Goal: Task Accomplishment & Management: Use online tool/utility

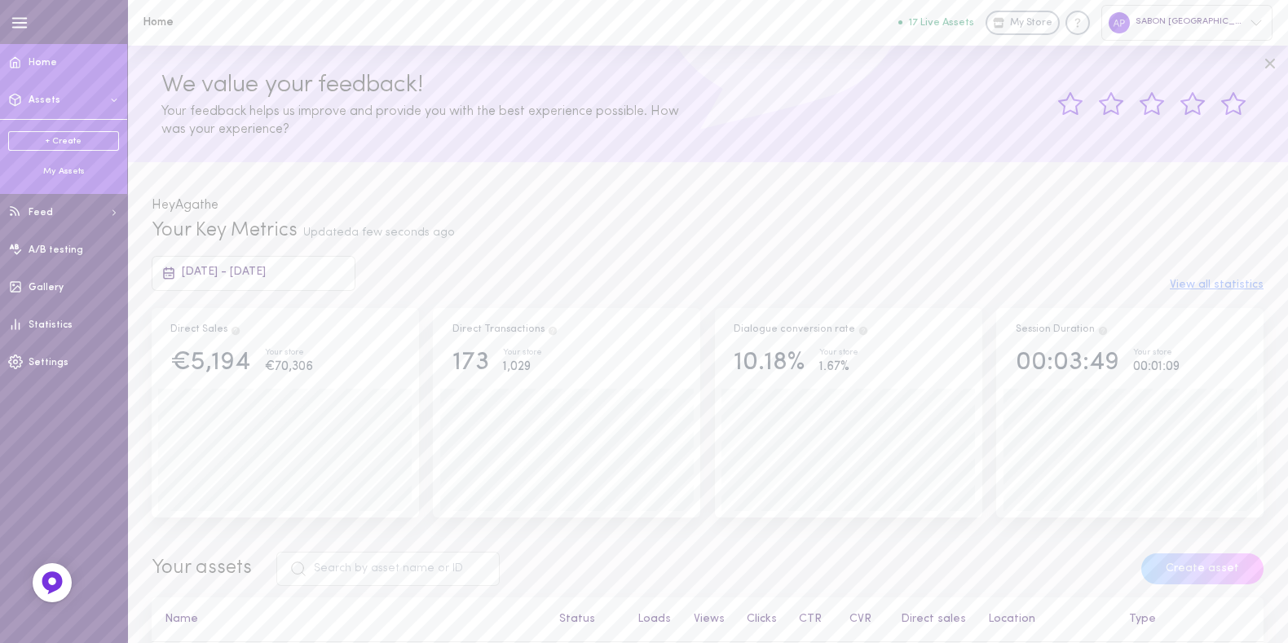
click at [55, 178] on div "+ Create My Assets" at bounding box center [63, 154] width 127 height 70
click at [54, 175] on div "My Assets" at bounding box center [63, 171] width 111 height 12
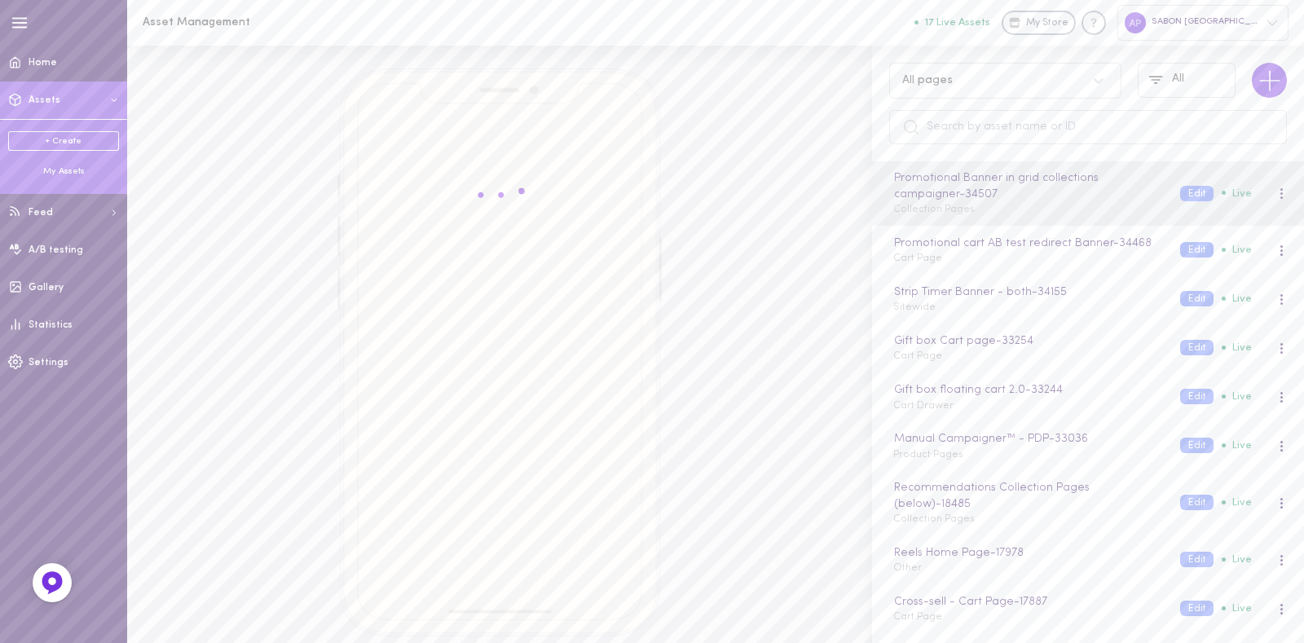
click at [994, 93] on div "All pages" at bounding box center [1005, 81] width 232 height 36
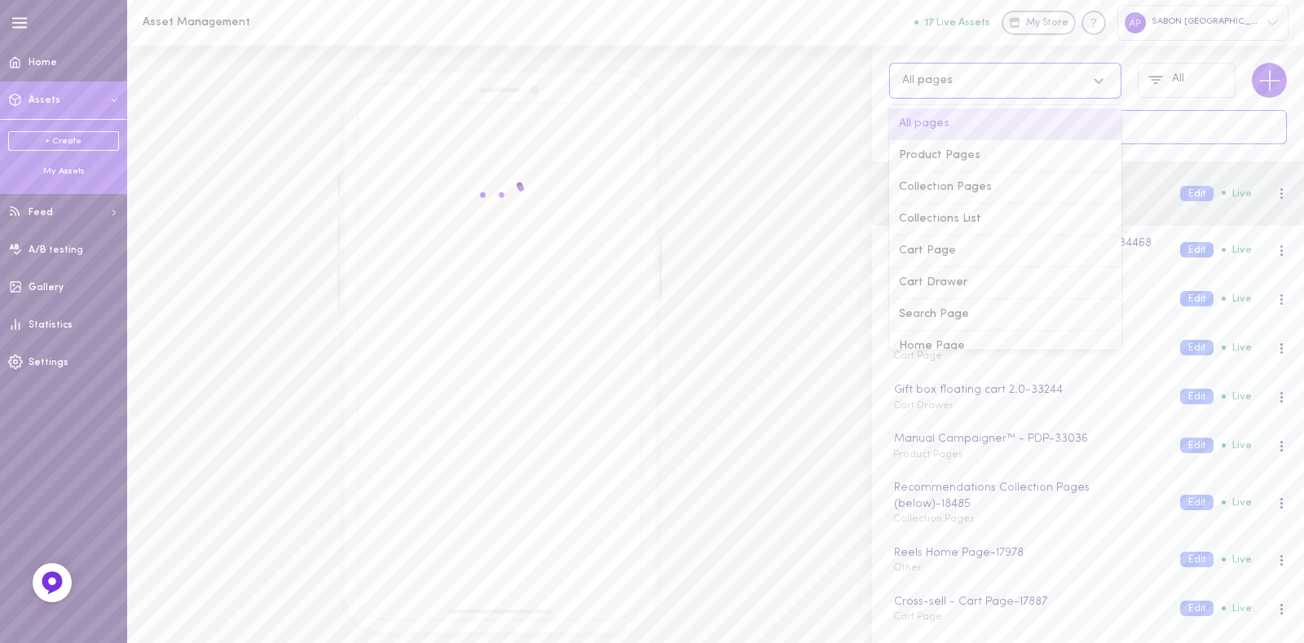
click at [1180, 128] on input "text" at bounding box center [1088, 127] width 398 height 34
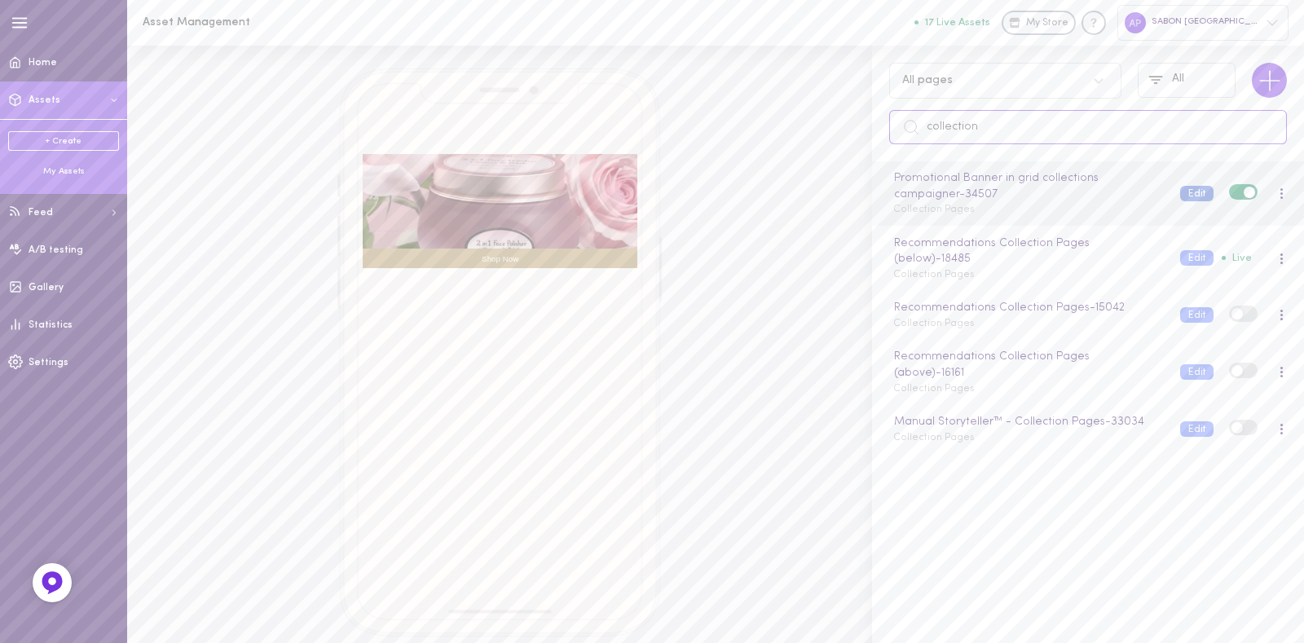
type input "collection"
click at [1183, 196] on button "Edit" at bounding box center [1196, 193] width 33 height 15
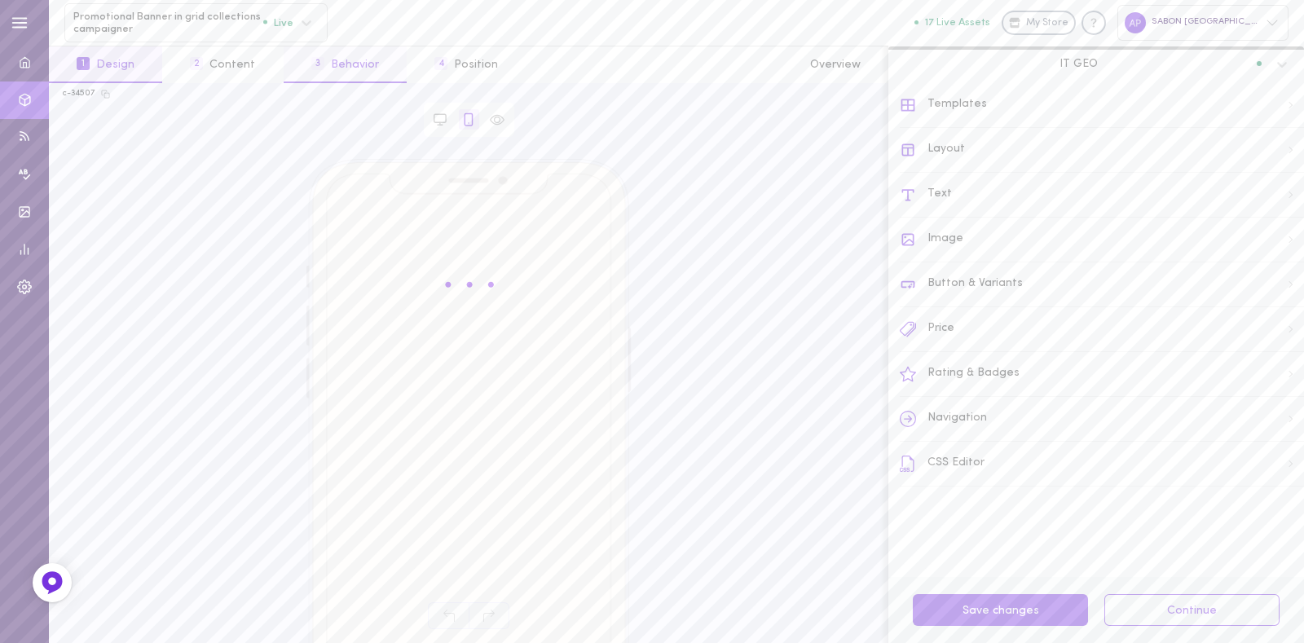
click at [333, 66] on button "3 Behavior" at bounding box center [345, 64] width 123 height 37
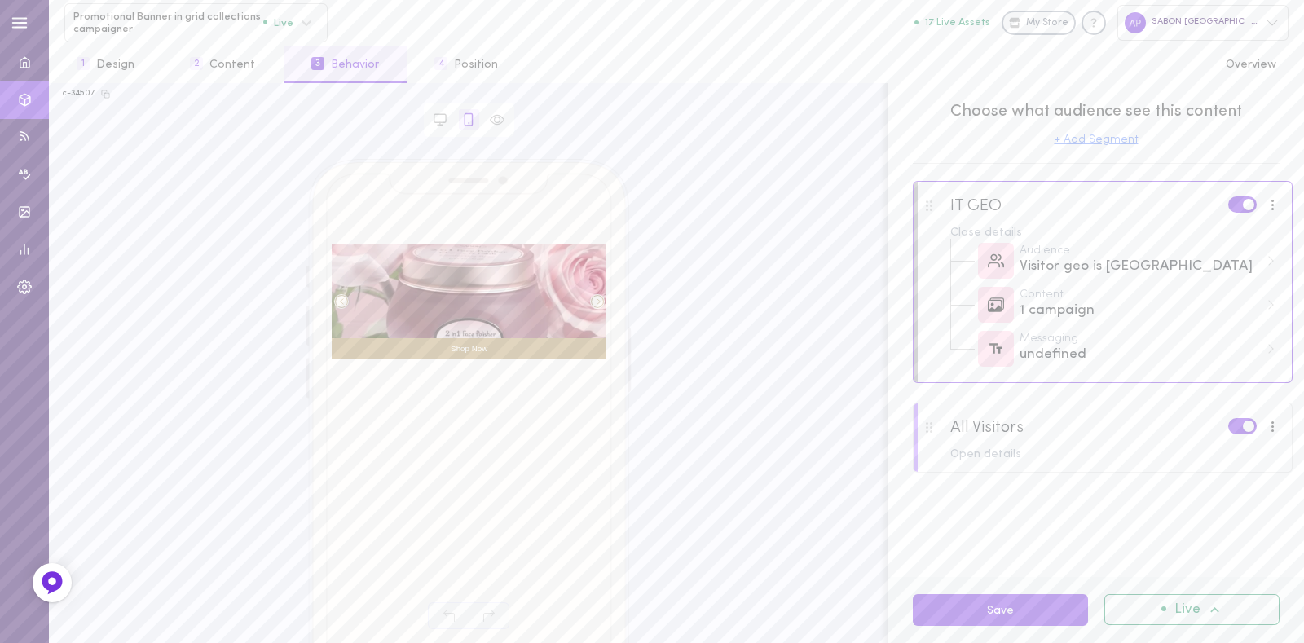
click at [1068, 143] on button "+ Add Segment" at bounding box center [1097, 139] width 84 height 11
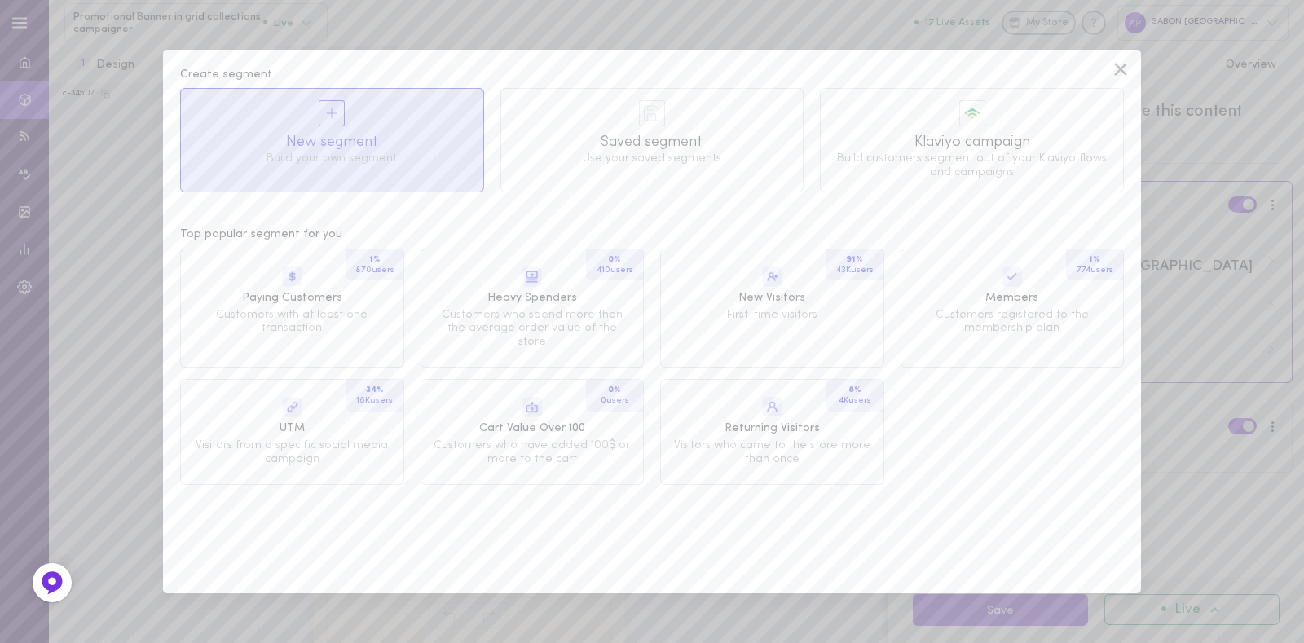
click at [341, 152] on span "New segment" at bounding box center [332, 142] width 280 height 20
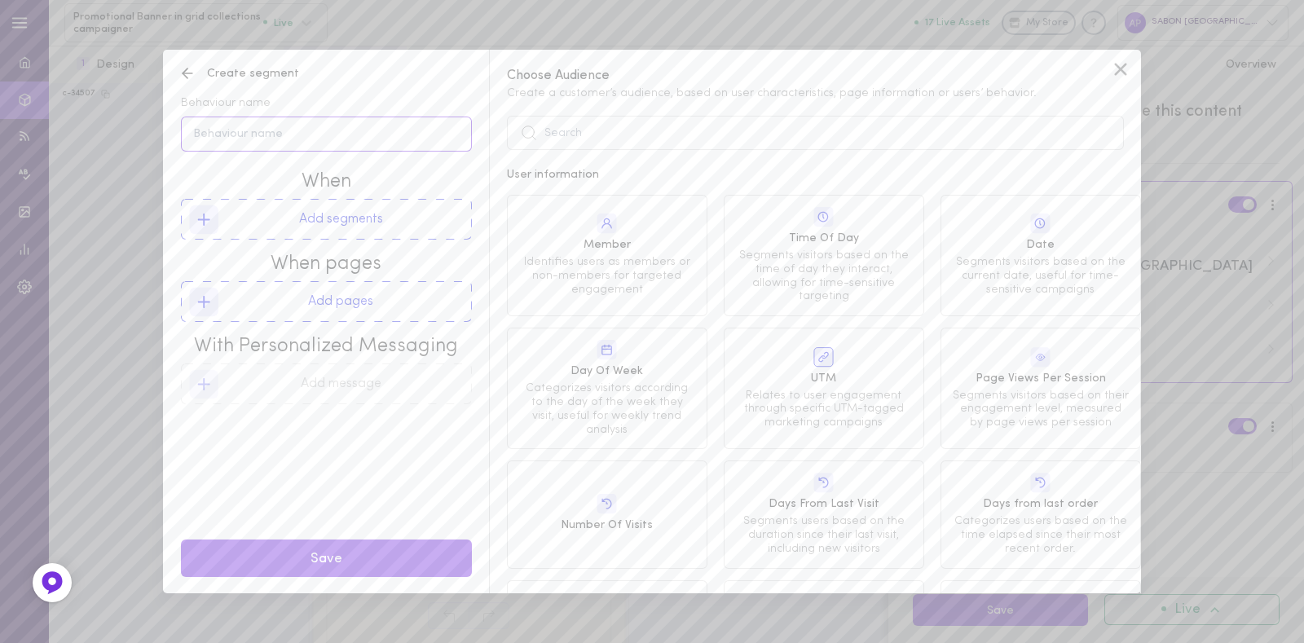
click at [381, 139] on input "Behaviour name" at bounding box center [326, 134] width 291 height 35
type input "Face Care Collection"
click at [194, 197] on div "Behaviour name Face Care Collection When Add segments When pages Add pages With…" at bounding box center [326, 339] width 291 height 510
click at [280, 232] on button "Add segments" at bounding box center [326, 219] width 291 height 41
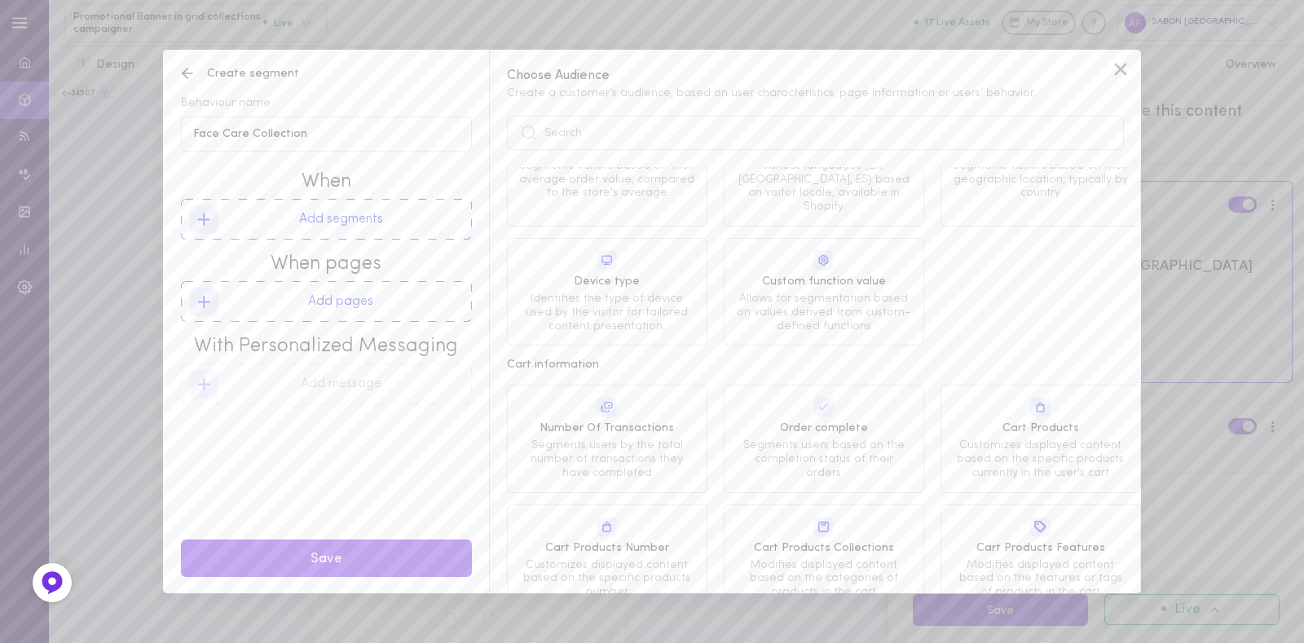
click at [186, 71] on polyline at bounding box center [185, 73] width 5 height 10
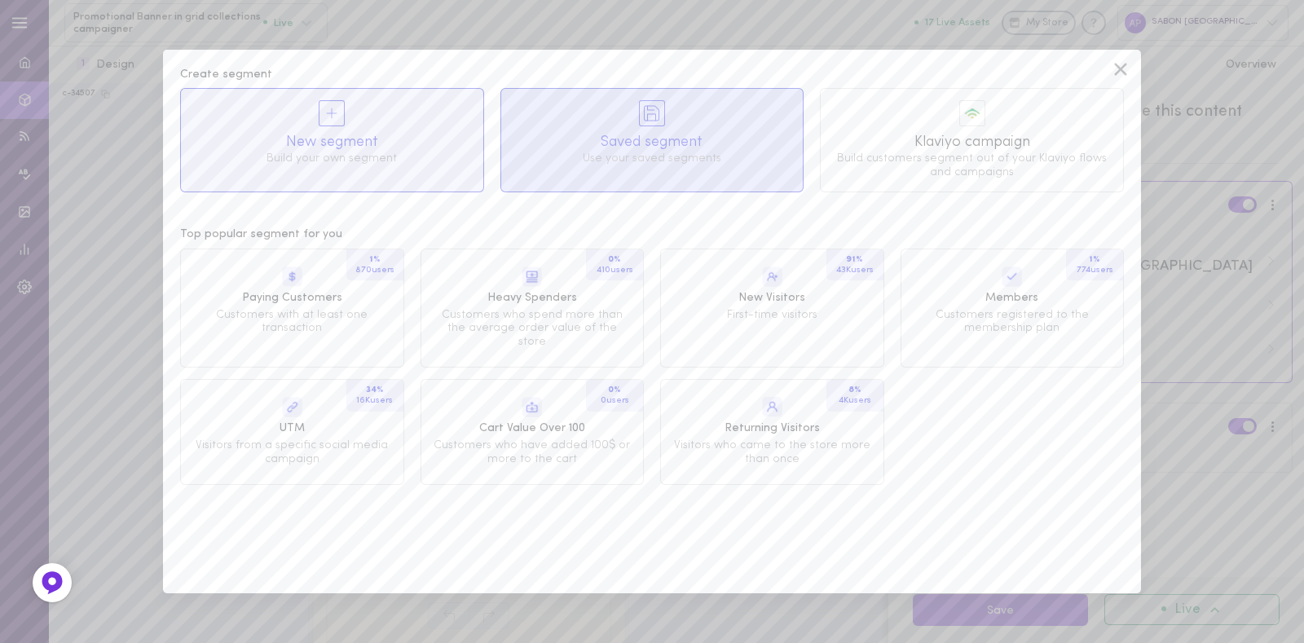
click at [672, 158] on span "Use your saved segments" at bounding box center [653, 159] width 280 height 14
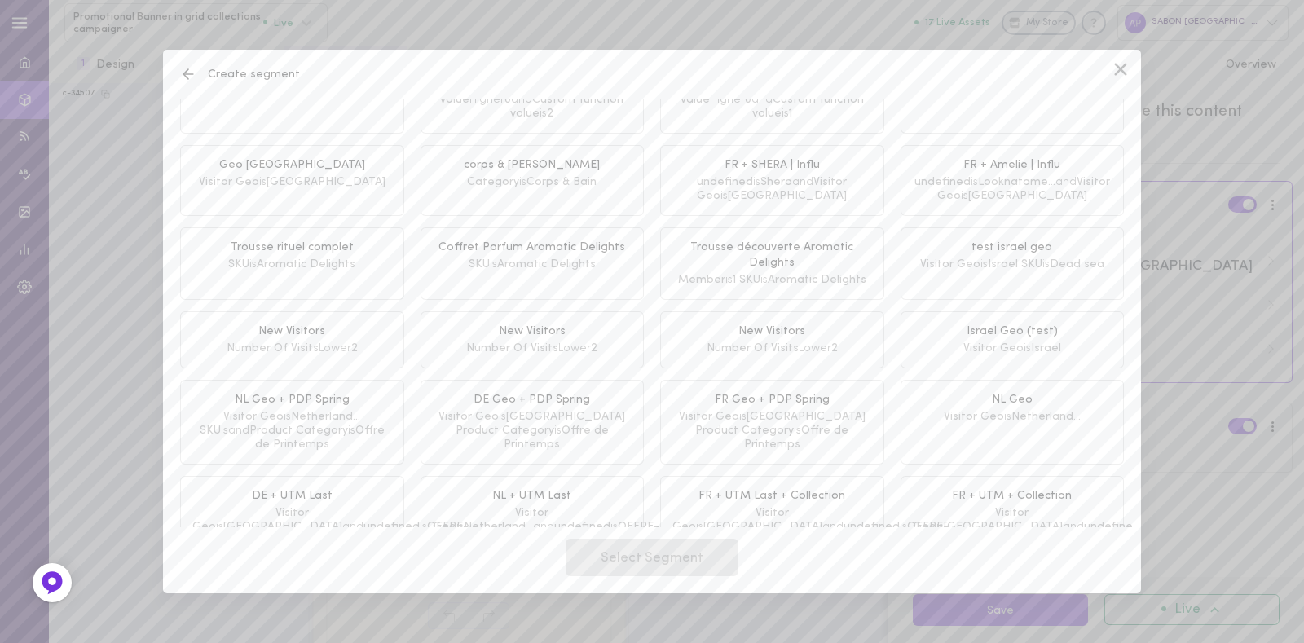
scroll to position [704, 0]
click at [188, 72] on icon at bounding box center [188, 74] width 16 height 16
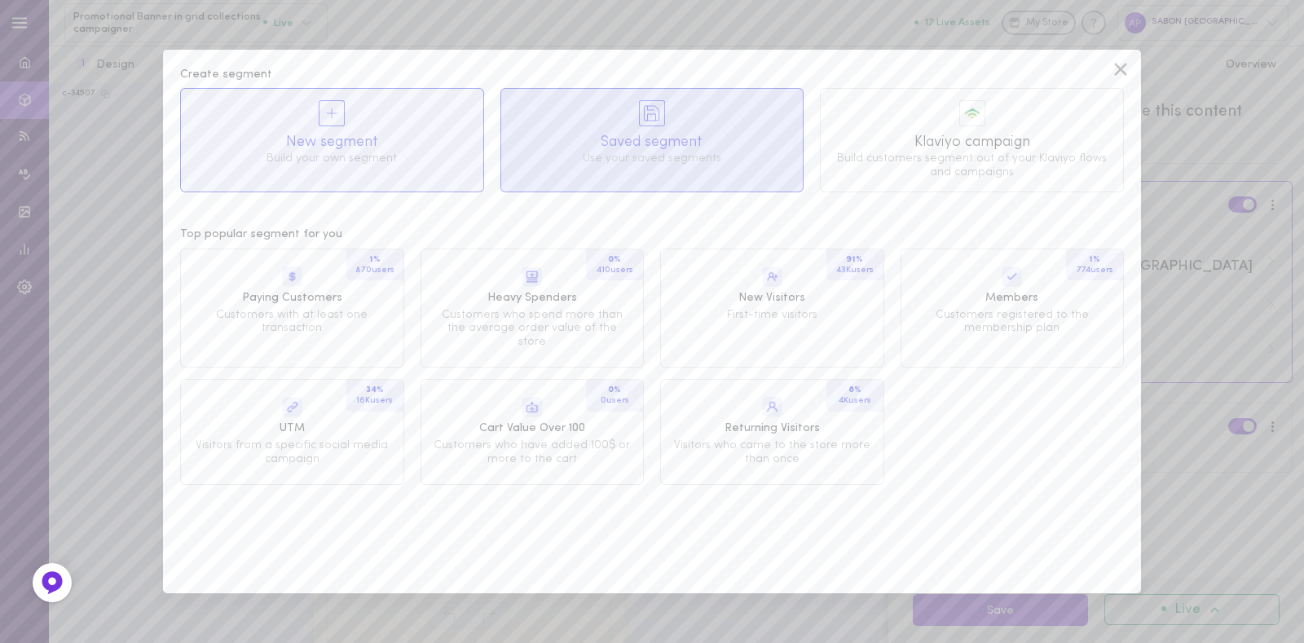
click at [656, 177] on div "Saved segment Use your saved segments" at bounding box center [652, 133] width 302 height 89
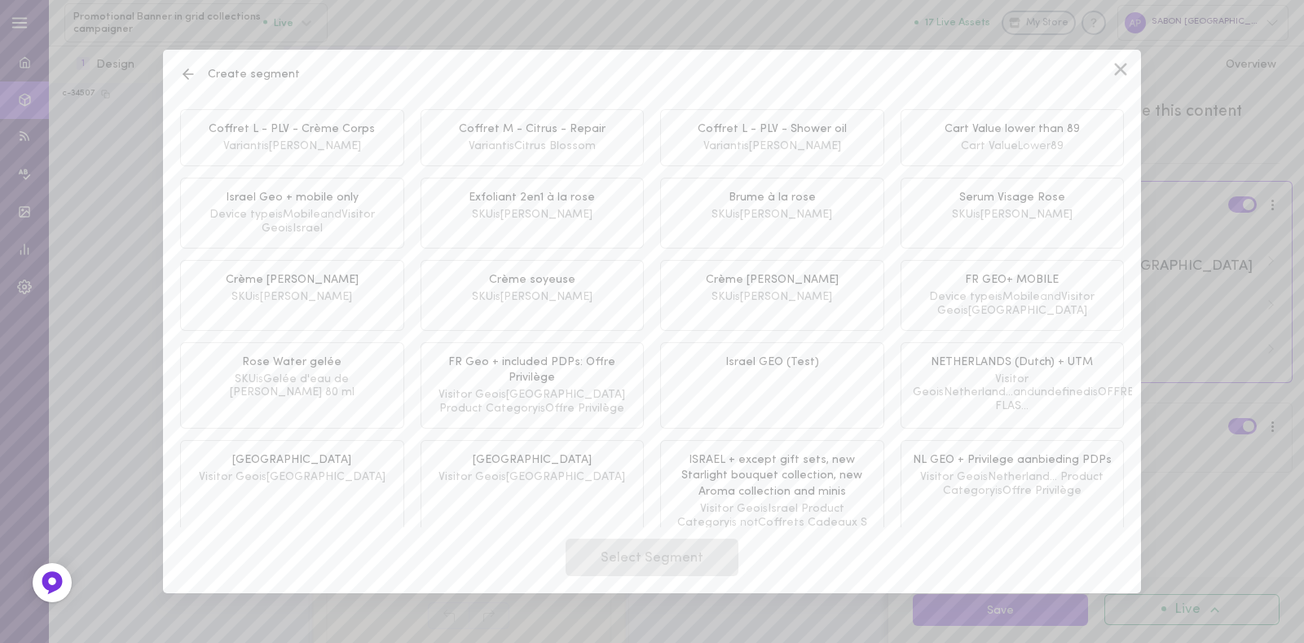
scroll to position [2695, 0]
click at [188, 78] on icon at bounding box center [188, 74] width 16 height 16
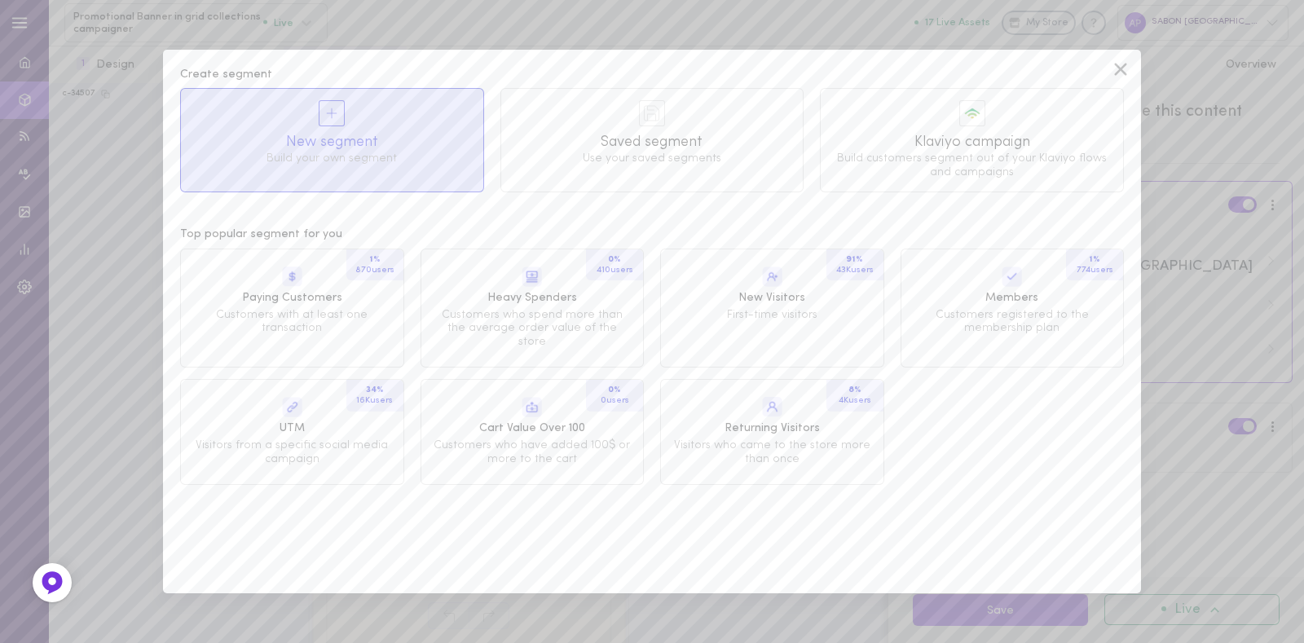
click at [271, 125] on div "New segment Build your own segment" at bounding box center [332, 133] width 302 height 89
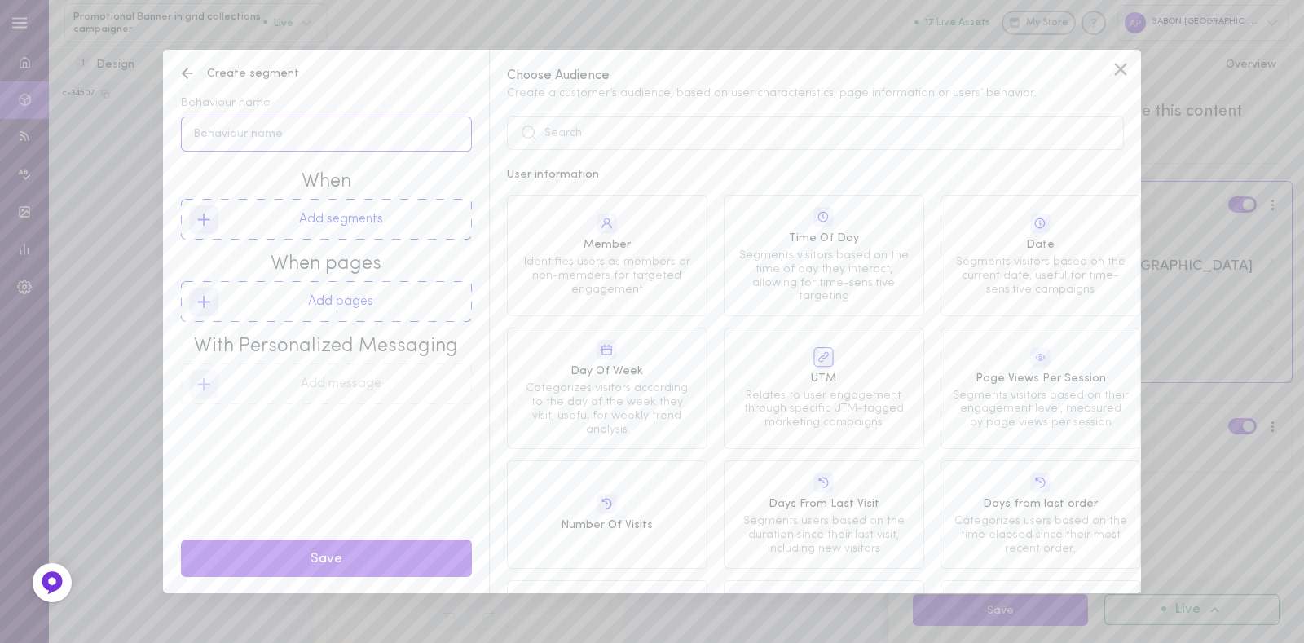
click at [322, 143] on input "Behaviour name" at bounding box center [326, 134] width 291 height 35
type input "Face Care"
click at [319, 306] on button "Add pages" at bounding box center [326, 301] width 291 height 41
click at [1057, 246] on div "Category Used on Category Pages to control content display based on selected pr…" at bounding box center [1040, 249] width 200 height 108
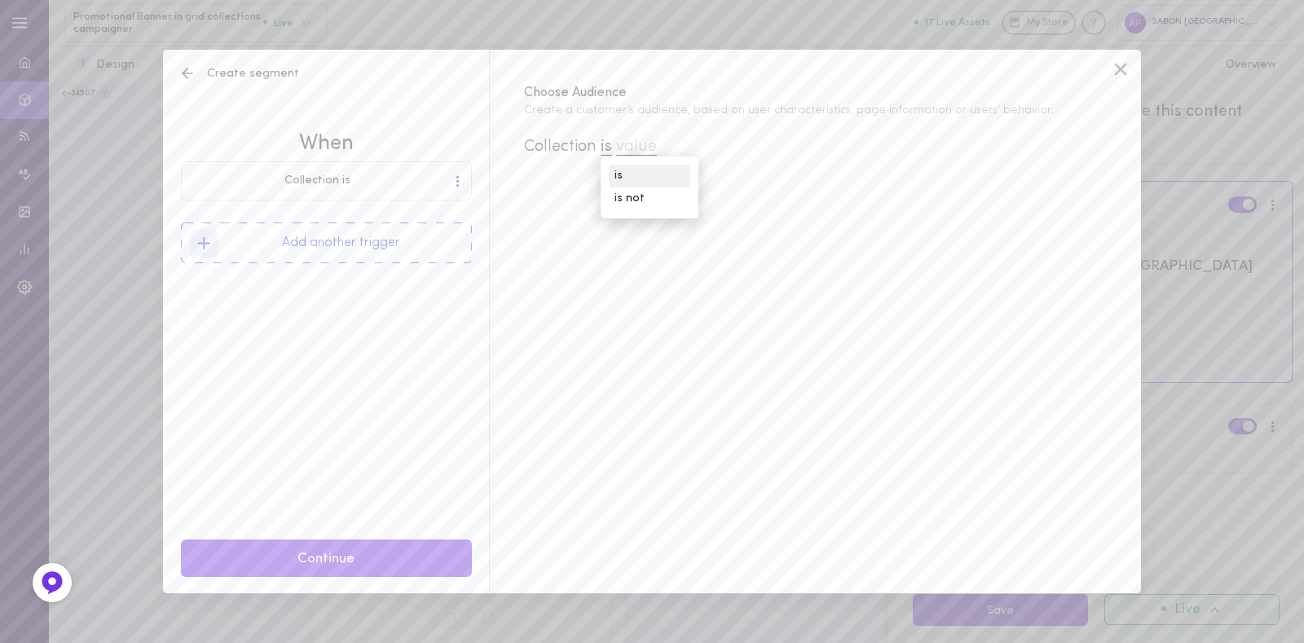
click at [656, 173] on div "is" at bounding box center [649, 176] width 81 height 23
click at [647, 146] on span "value" at bounding box center [636, 147] width 41 height 17
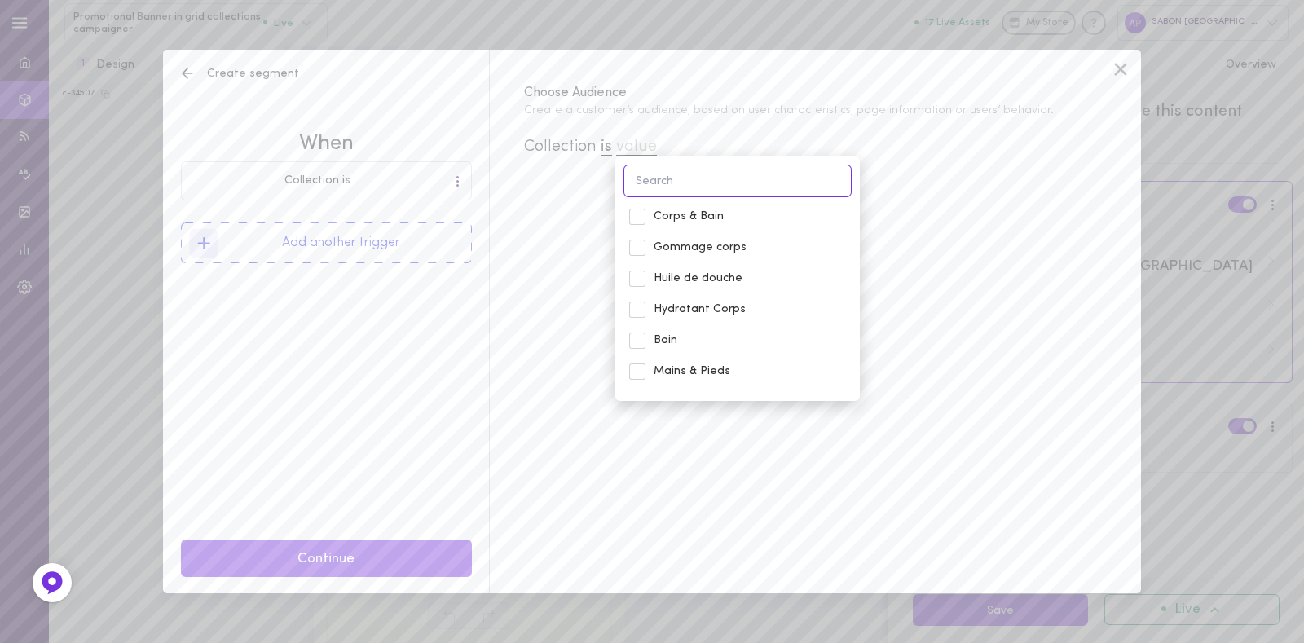
click at [719, 192] on input at bounding box center [737, 181] width 228 height 32
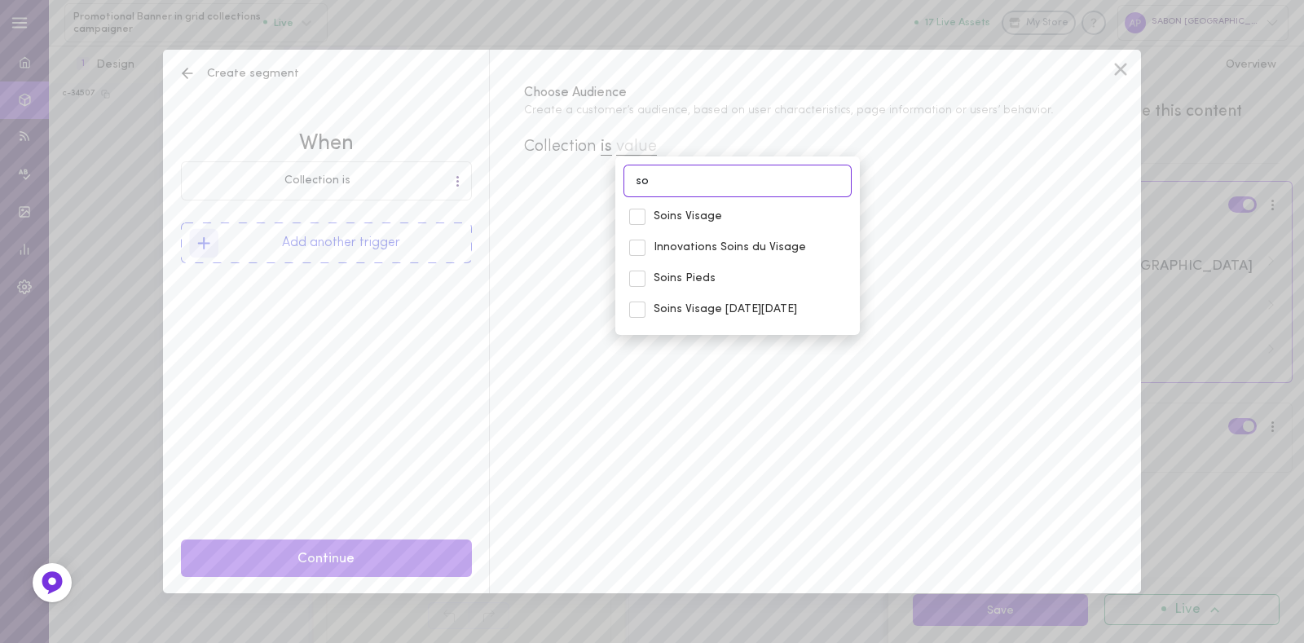
type input "s"
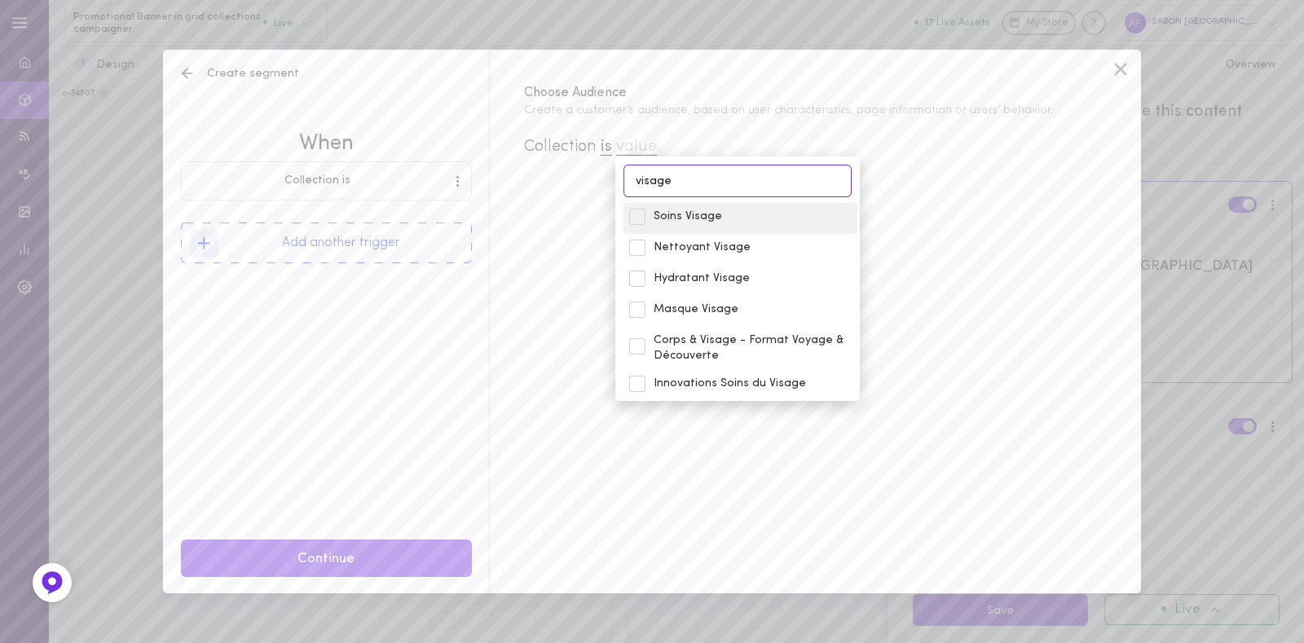
type input "visage"
click at [685, 213] on span "Soins Visage" at bounding box center [753, 217] width 198 height 16
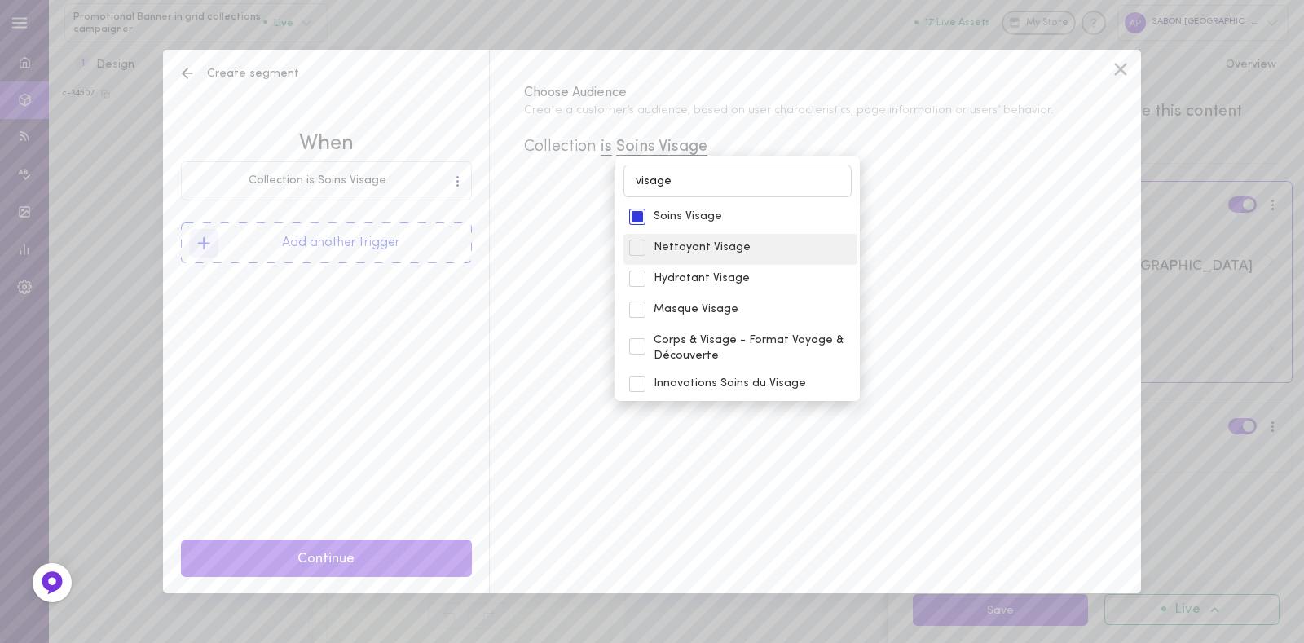
click at [683, 254] on div "Nettoyant Visage" at bounding box center [753, 250] width 206 height 20
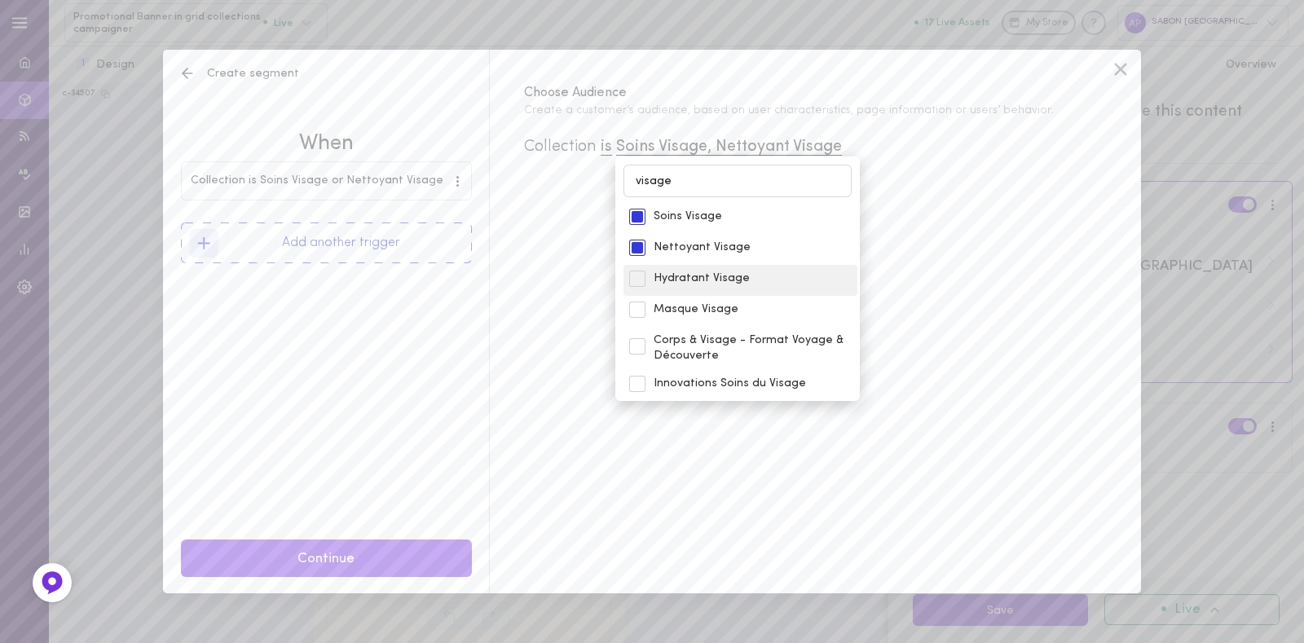
click at [680, 284] on div "Hydratant Visage" at bounding box center [753, 281] width 206 height 20
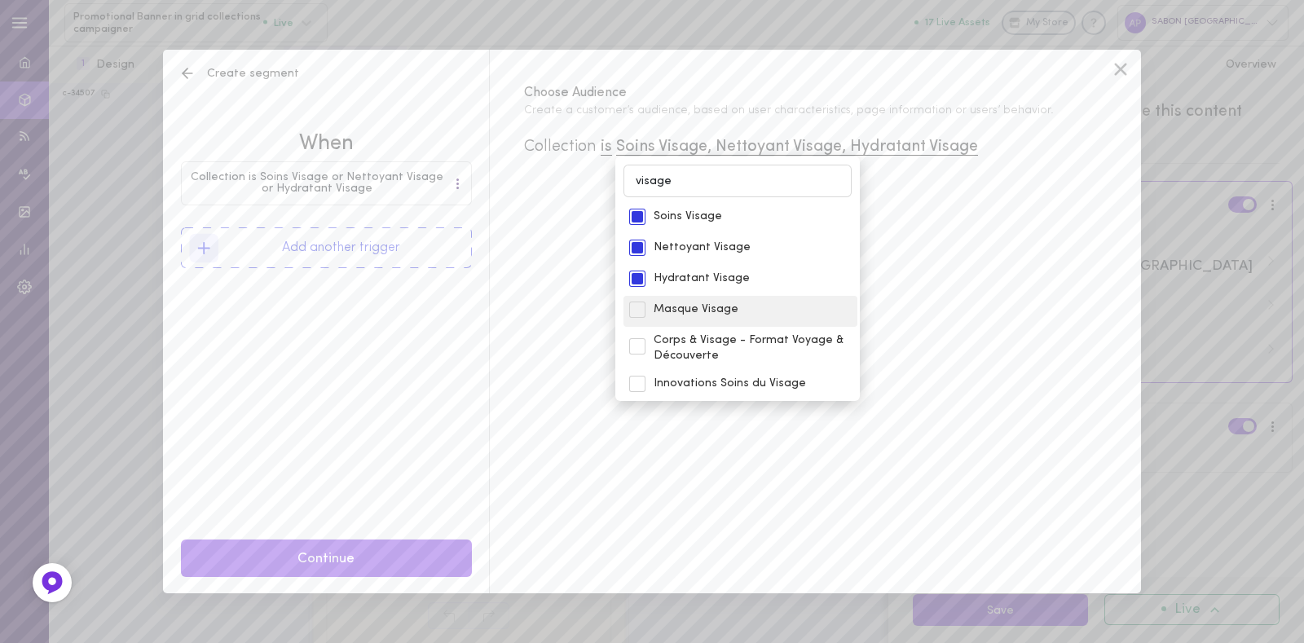
click at [688, 314] on span "Masque Visage" at bounding box center [753, 310] width 198 height 16
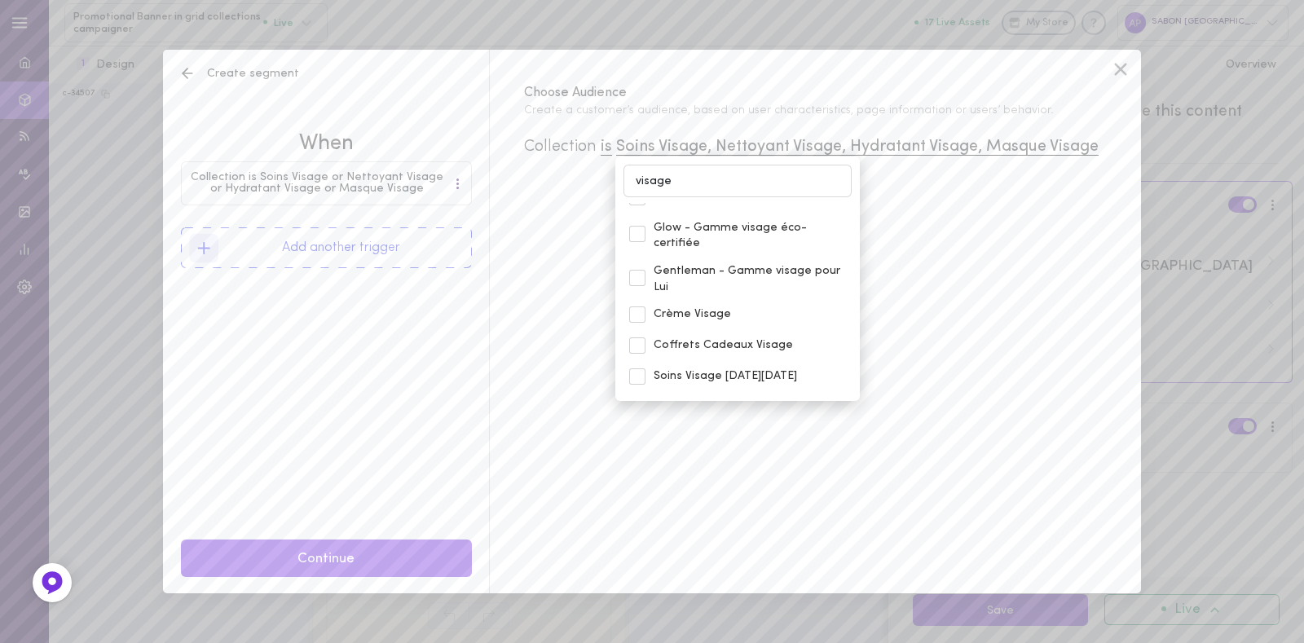
scroll to position [189, 0]
click at [688, 314] on div "Crème Visage" at bounding box center [753, 314] width 206 height 20
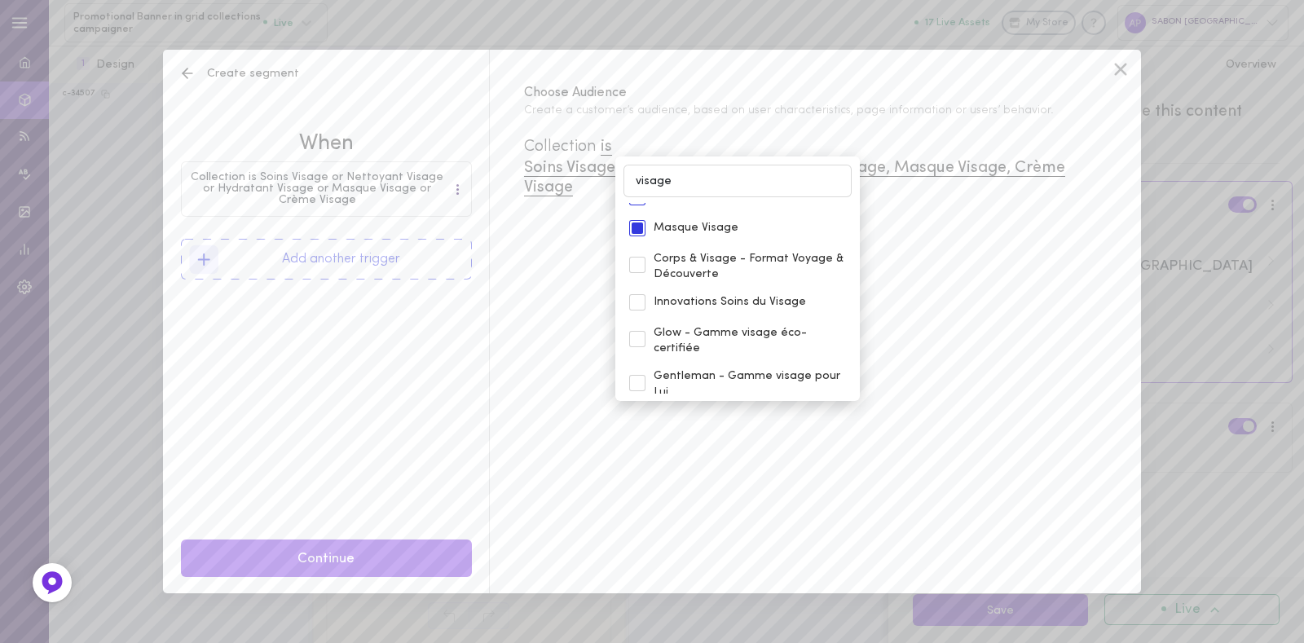
scroll to position [0, 0]
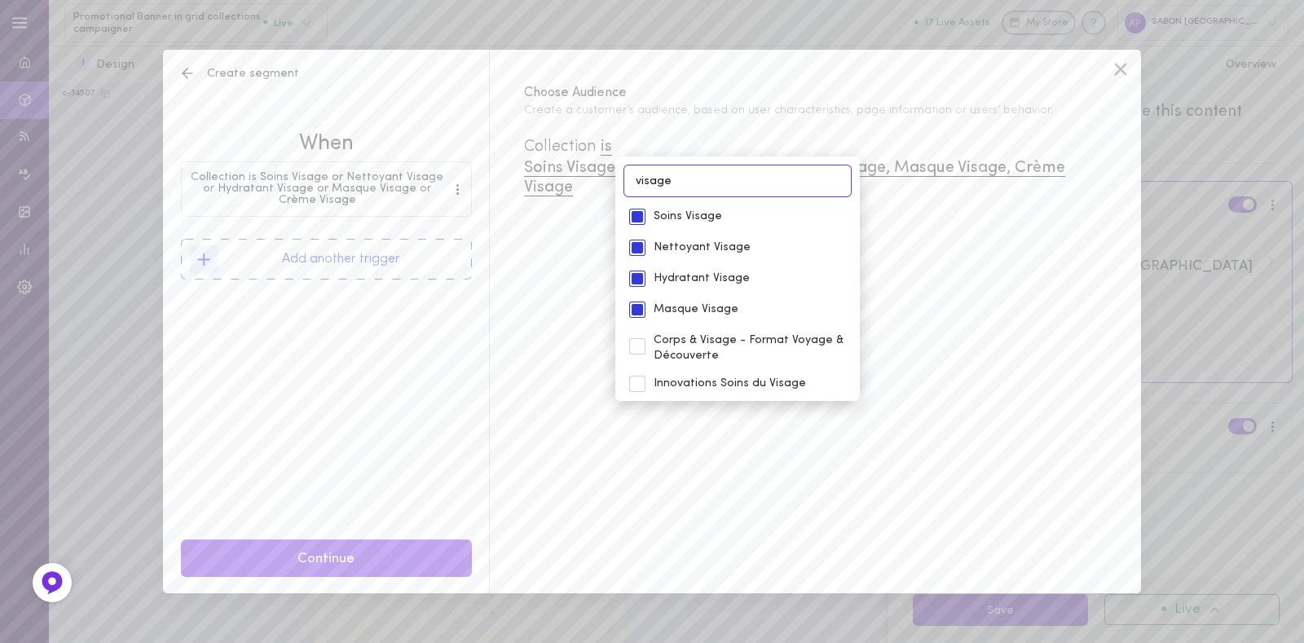
click at [701, 182] on input "visage" at bounding box center [737, 181] width 228 height 32
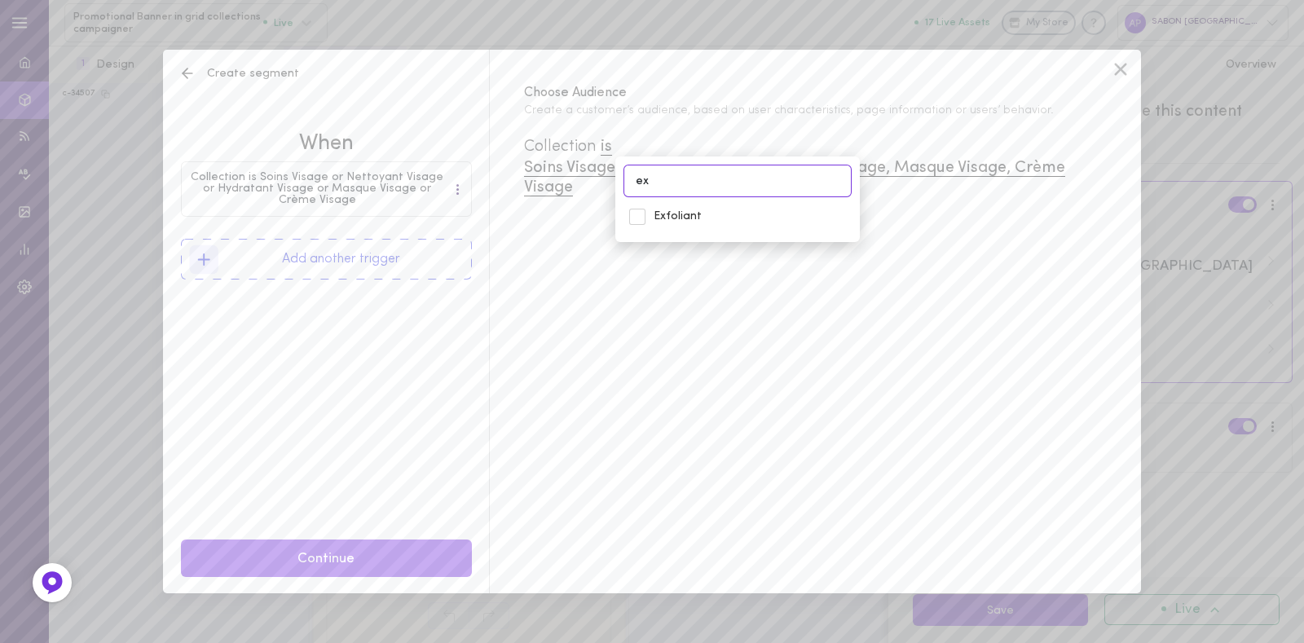
type input "e"
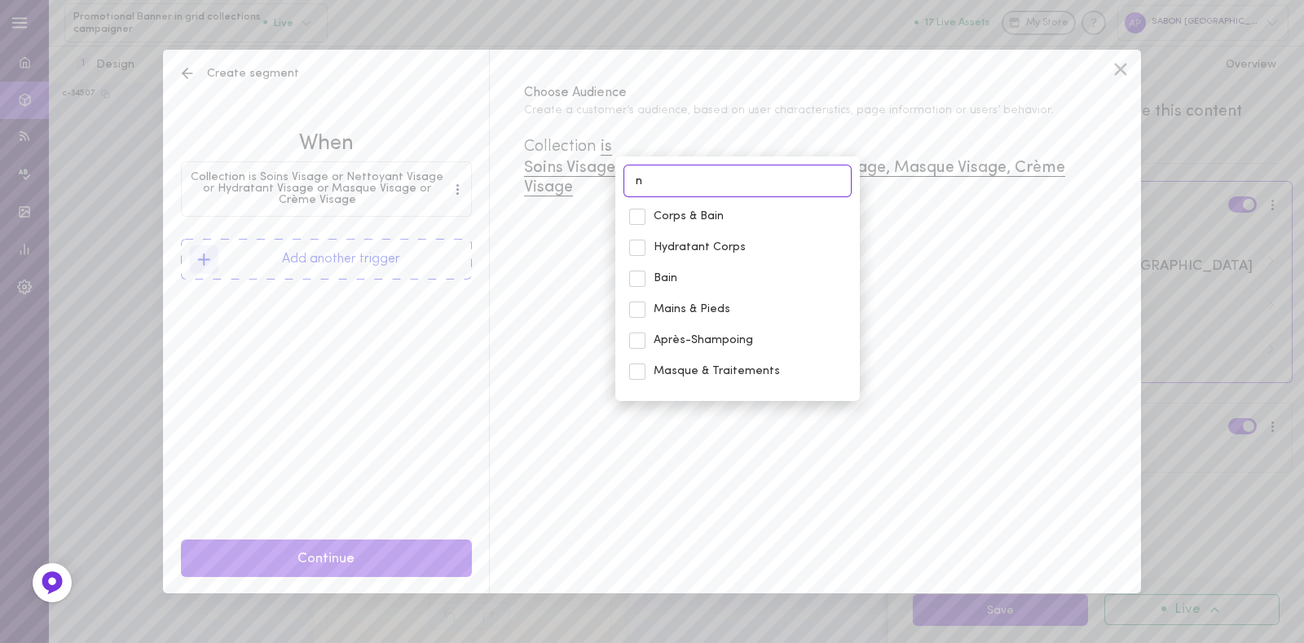
type input "n"
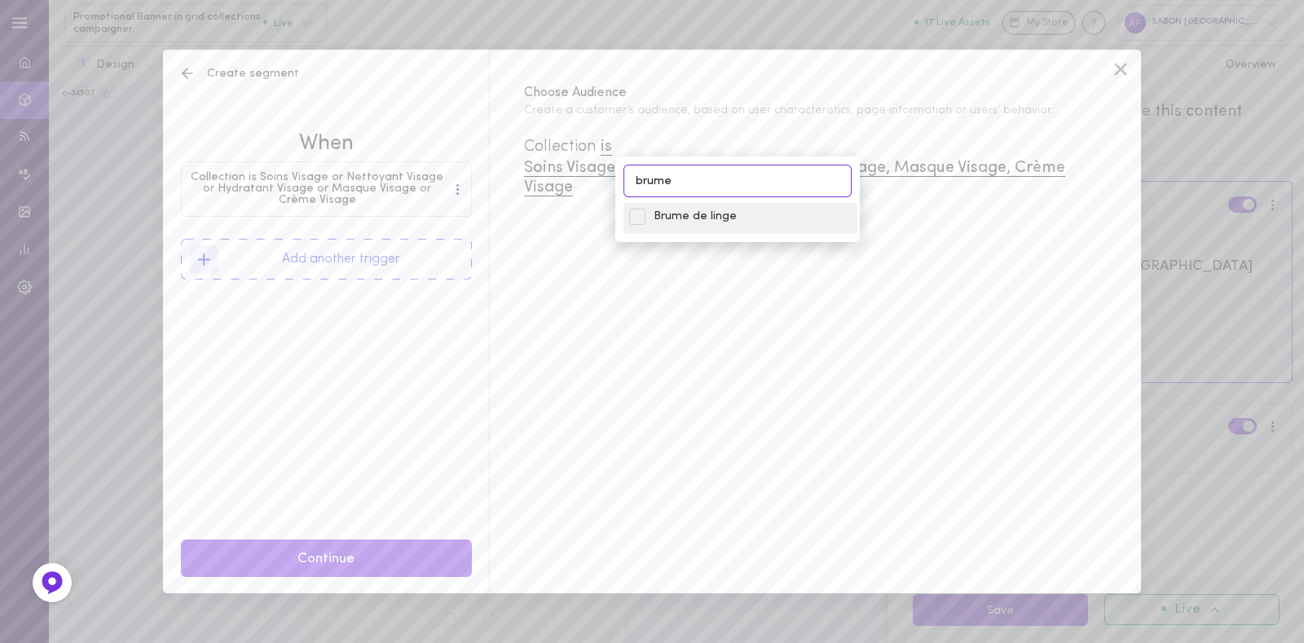
type input "brume"
drag, startPoint x: 733, startPoint y: 222, endPoint x: 778, endPoint y: 201, distance: 50.0
click at [778, 201] on div "brume Brume [PERSON_NAME]" at bounding box center [737, 198] width 244 height 85
click at [711, 205] on div "Brume de linge" at bounding box center [740, 218] width 234 height 31
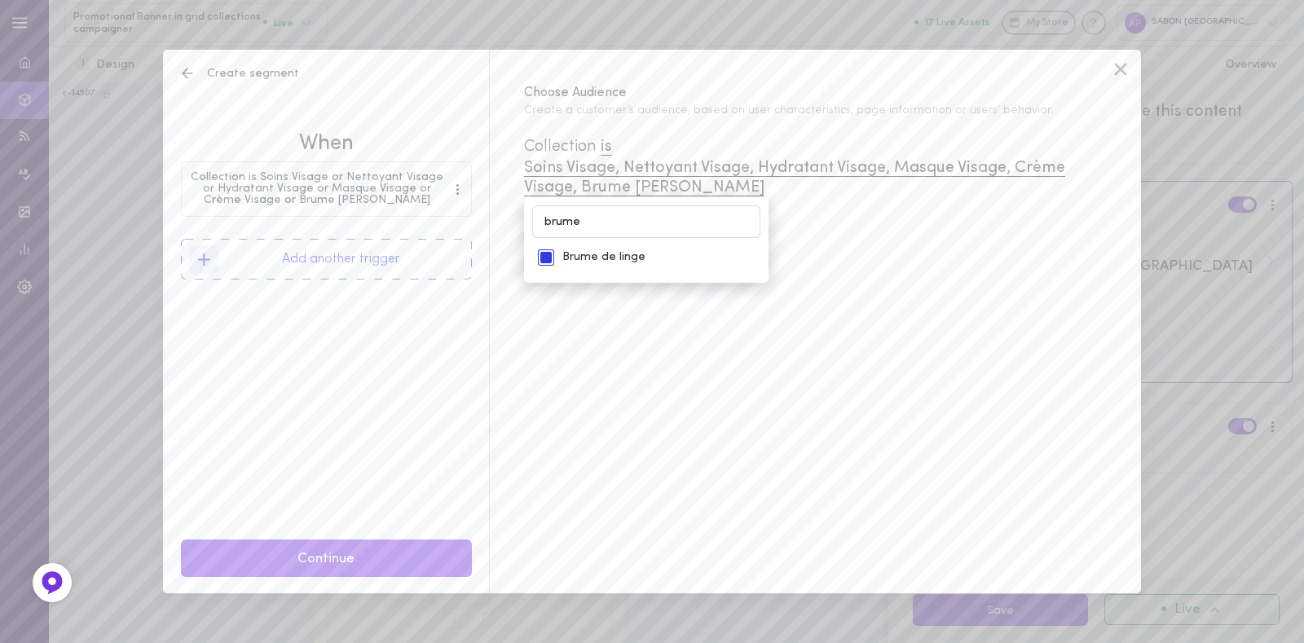
click at [641, 194] on span "Soins Visage, Nettoyant Visage, Hydratant Visage, Masque Visage, Crème Visage, …" at bounding box center [794, 178] width 541 height 37
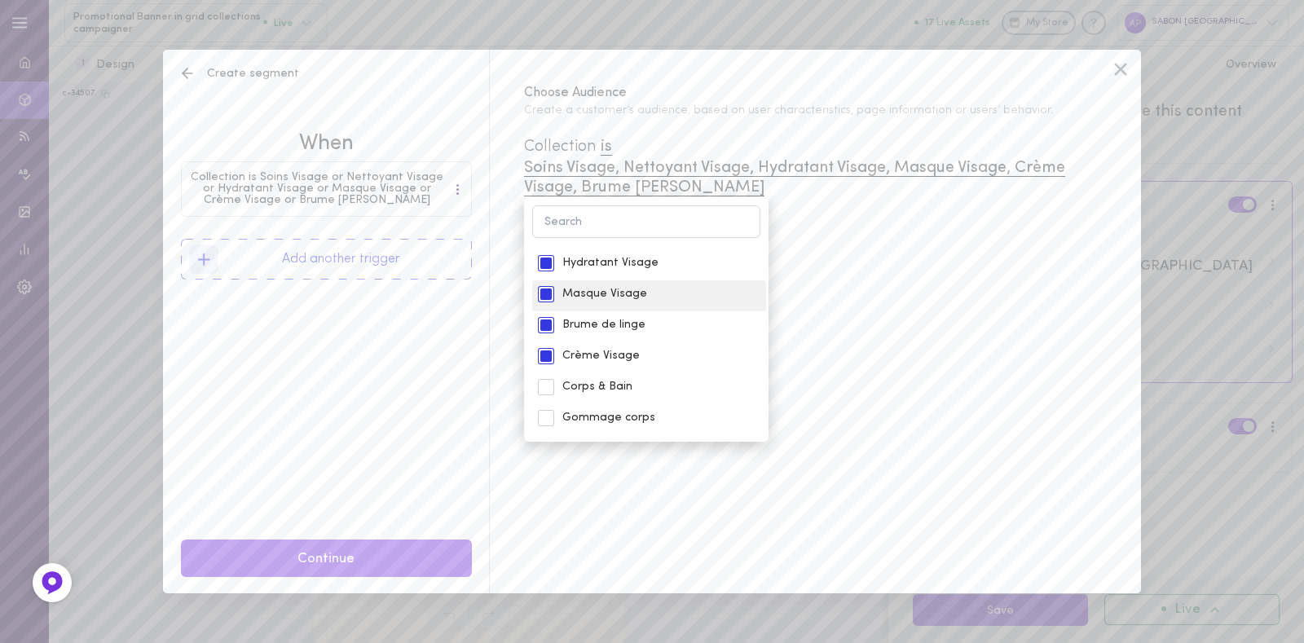
scroll to position [58, 0]
click at [623, 324] on span "Brume de linge" at bounding box center [661, 323] width 198 height 16
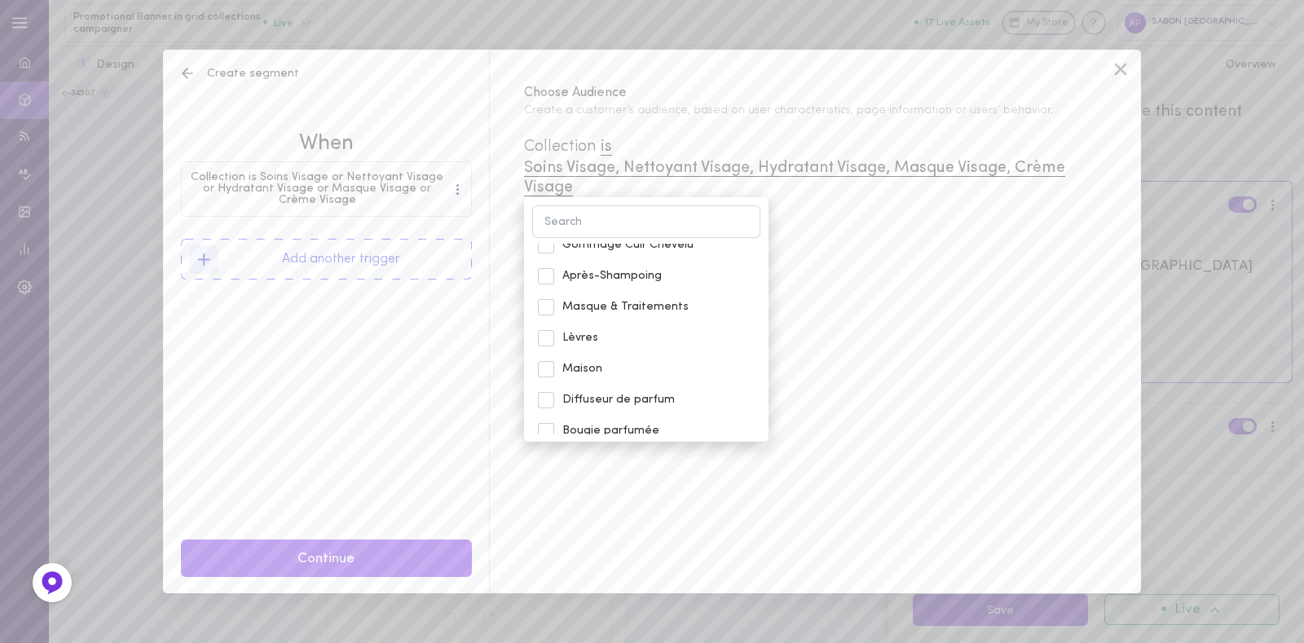
scroll to position [432, 0]
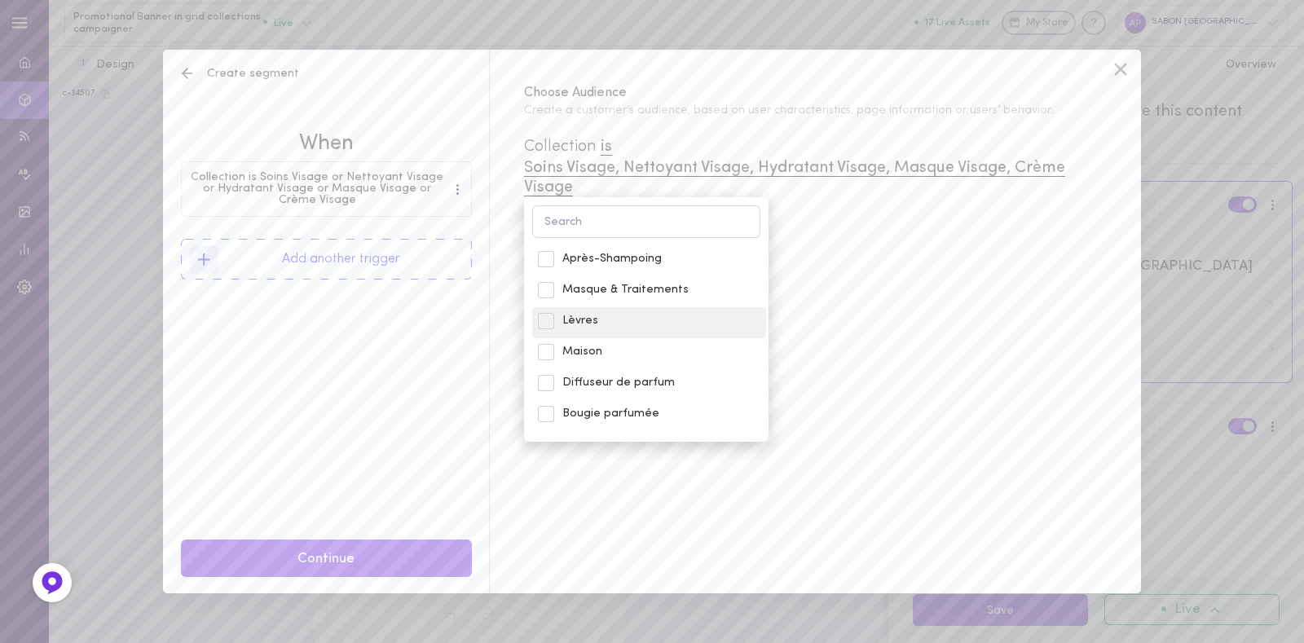
click at [601, 313] on span "Lèvres" at bounding box center [661, 321] width 198 height 16
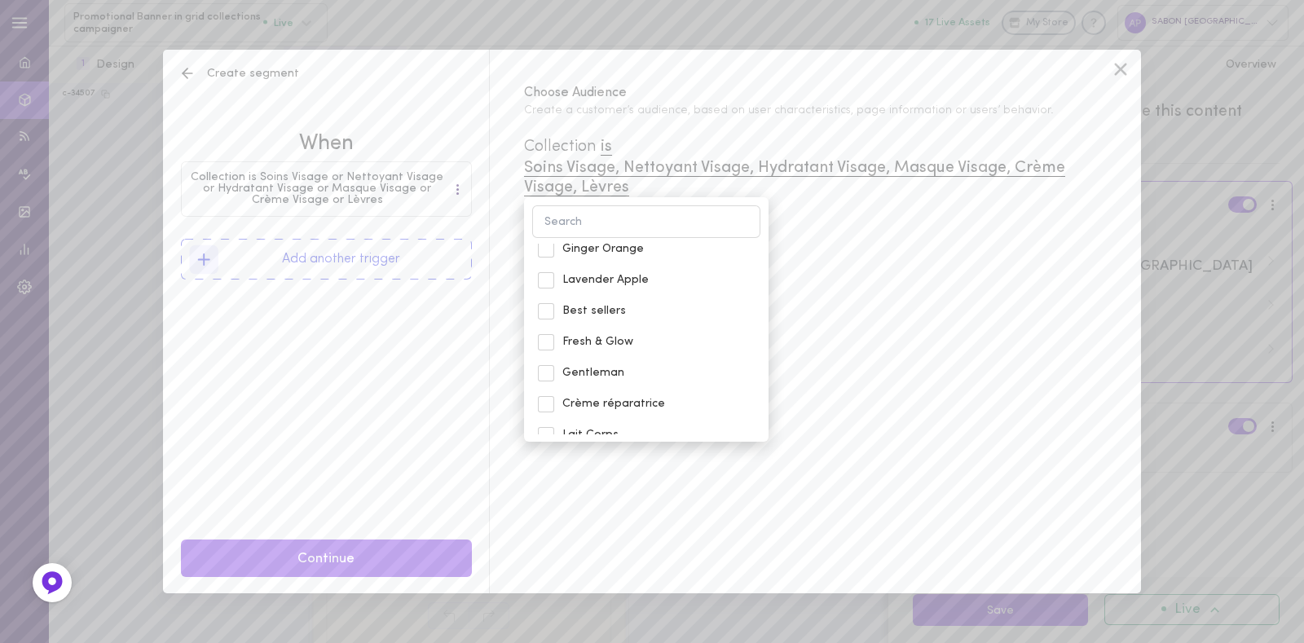
scroll to position [1126, 0]
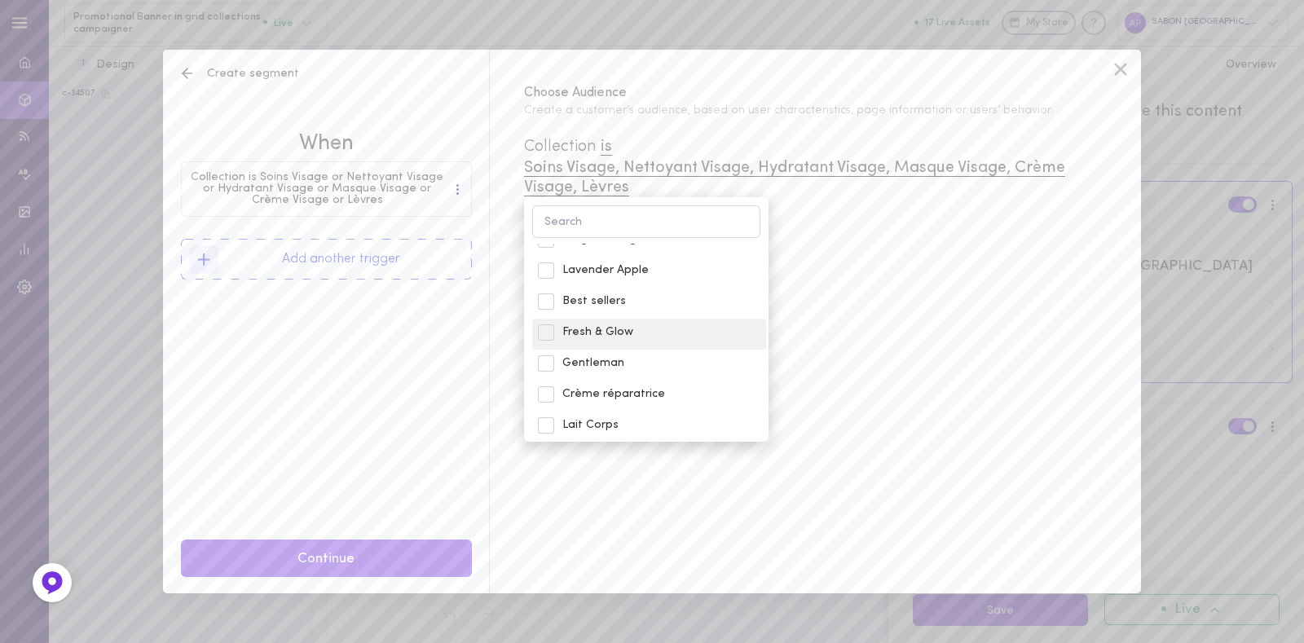
click at [611, 324] on span "Fresh & Glow" at bounding box center [661, 332] width 198 height 16
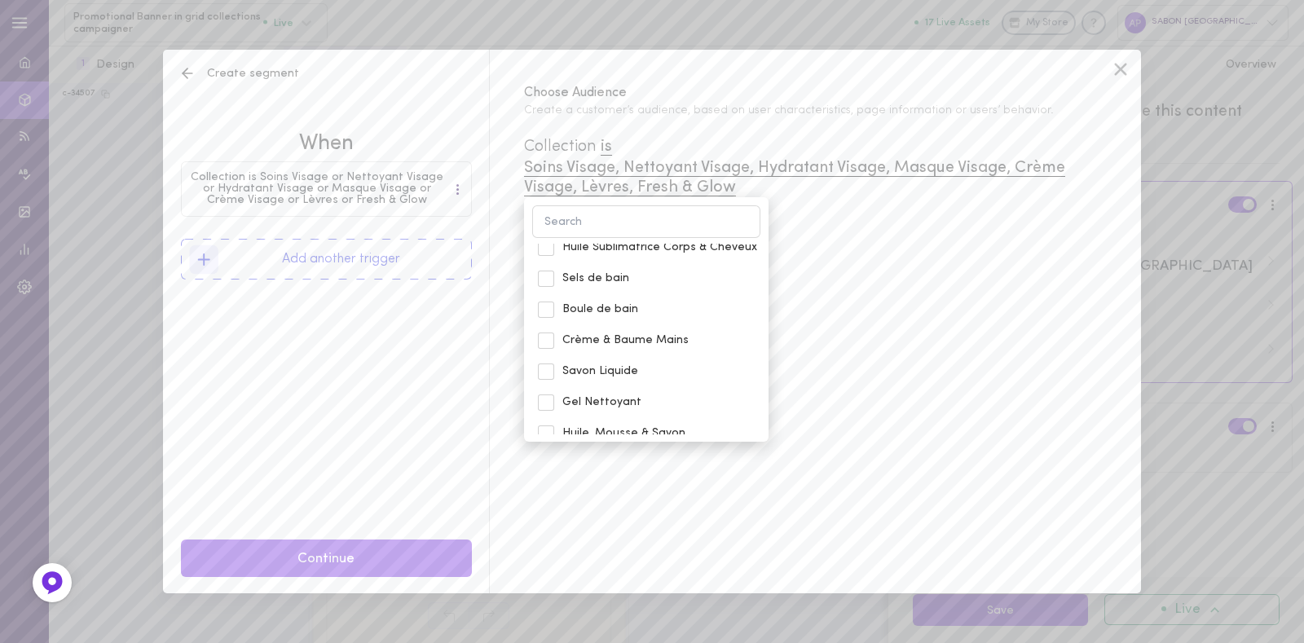
scroll to position [1399, 0]
click at [635, 423] on span "Huile, Mousse & Savon" at bounding box center [661, 431] width 198 height 16
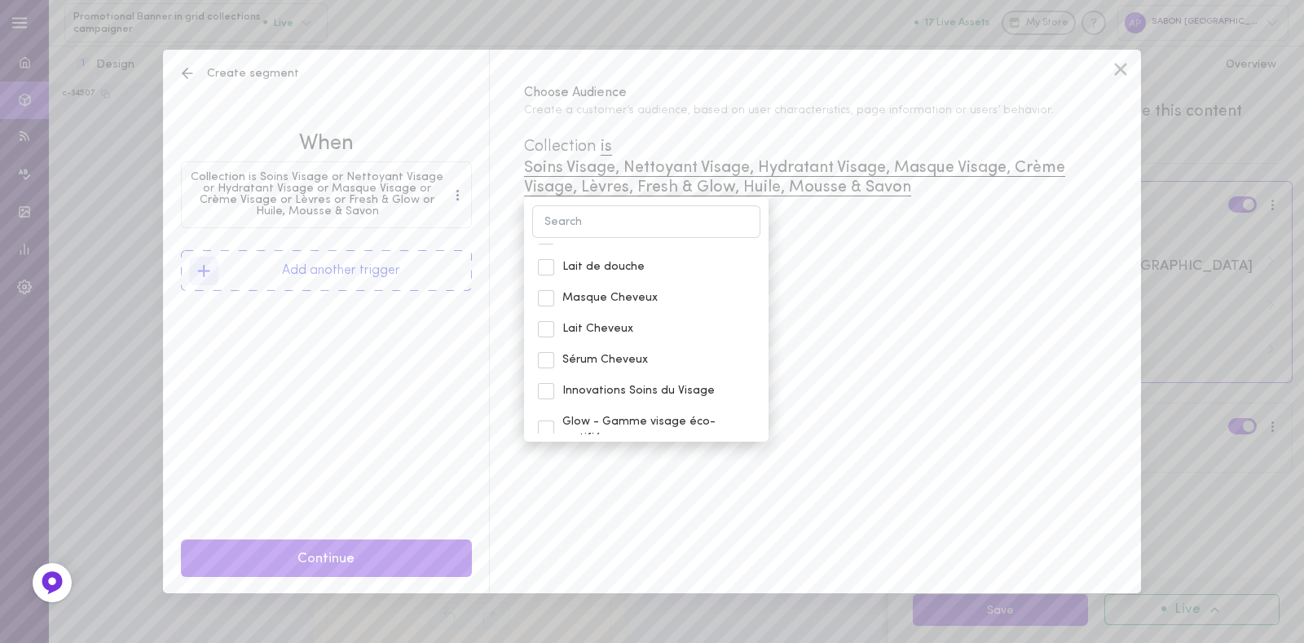
scroll to position [1944, 0]
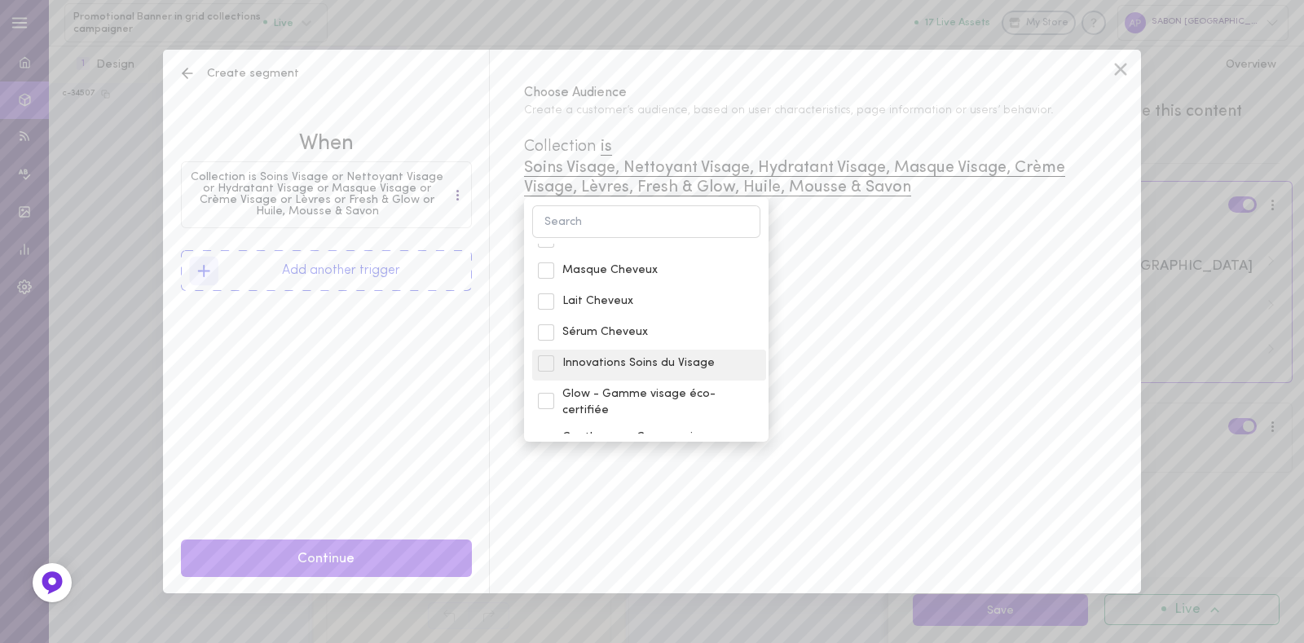
click at [615, 355] on span "Innovations Soins du Visage" at bounding box center [661, 363] width 198 height 16
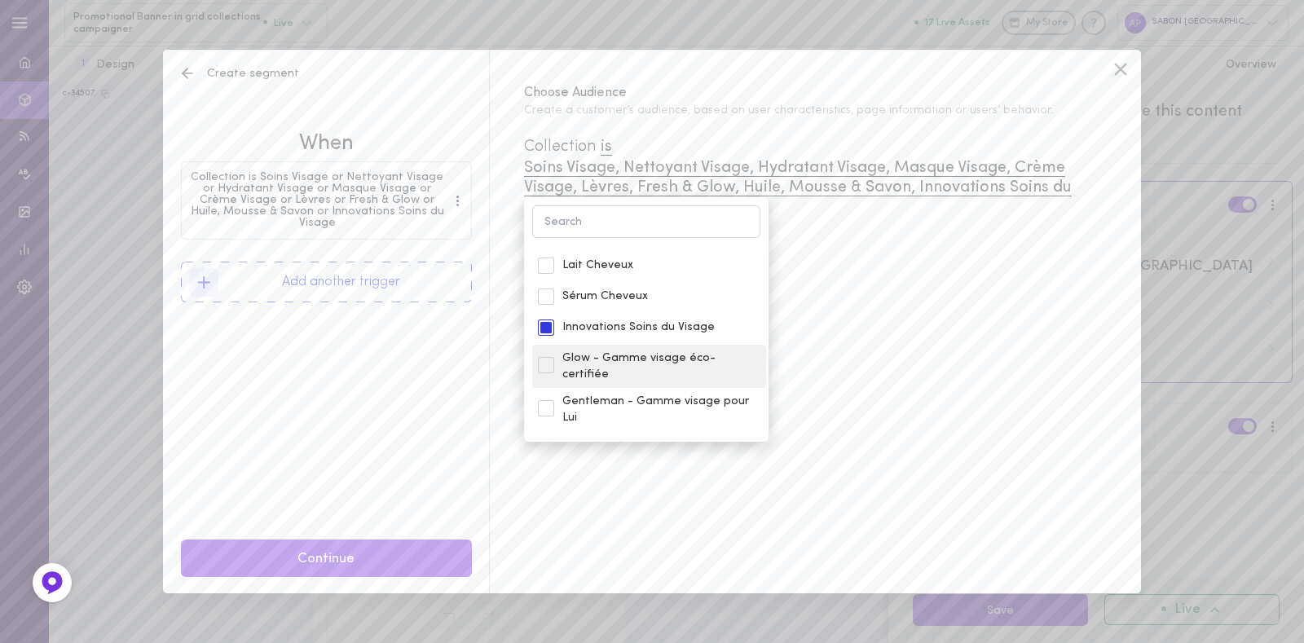
scroll to position [1982, 0]
click at [609, 348] on span "Glow - Gamme visage éco-certifiée" at bounding box center [661, 364] width 198 height 32
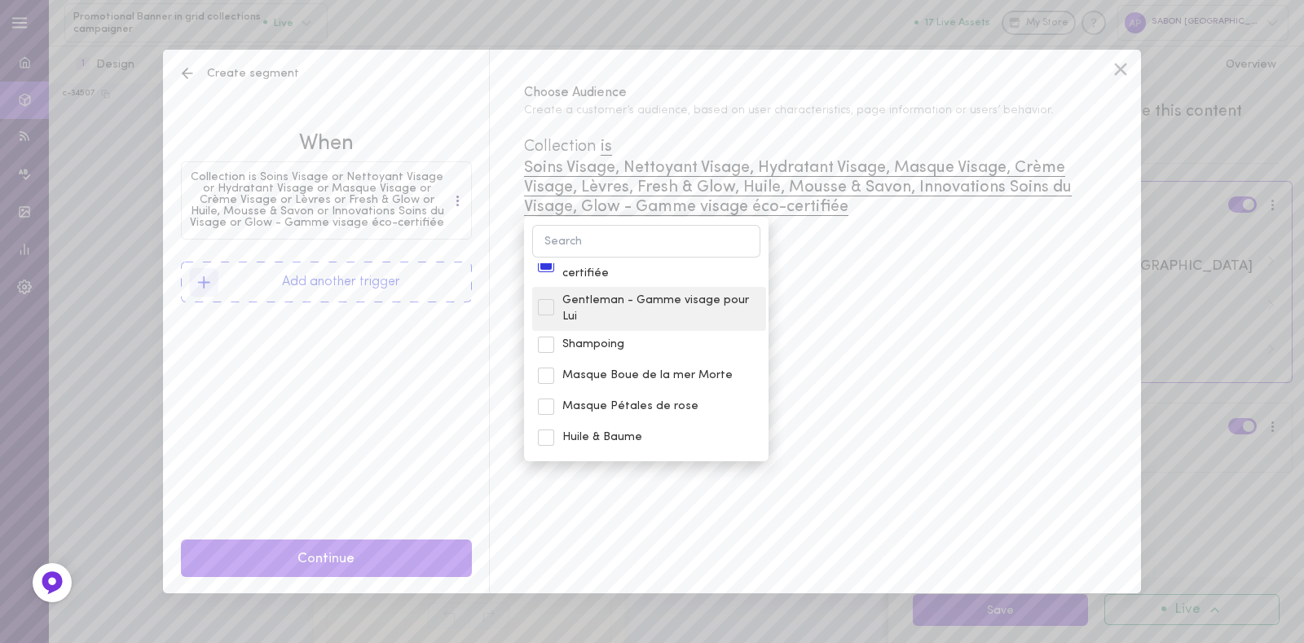
scroll to position [2103, 0]
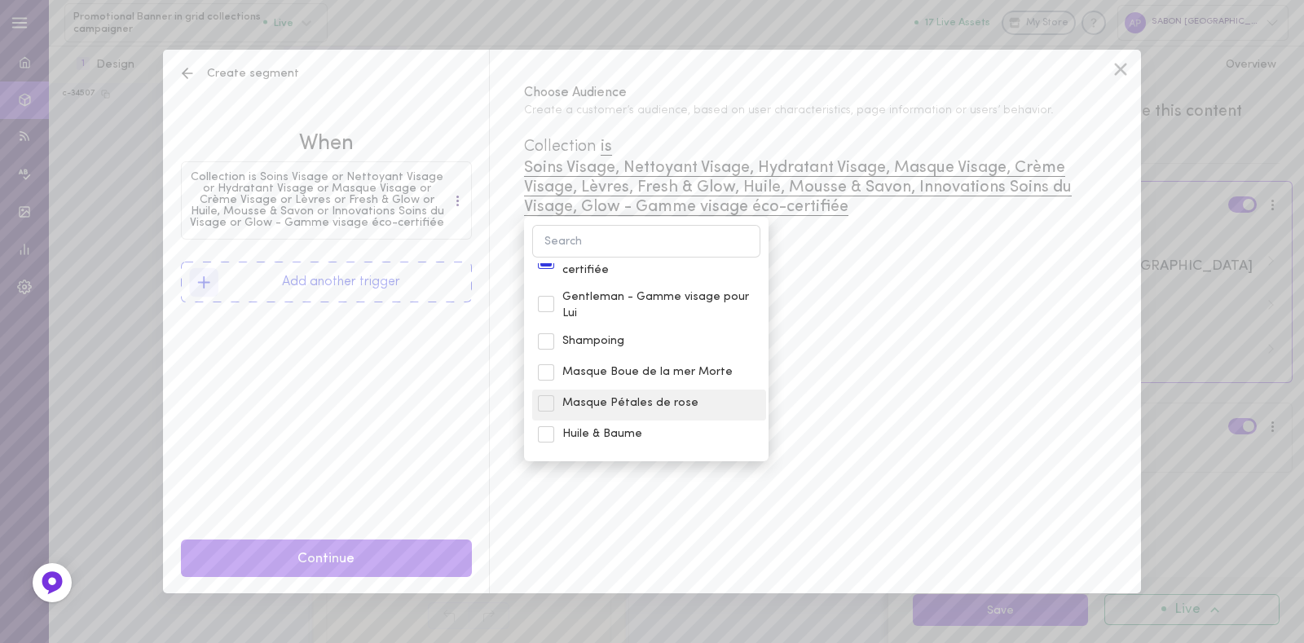
click at [627, 395] on span "Masque Pétales de rose" at bounding box center [661, 403] width 198 height 16
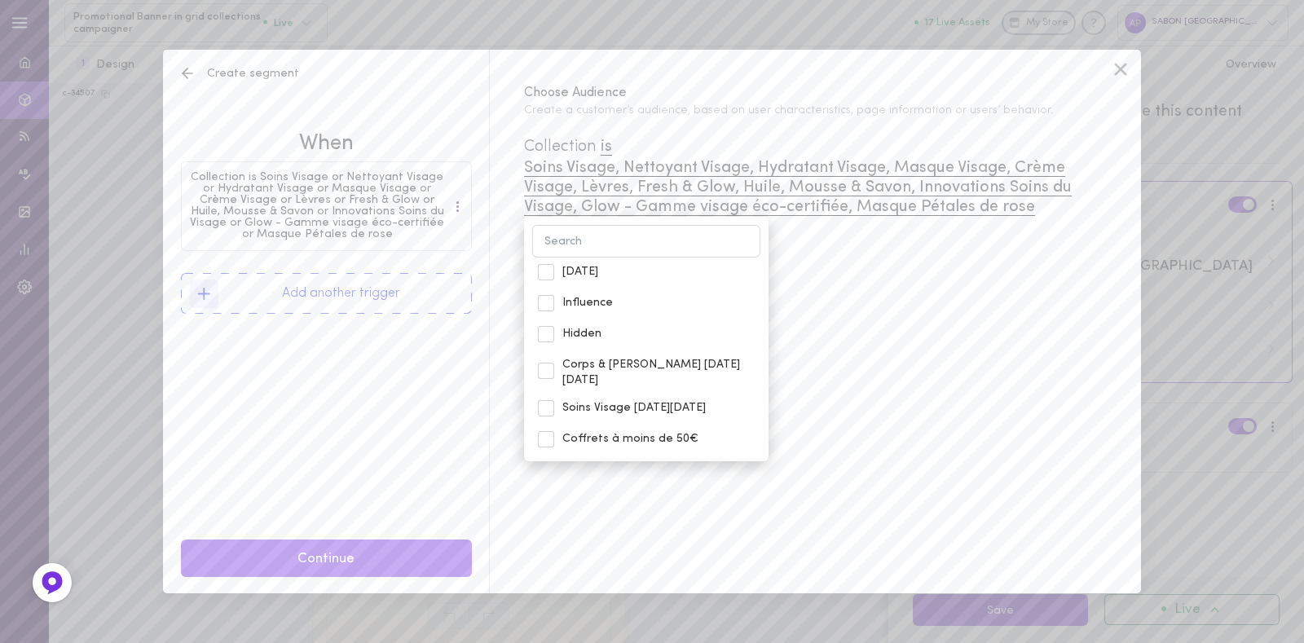
scroll to position [3115, 0]
click at [633, 399] on span "Soins Visage [DATE][DATE]" at bounding box center [661, 407] width 198 height 16
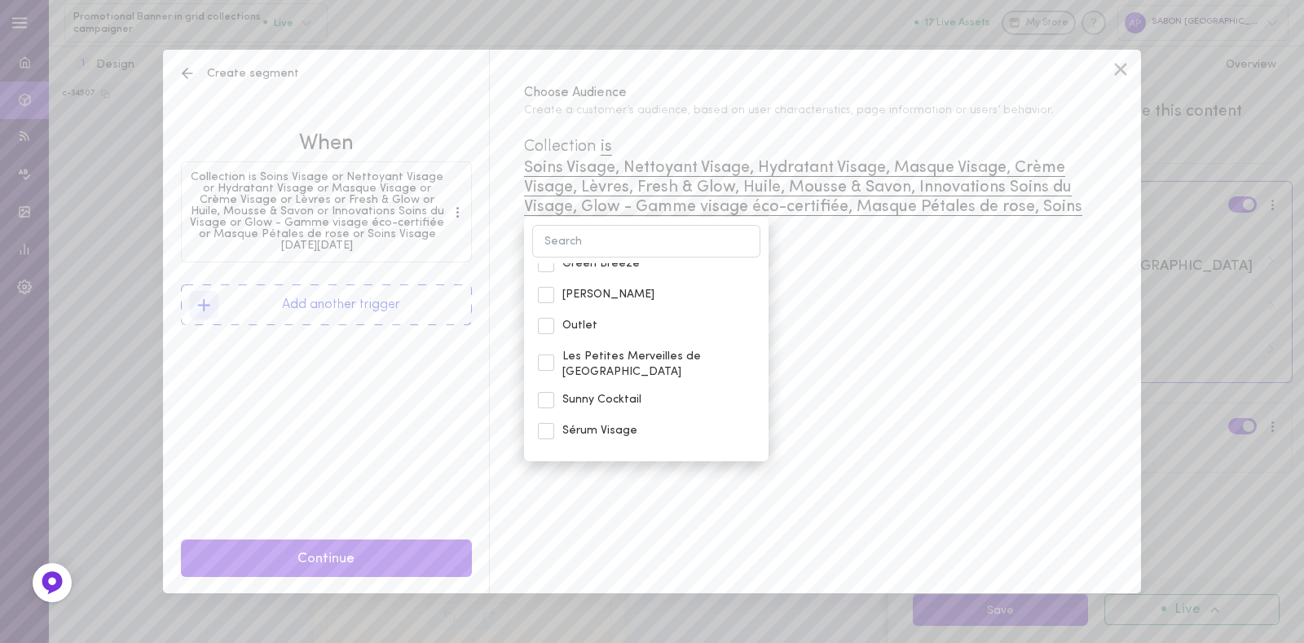
scroll to position [3600, 0]
click at [614, 422] on span "Sérum Visage" at bounding box center [661, 430] width 198 height 16
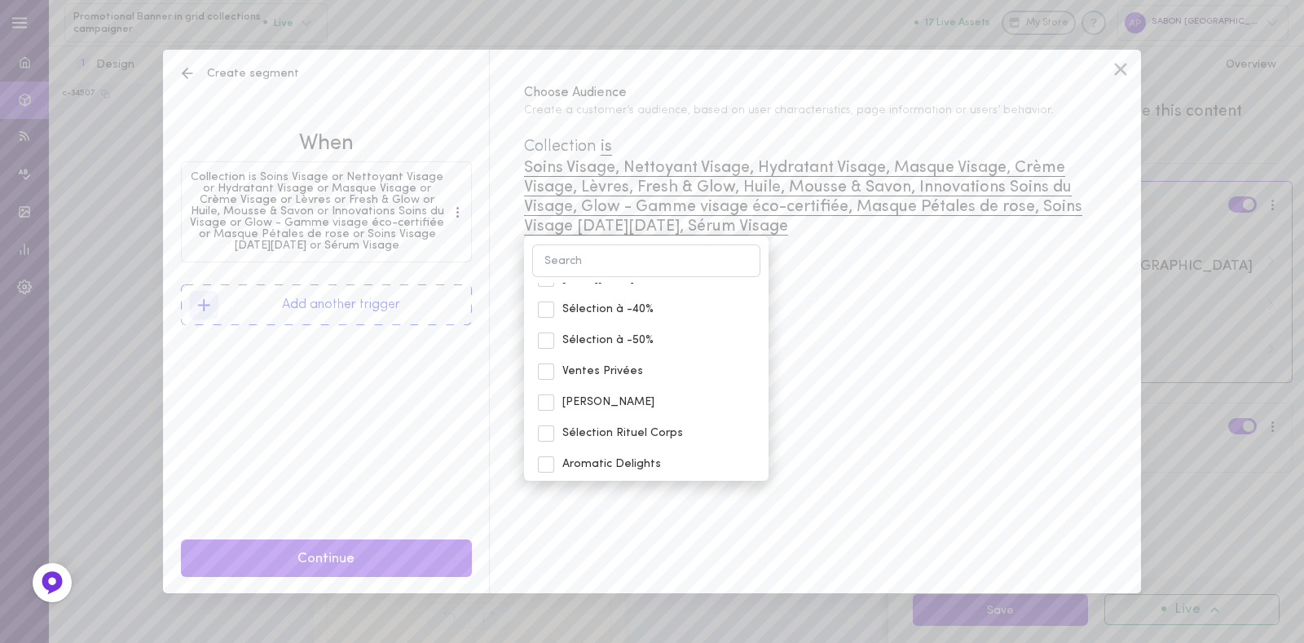
scroll to position [3943, 0]
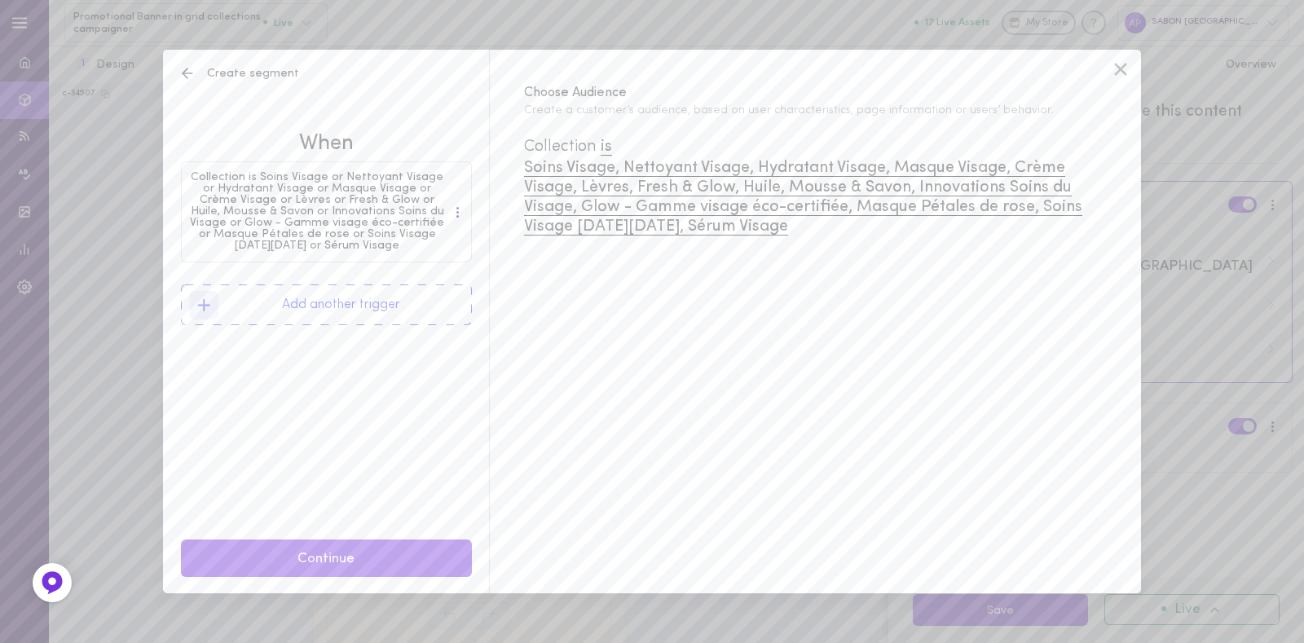
click at [835, 340] on div "Choose Audience Create a customer’s audience, based on user characteristics, pa…" at bounding box center [815, 322] width 652 height 544
click at [332, 550] on button "Continue" at bounding box center [326, 558] width 291 height 38
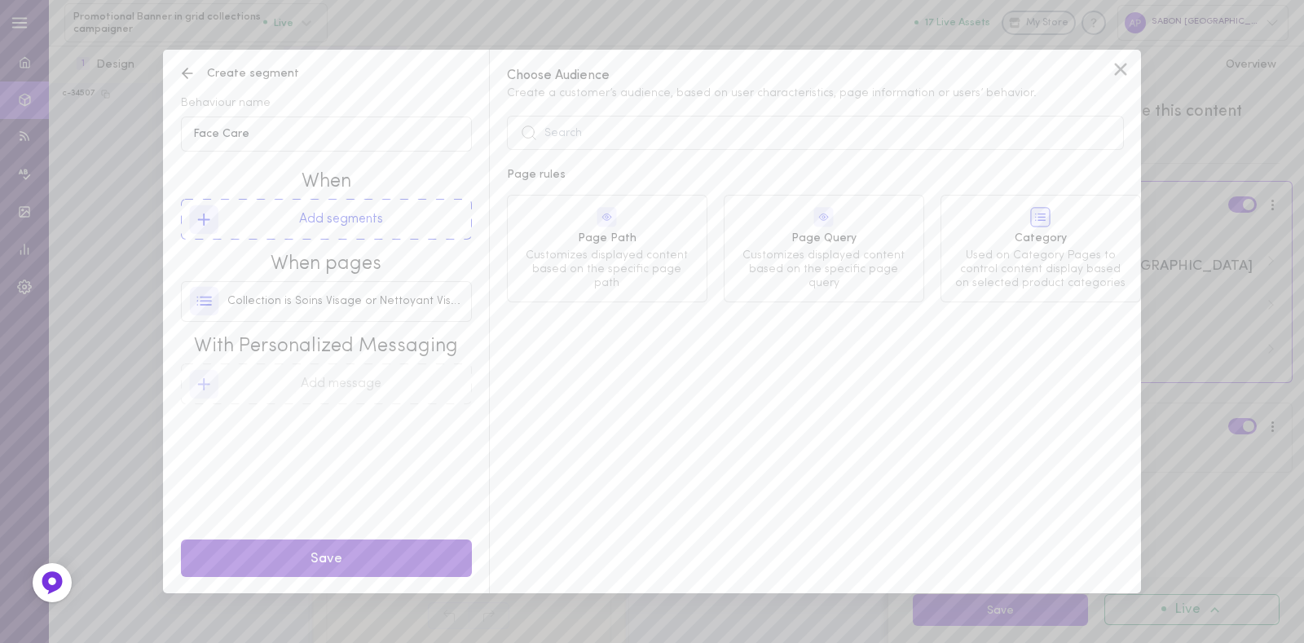
click at [330, 548] on button "Save" at bounding box center [326, 558] width 291 height 38
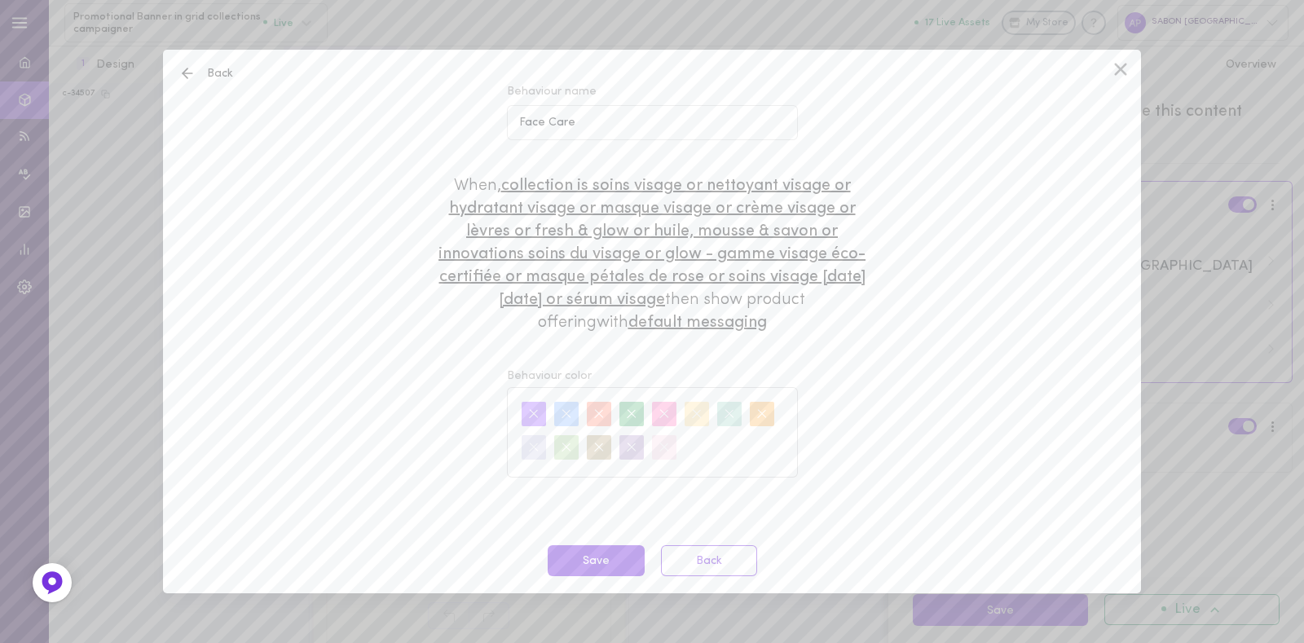
click at [569, 371] on span "Behaviour color" at bounding box center [652, 376] width 291 height 16
click at [581, 557] on button "Save" at bounding box center [596, 561] width 97 height 32
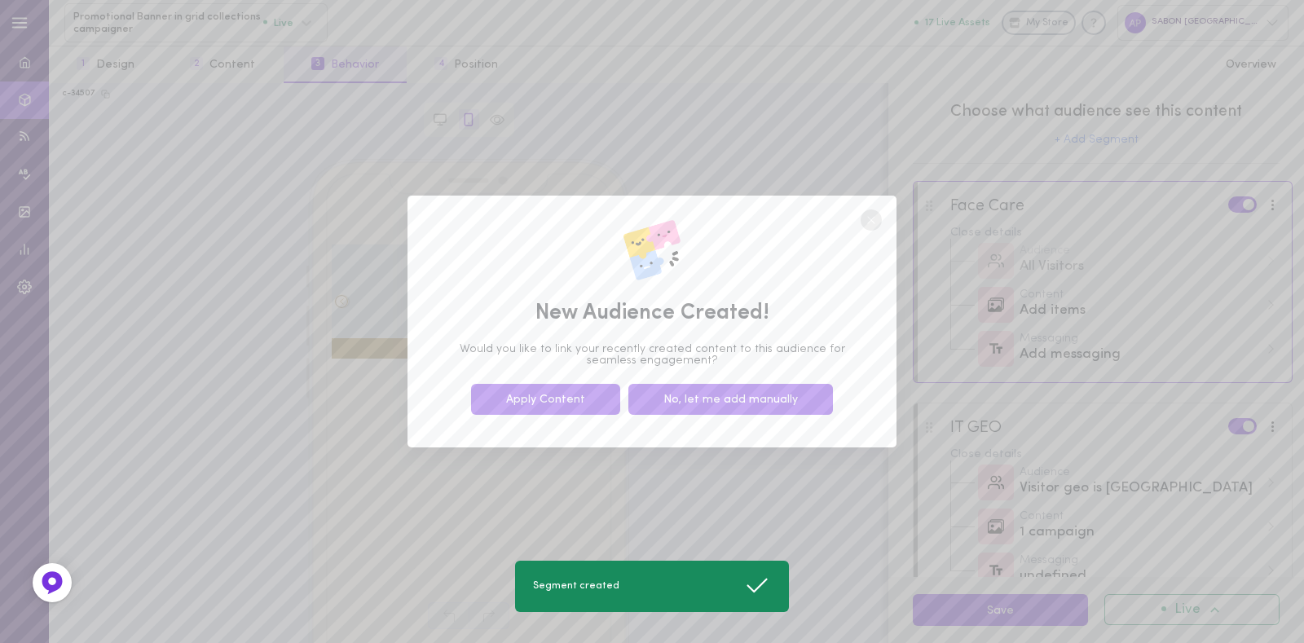
click at [738, 403] on button "No, let me add manually" at bounding box center [730, 400] width 205 height 32
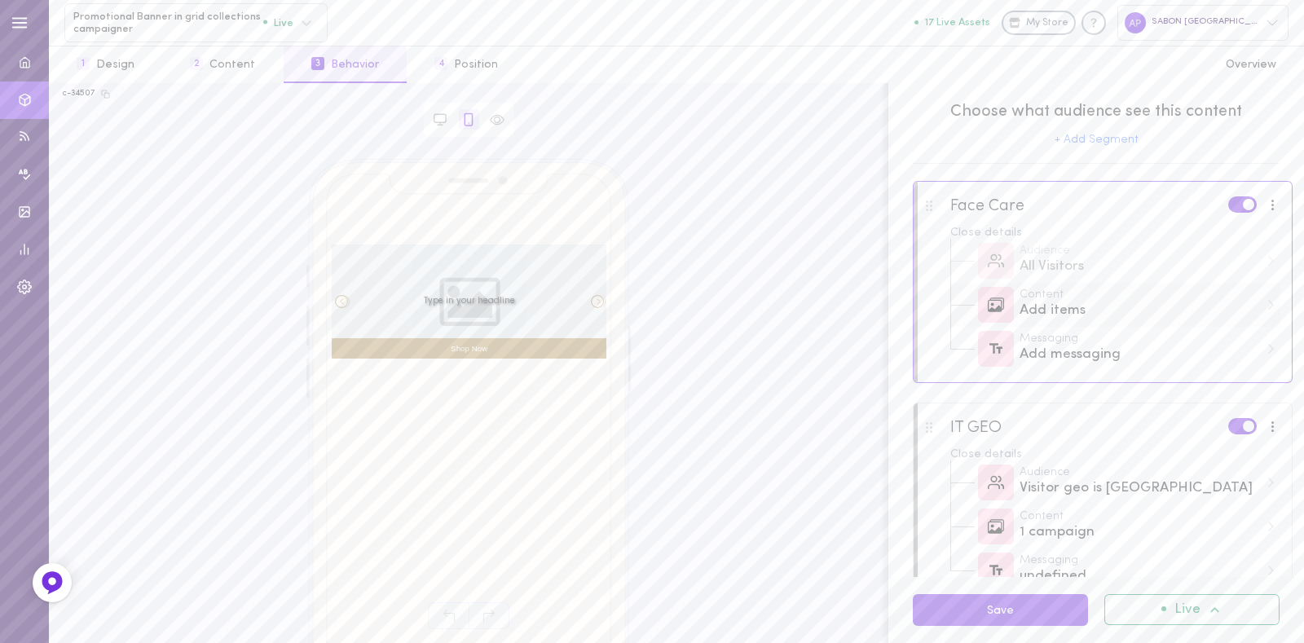
click at [1099, 297] on div "Content" at bounding box center [1139, 294] width 240 height 11
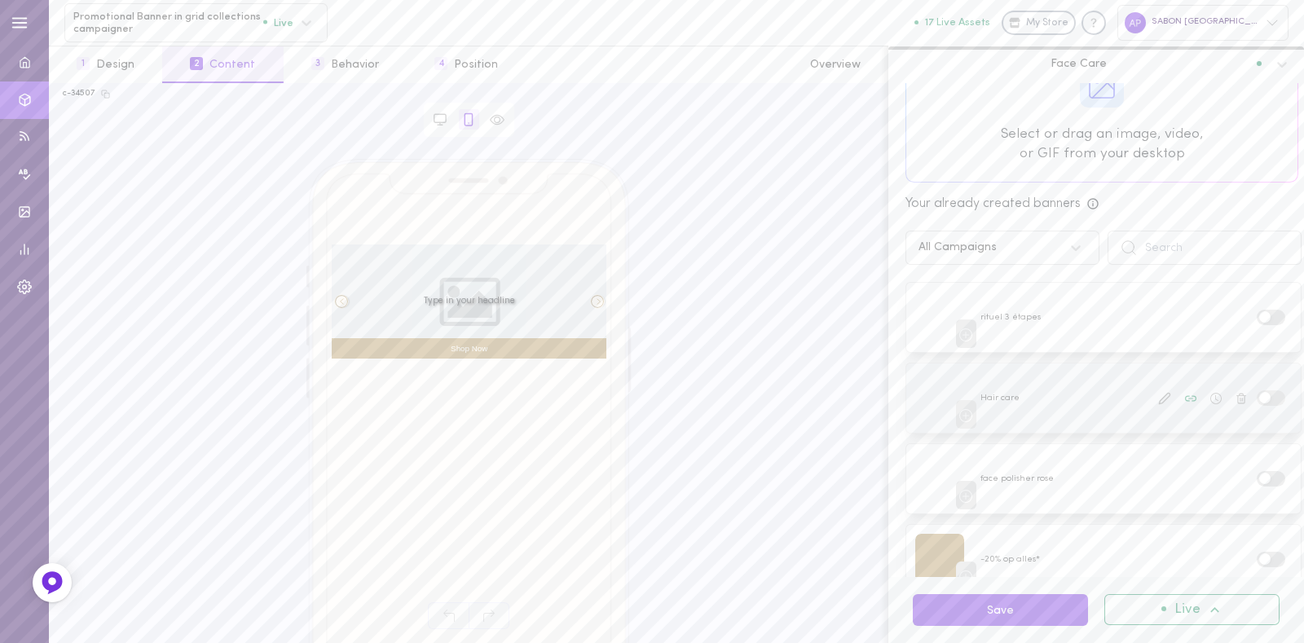
scroll to position [87, 0]
click at [1259, 477] on span at bounding box center [1264, 477] width 11 height 11
click at [0, 0] on input "checkbox" at bounding box center [0, 0] width 0 height 0
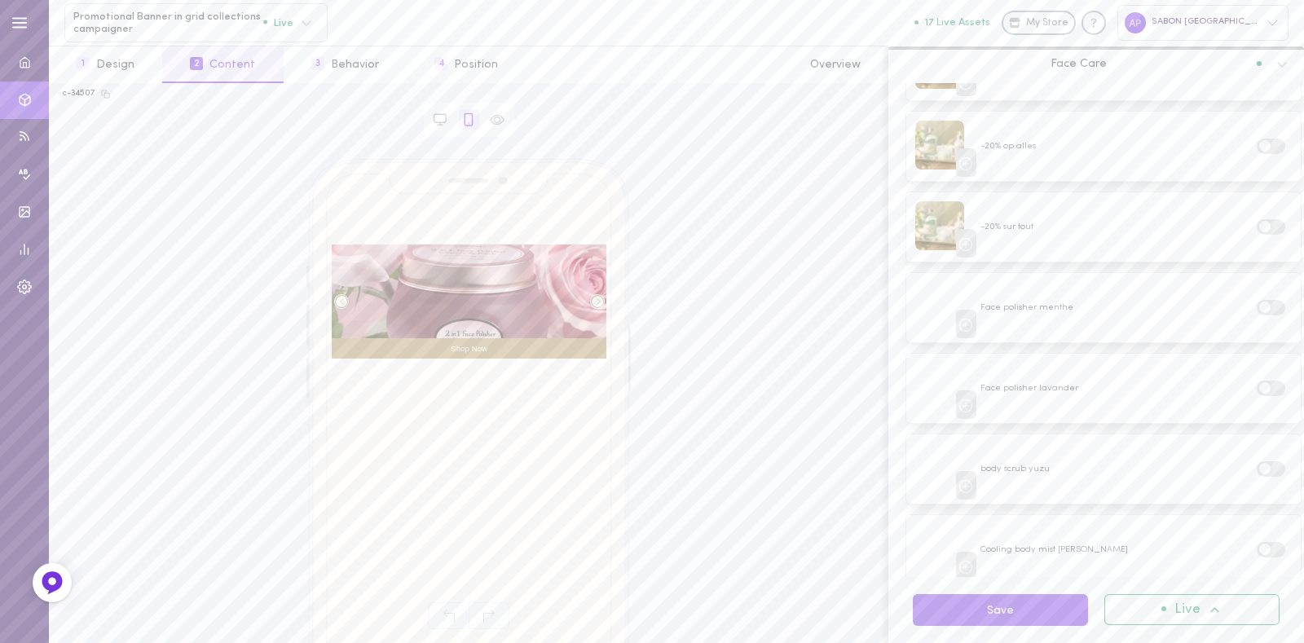
scroll to position [840, 0]
click at [1257, 282] on label at bounding box center [1271, 289] width 29 height 15
click at [0, 0] on input "checkbox" at bounding box center [0, 0] width 0 height 0
click at [1257, 363] on label at bounding box center [1271, 370] width 29 height 15
click at [0, 0] on input "checkbox" at bounding box center [0, 0] width 0 height 0
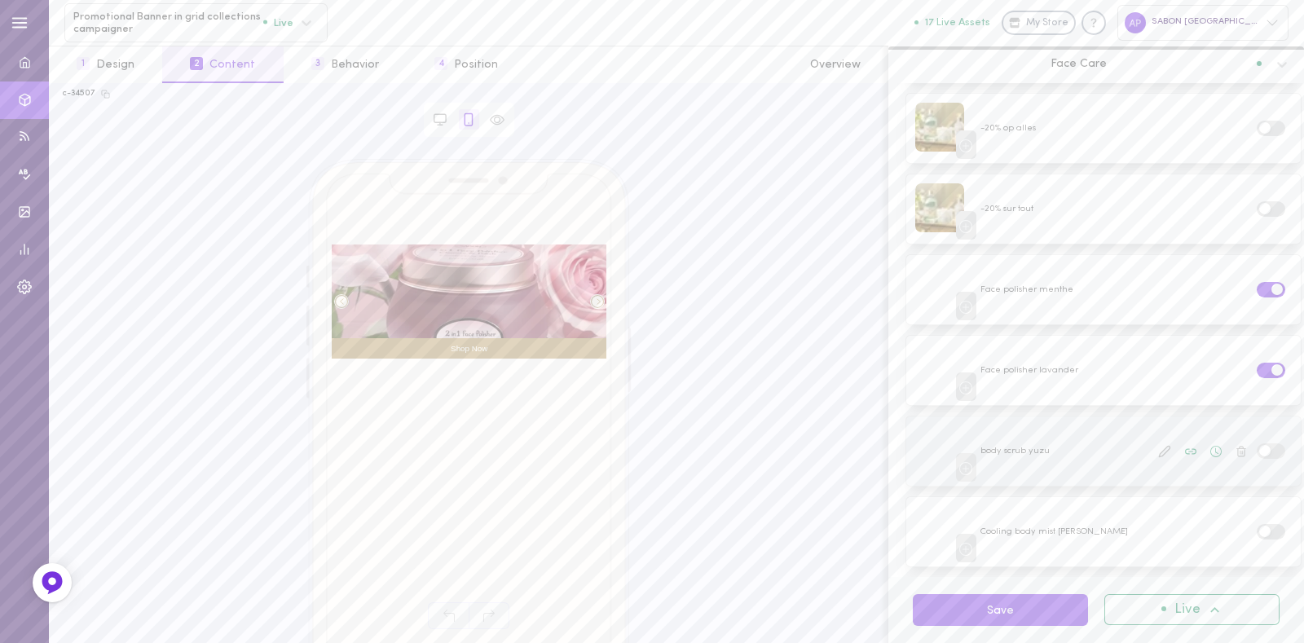
click at [1257, 443] on label at bounding box center [1271, 450] width 29 height 15
click at [0, 0] on input "checkbox" at bounding box center [0, 0] width 0 height 0
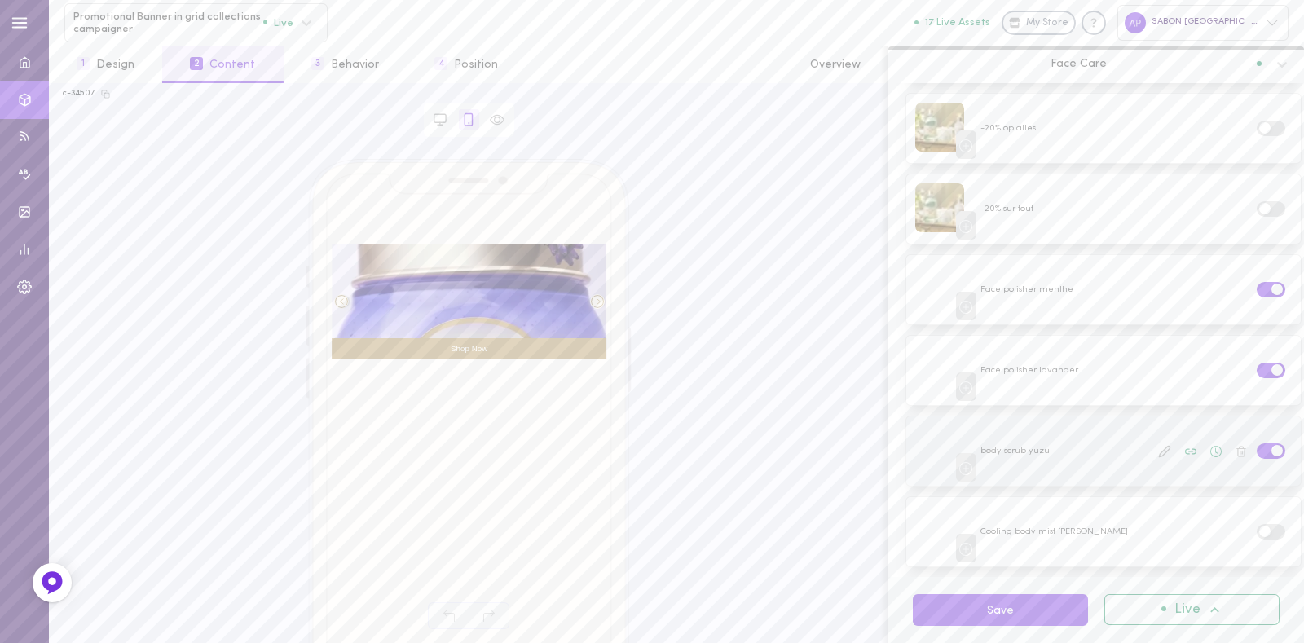
click at [1271, 445] on span at bounding box center [1276, 450] width 11 height 11
click at [0, 0] on input "checkbox" at bounding box center [0, 0] width 0 height 0
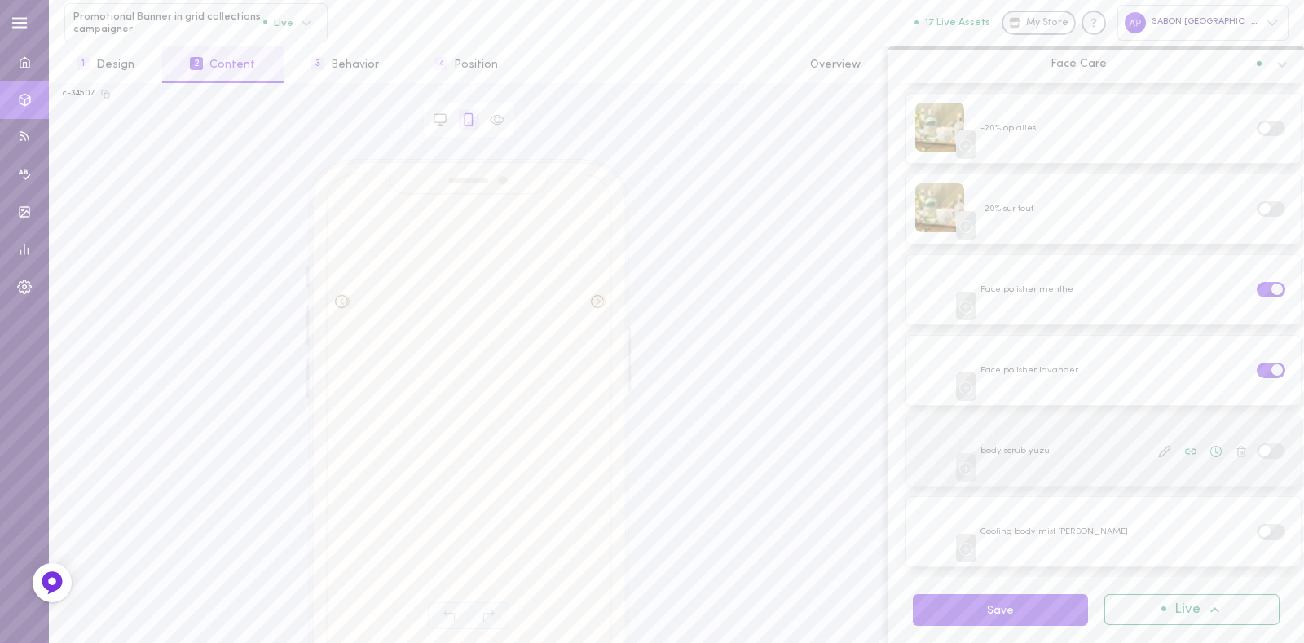
click at [1259, 445] on span at bounding box center [1264, 450] width 11 height 11
click at [0, 0] on input "checkbox" at bounding box center [0, 0] width 0 height 0
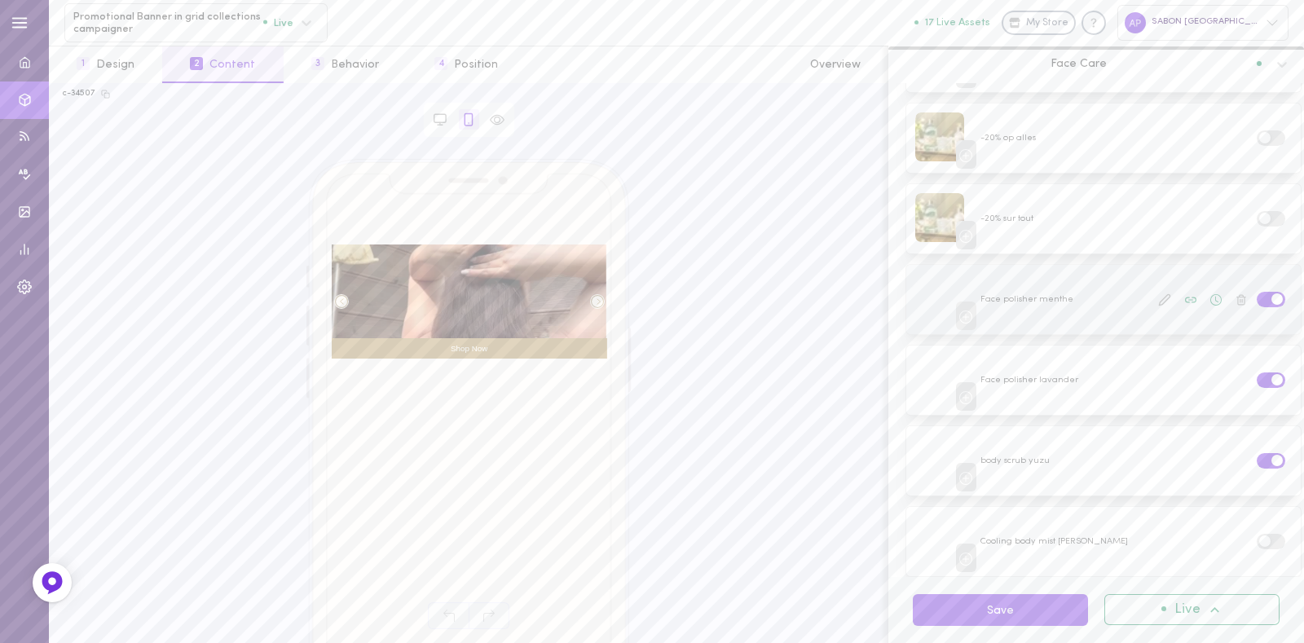
scroll to position [832, 0]
click at [1271, 453] on span at bounding box center [1276, 458] width 11 height 11
click at [0, 0] on input "checkbox" at bounding box center [0, 0] width 0 height 0
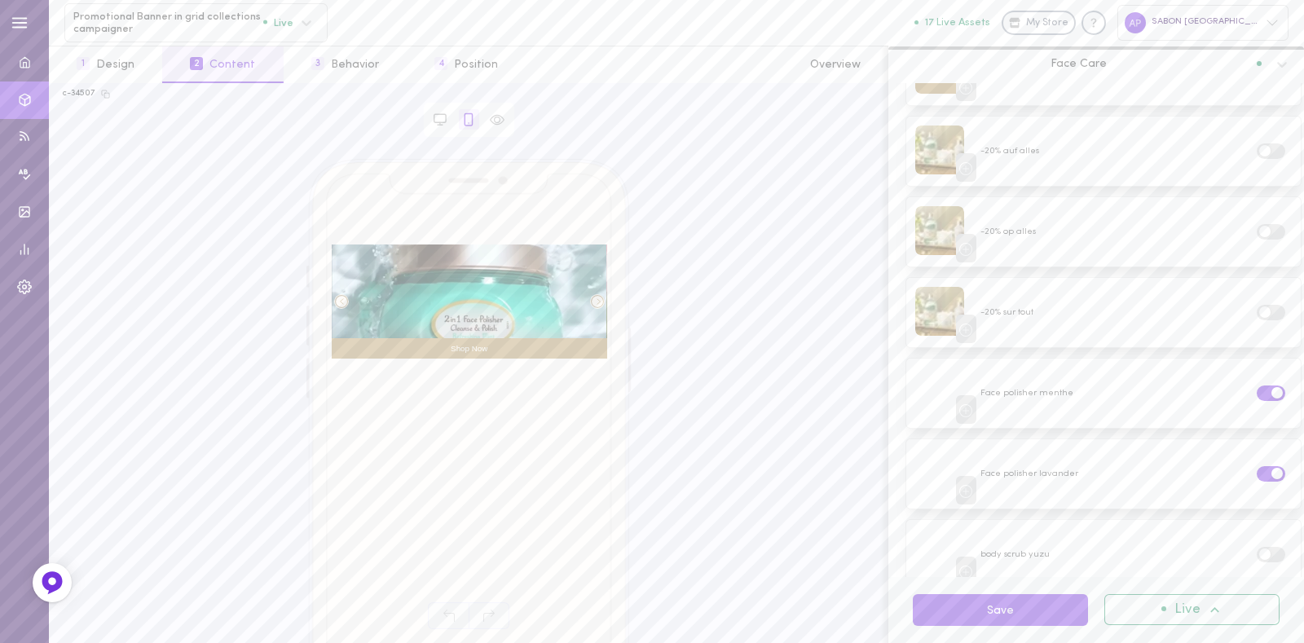
scroll to position [738, 0]
click at [1011, 614] on button "Save" at bounding box center [1000, 610] width 175 height 32
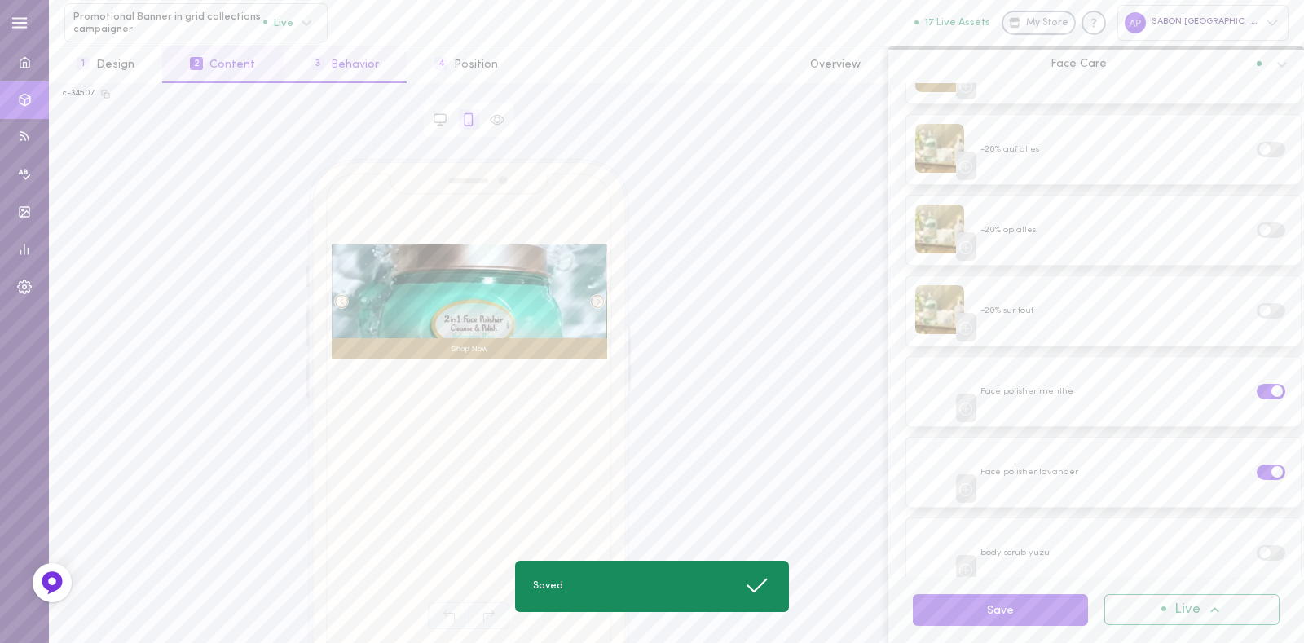
click at [355, 69] on button "3 Behavior" at bounding box center [345, 64] width 123 height 37
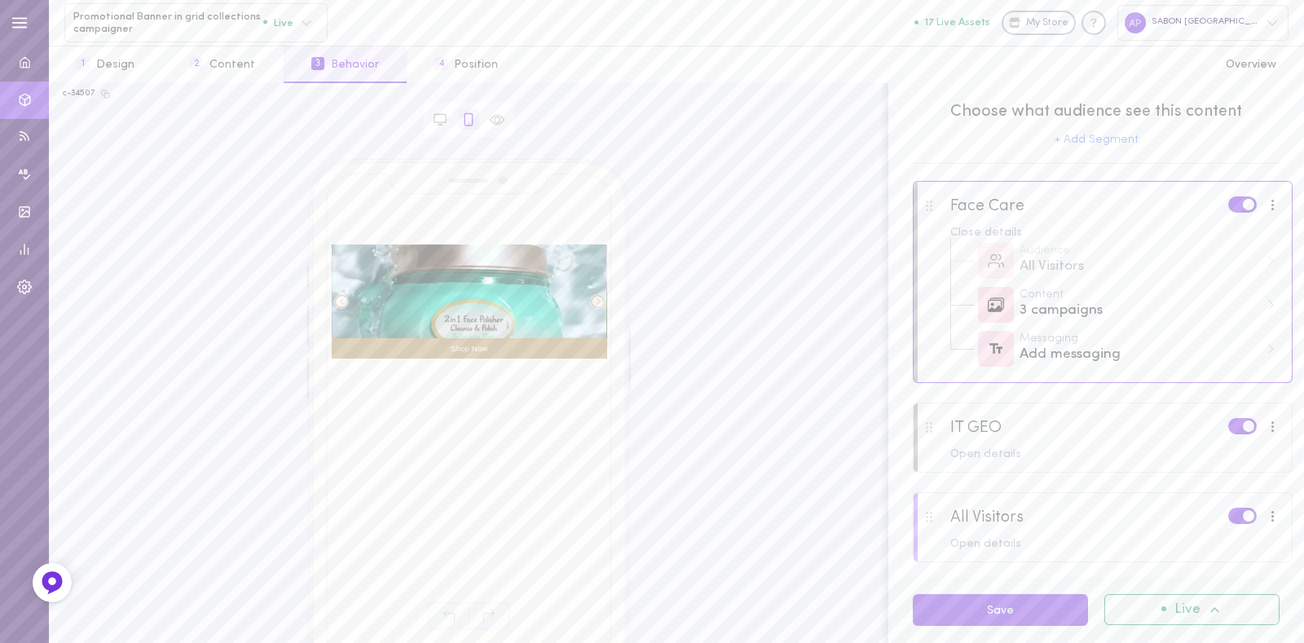
click at [913, 436] on div "IT GEO Open details" at bounding box center [1103, 438] width 380 height 70
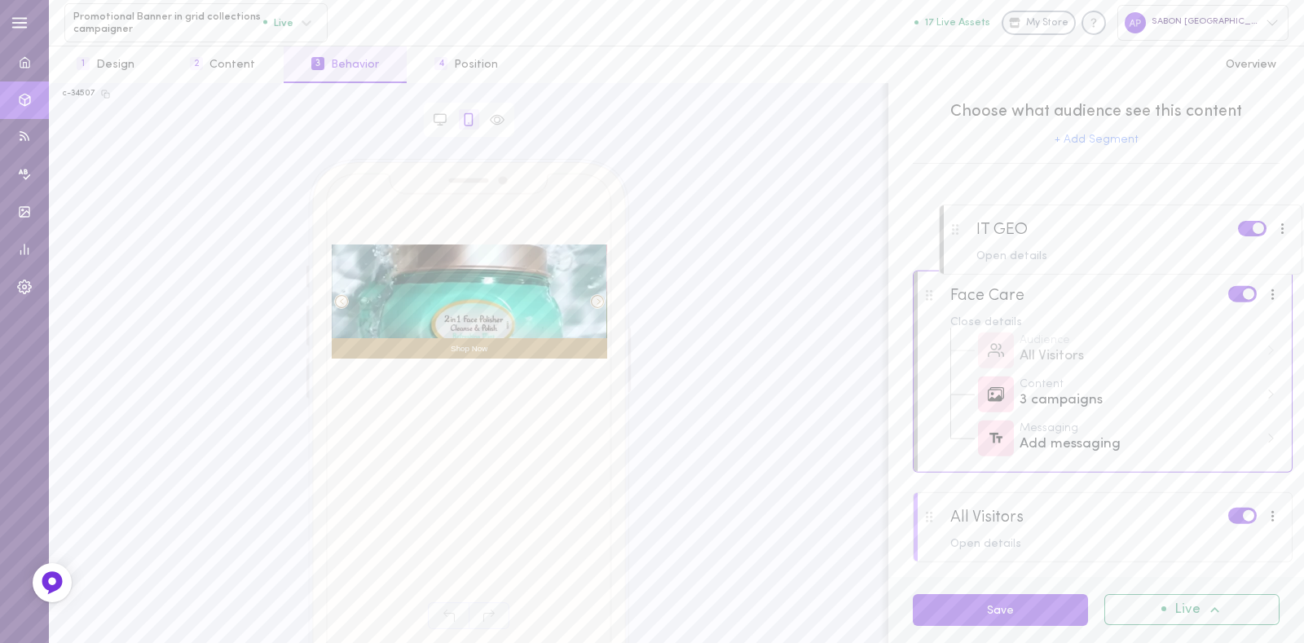
drag, startPoint x: 936, startPoint y: 434, endPoint x: 956, endPoint y: 204, distance: 230.6
click at [956, 204] on div "Face Care Close details Audience All Visitors Content 3 campaigns Messaging Add…" at bounding box center [1103, 371] width 380 height 381
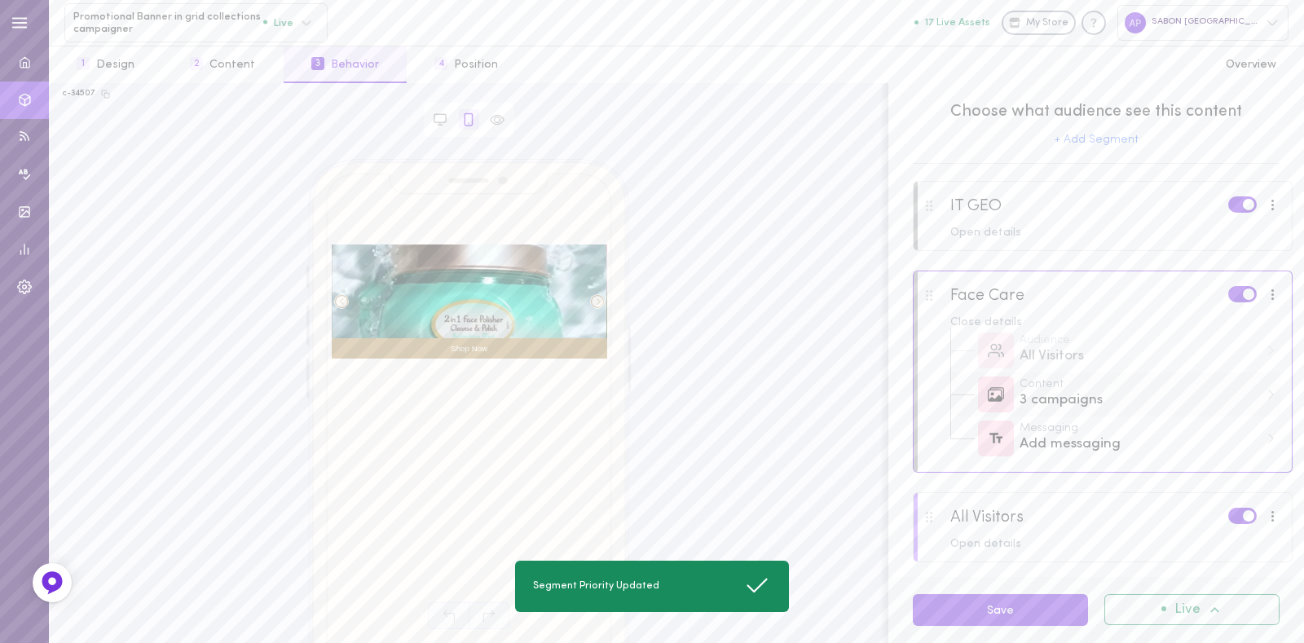
scroll to position [2, 0]
click at [1147, 440] on div "Add messaging" at bounding box center [1139, 442] width 240 height 20
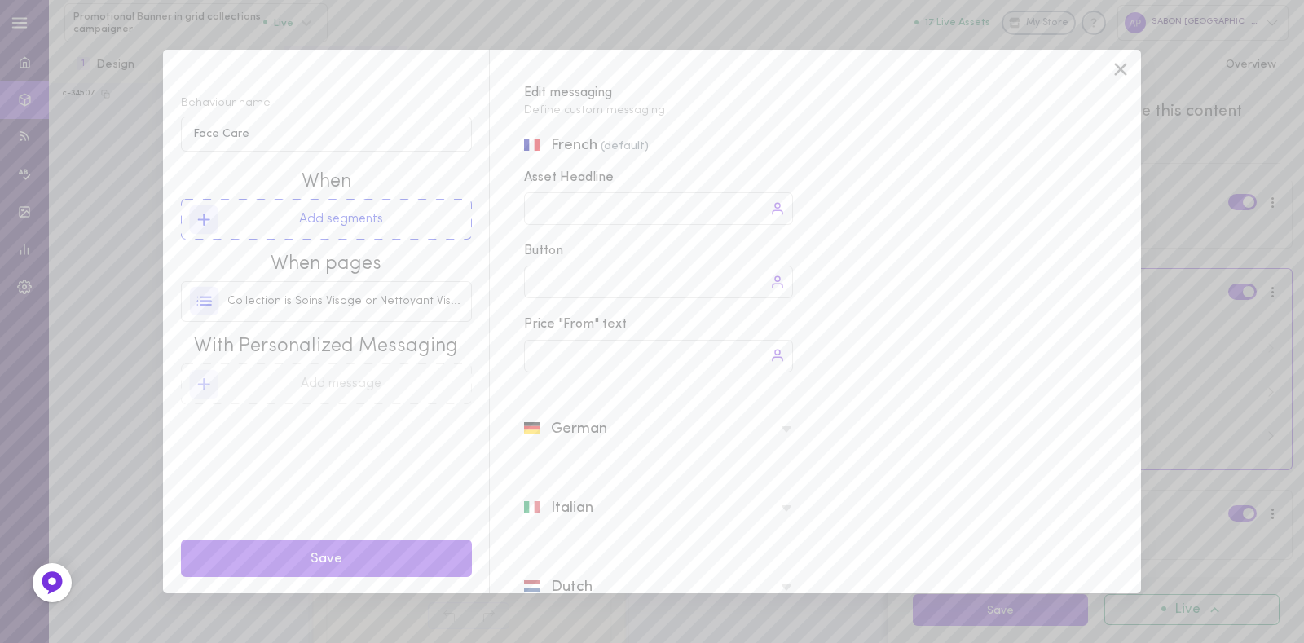
click at [579, 279] on div at bounding box center [658, 282] width 269 height 33
type input "Je découvre !"
click at [595, 439] on span "German" at bounding box center [579, 430] width 56 height 21
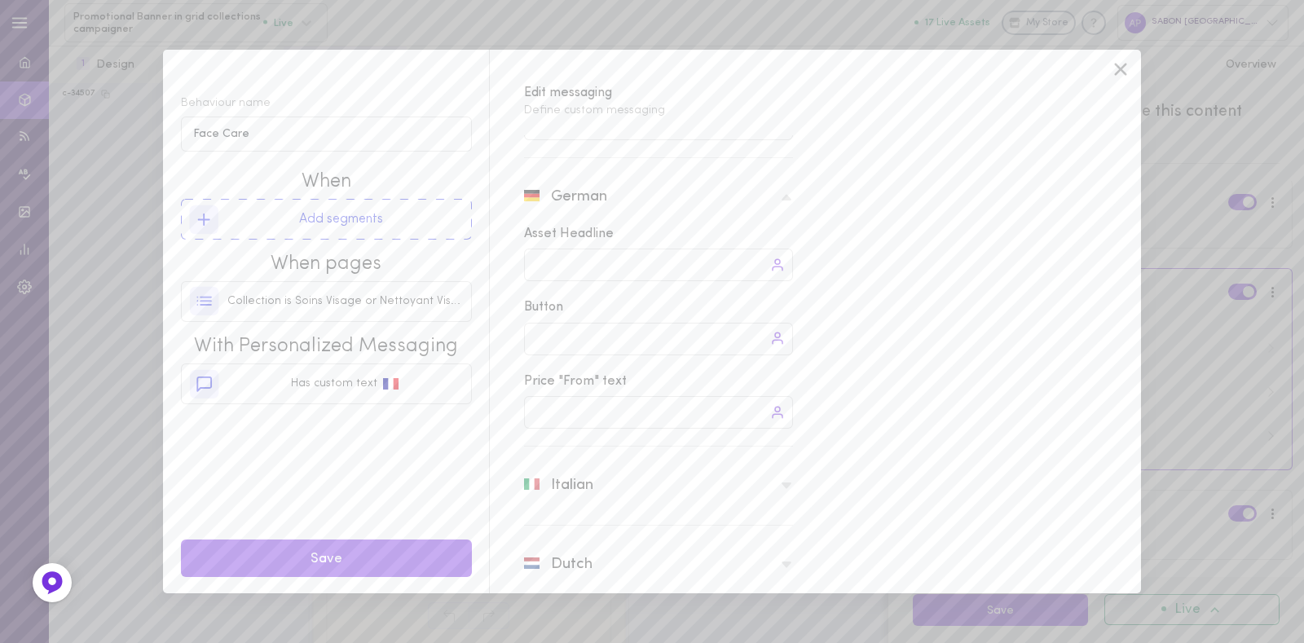
scroll to position [246, 0]
click at [585, 327] on div at bounding box center [658, 326] width 269 height 33
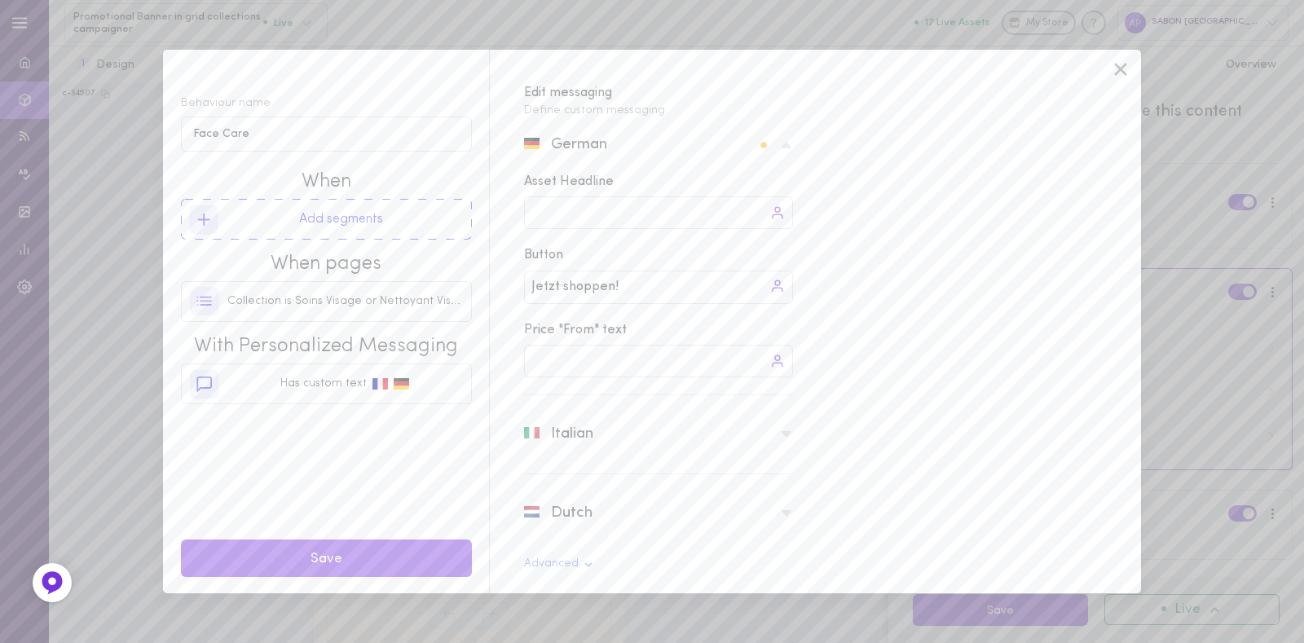
type input "Jetzt shoppen!"
click at [630, 499] on div "Dutch" at bounding box center [658, 513] width 269 height 55
click at [599, 467] on div at bounding box center [658, 462] width 269 height 33
click at [578, 454] on div at bounding box center [658, 462] width 269 height 33
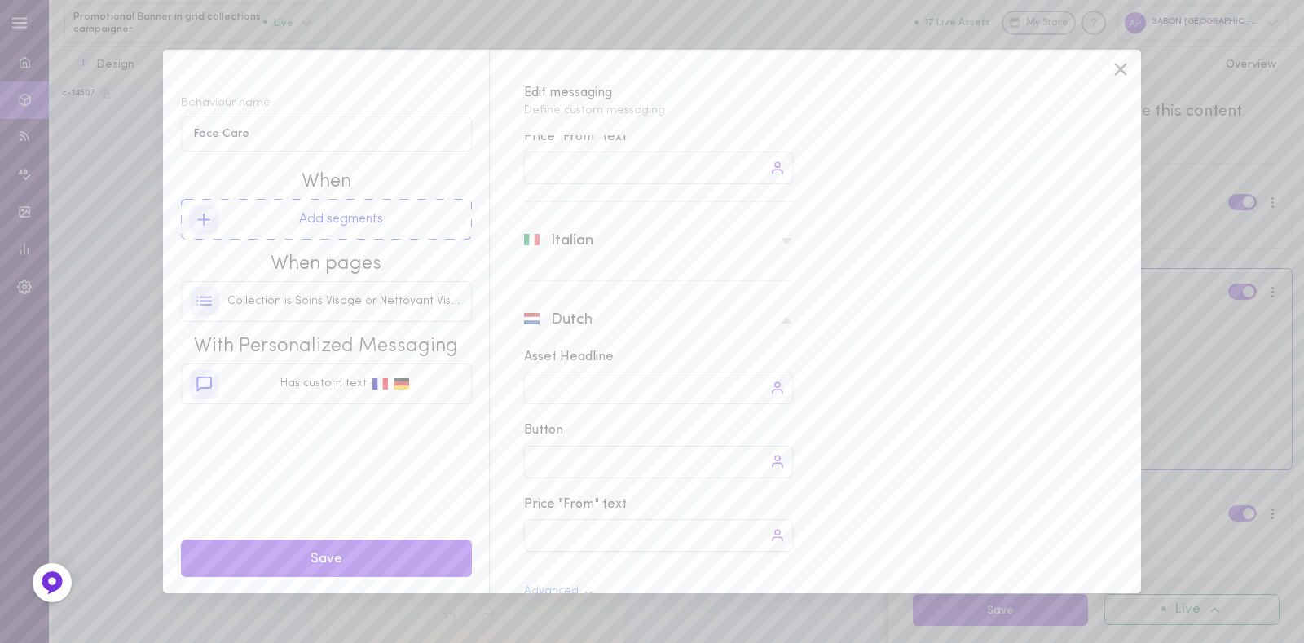
click at [561, 457] on div at bounding box center [658, 462] width 269 height 33
type input "Shop nu!"
click at [348, 548] on button "Save" at bounding box center [326, 558] width 291 height 38
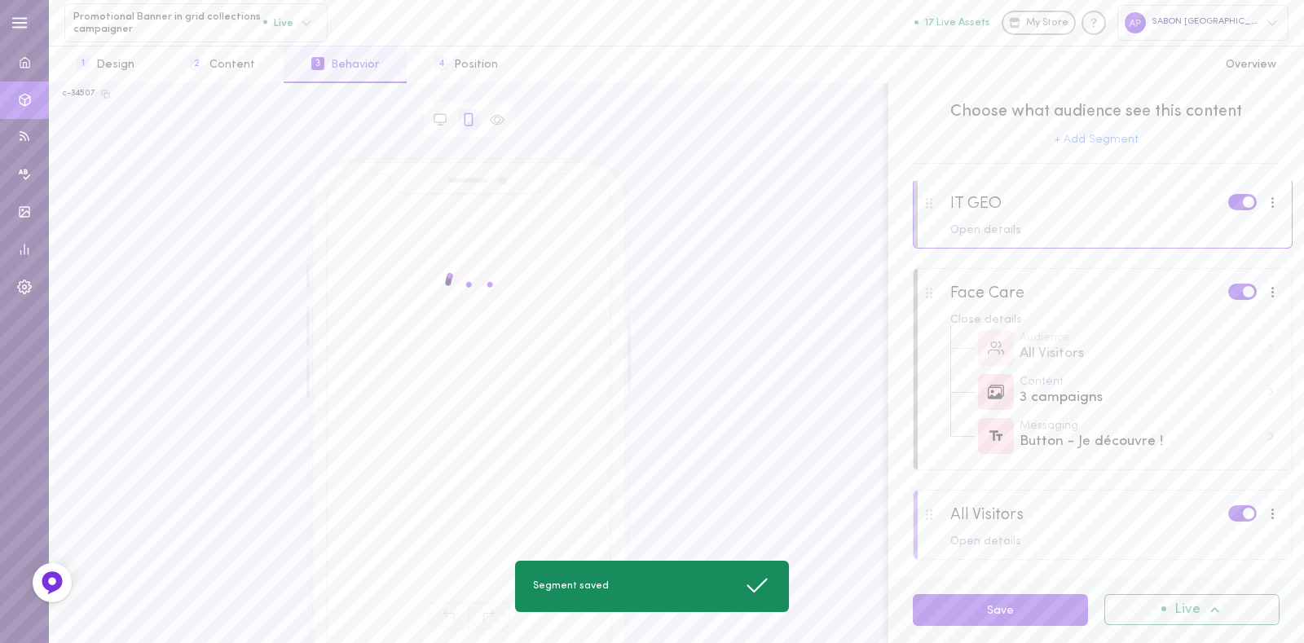
scroll to position [0, 0]
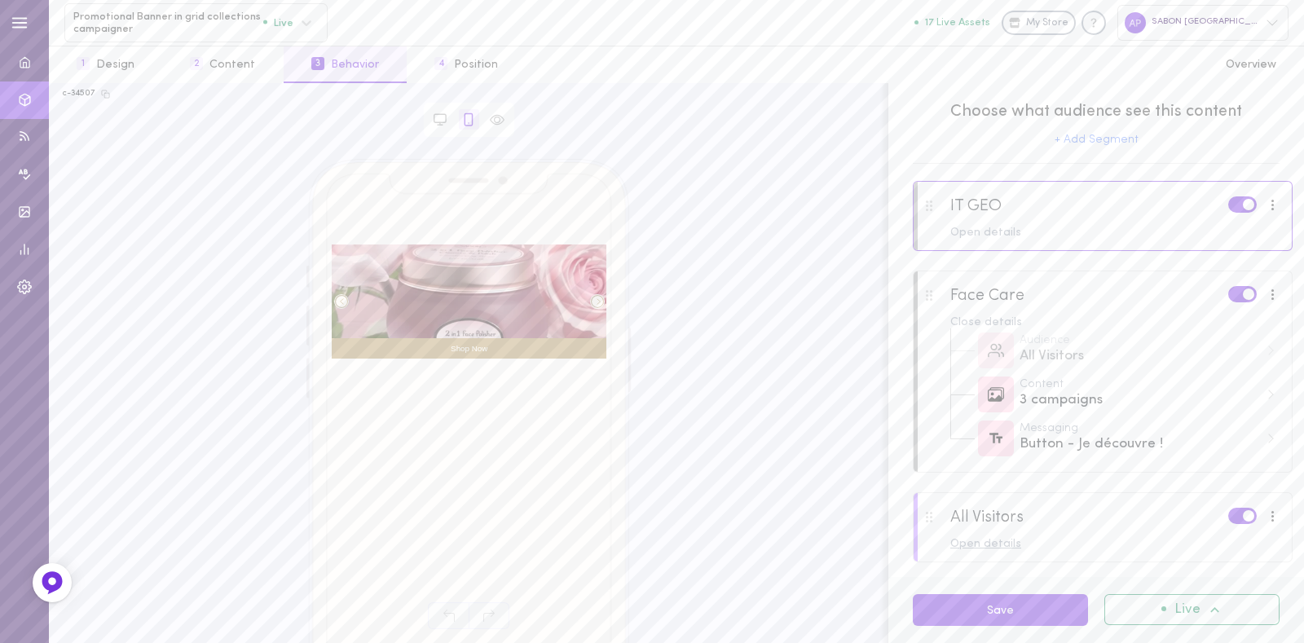
click at [1009, 540] on div "Open details" at bounding box center [1115, 544] width 330 height 11
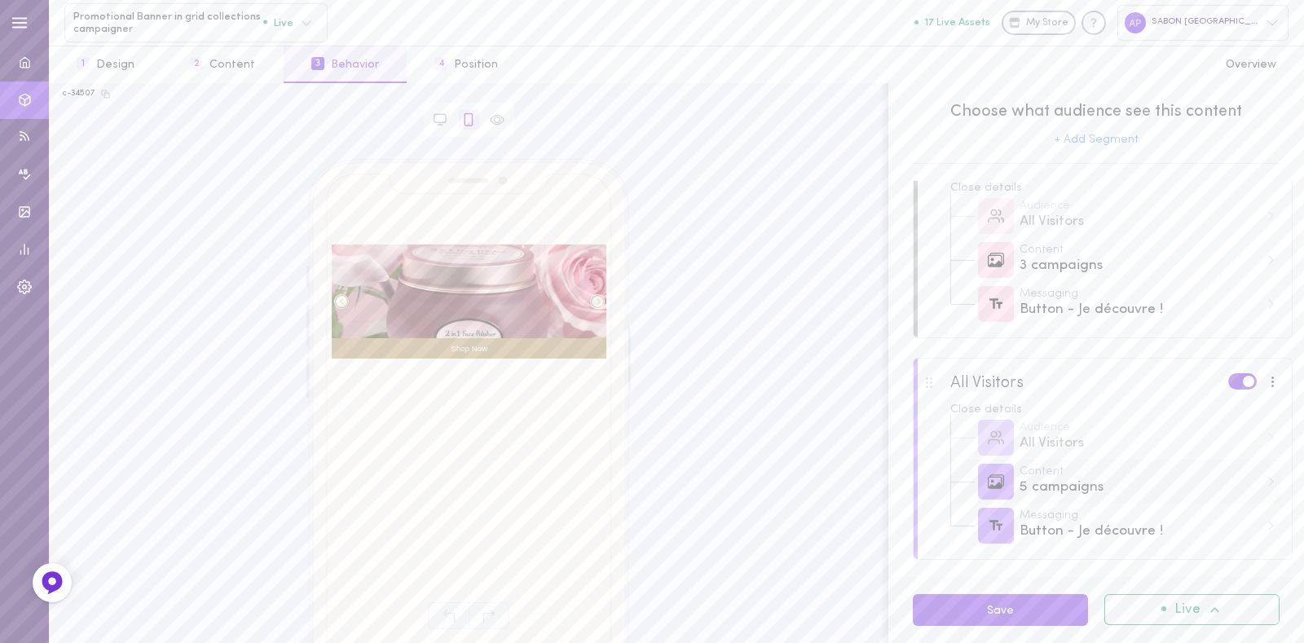
click at [1068, 487] on div "5 campaigns" at bounding box center [1139, 488] width 240 height 20
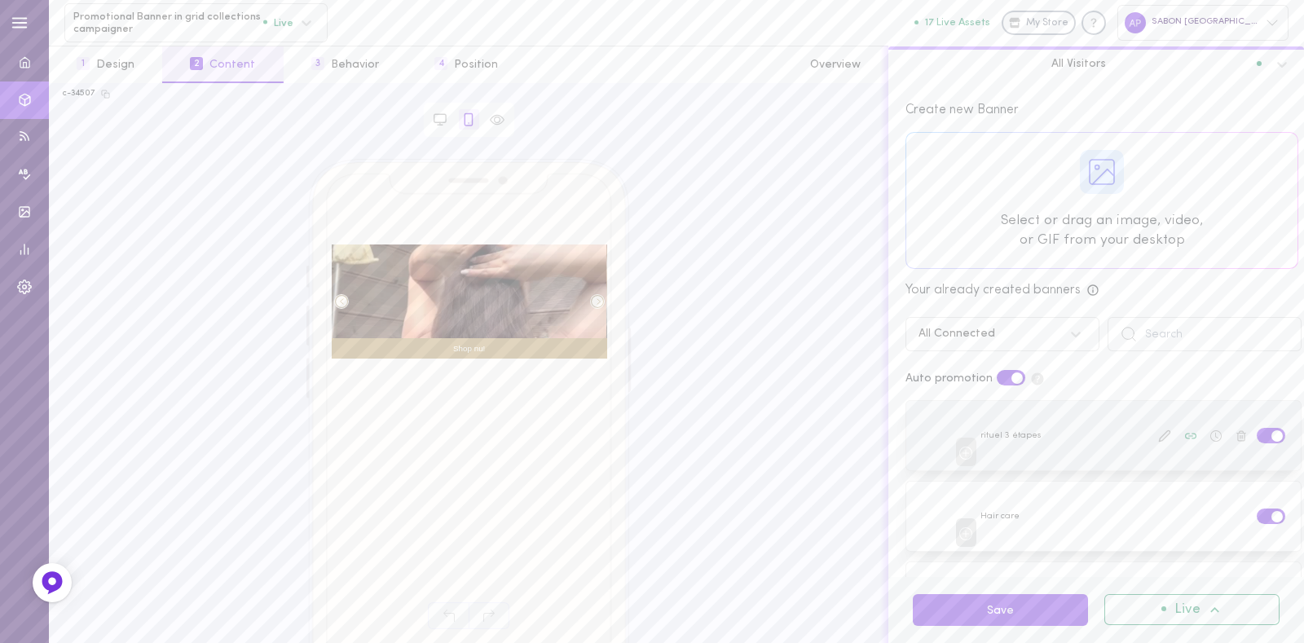
scroll to position [110, 0]
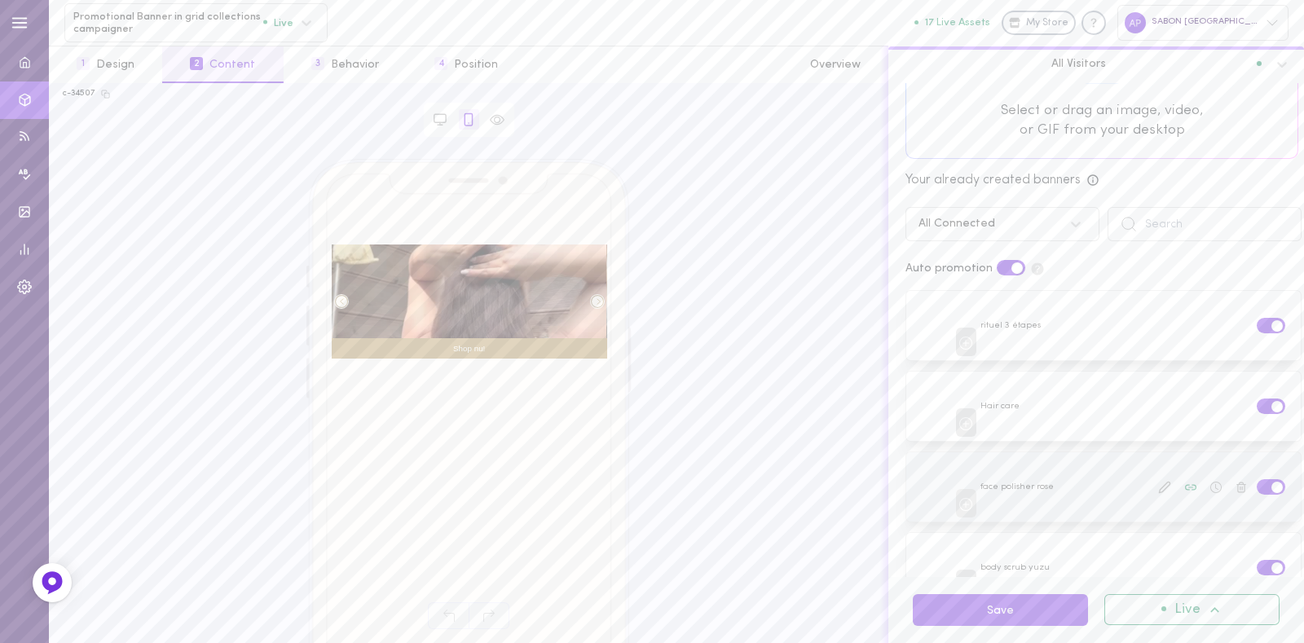
click at [1271, 482] on span at bounding box center [1276, 487] width 11 height 11
click at [0, 0] on input "checkbox" at bounding box center [0, 0] width 0 height 0
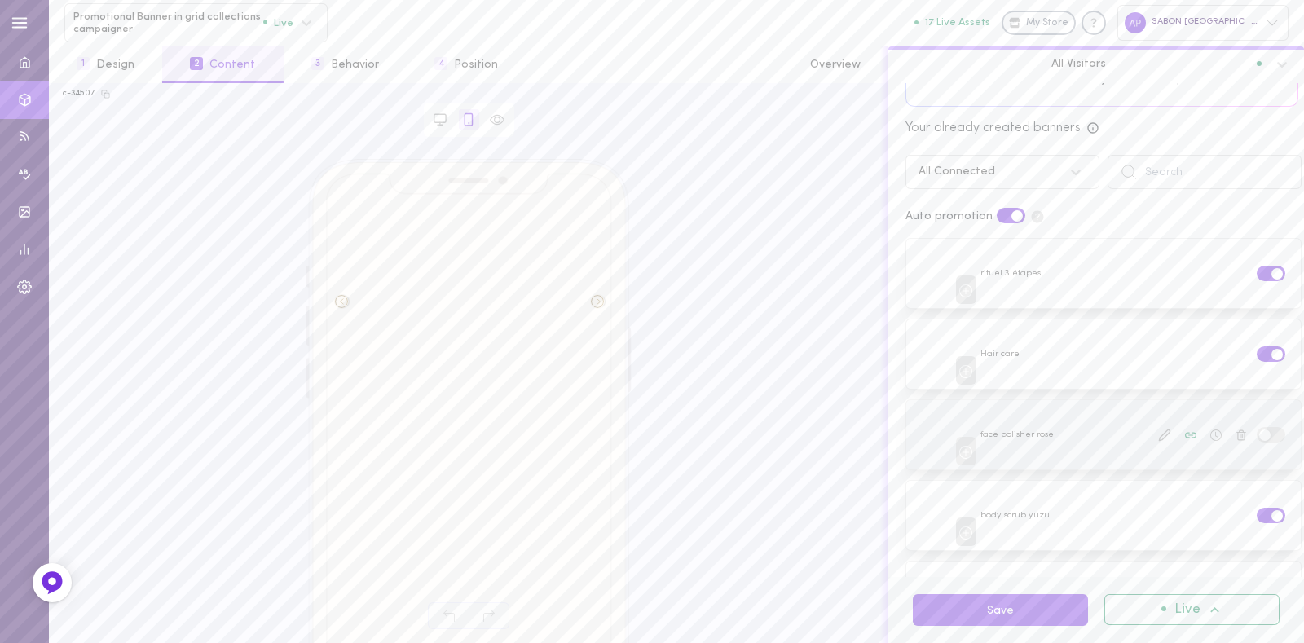
scroll to position [216, 0]
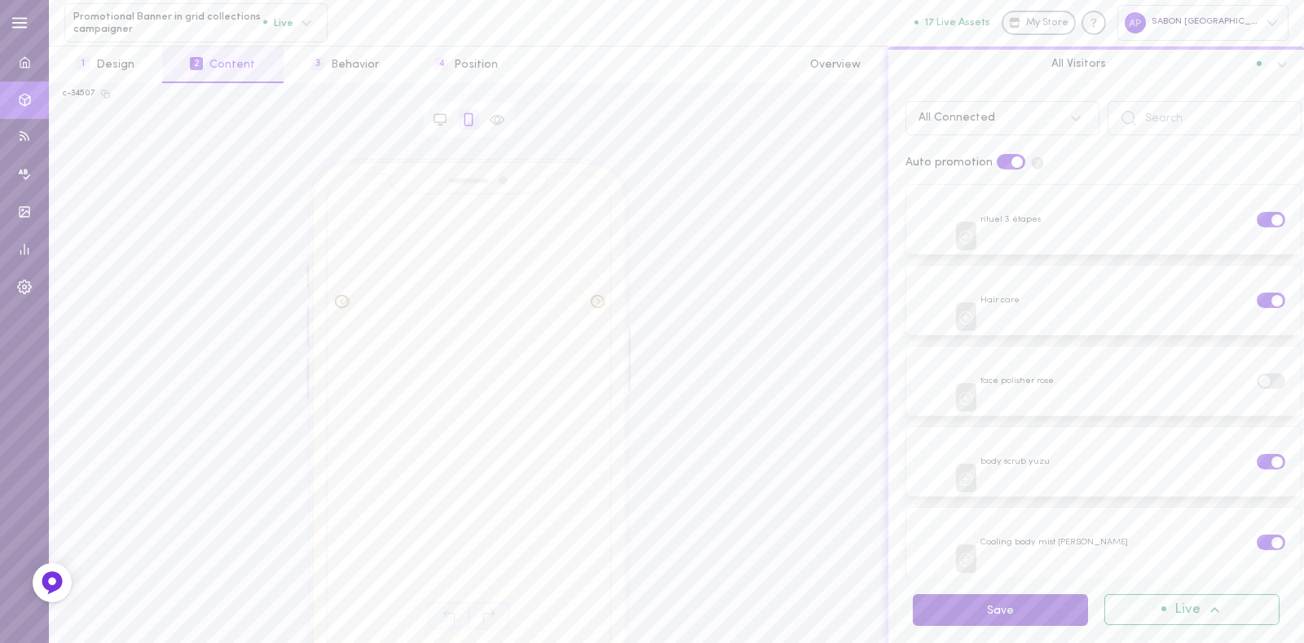
click at [1000, 613] on button "Save" at bounding box center [1000, 610] width 175 height 32
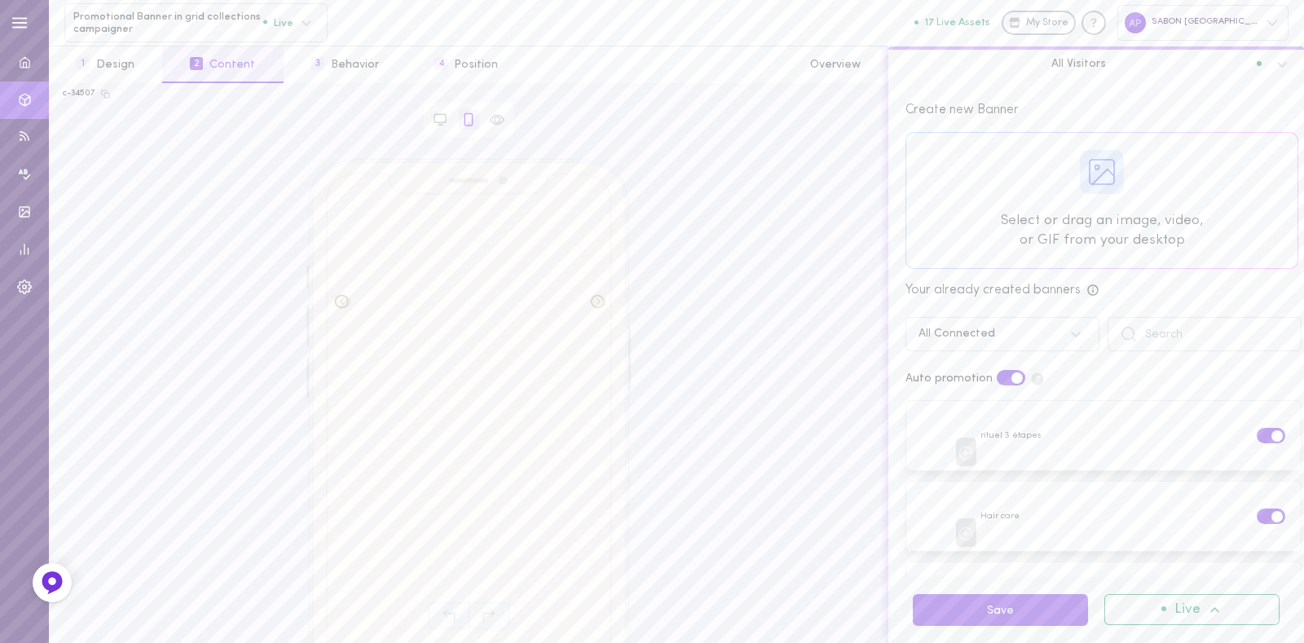
click at [1069, 205] on div at bounding box center [1101, 200] width 391 height 135
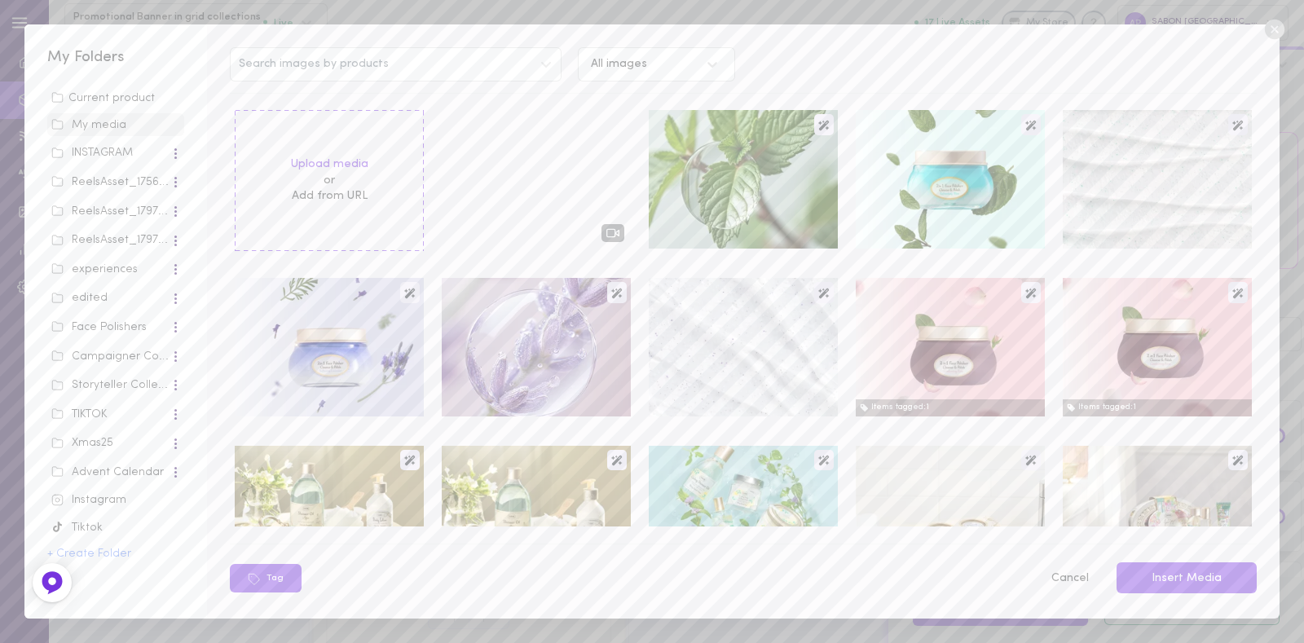
click at [306, 59] on span "Search images by products" at bounding box center [314, 64] width 150 height 11
type input "64011000001"
click at [320, 183] on span "50940459090254" at bounding box center [421, 189] width 274 height 16
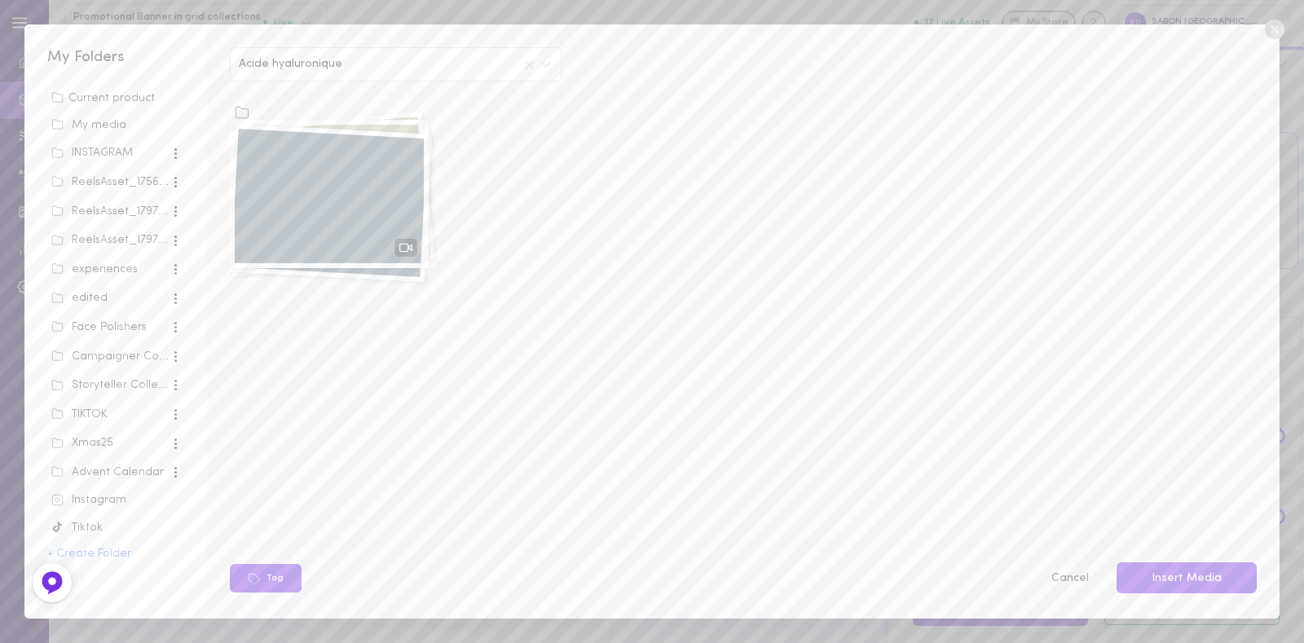
click at [292, 183] on video at bounding box center [329, 194] width 189 height 139
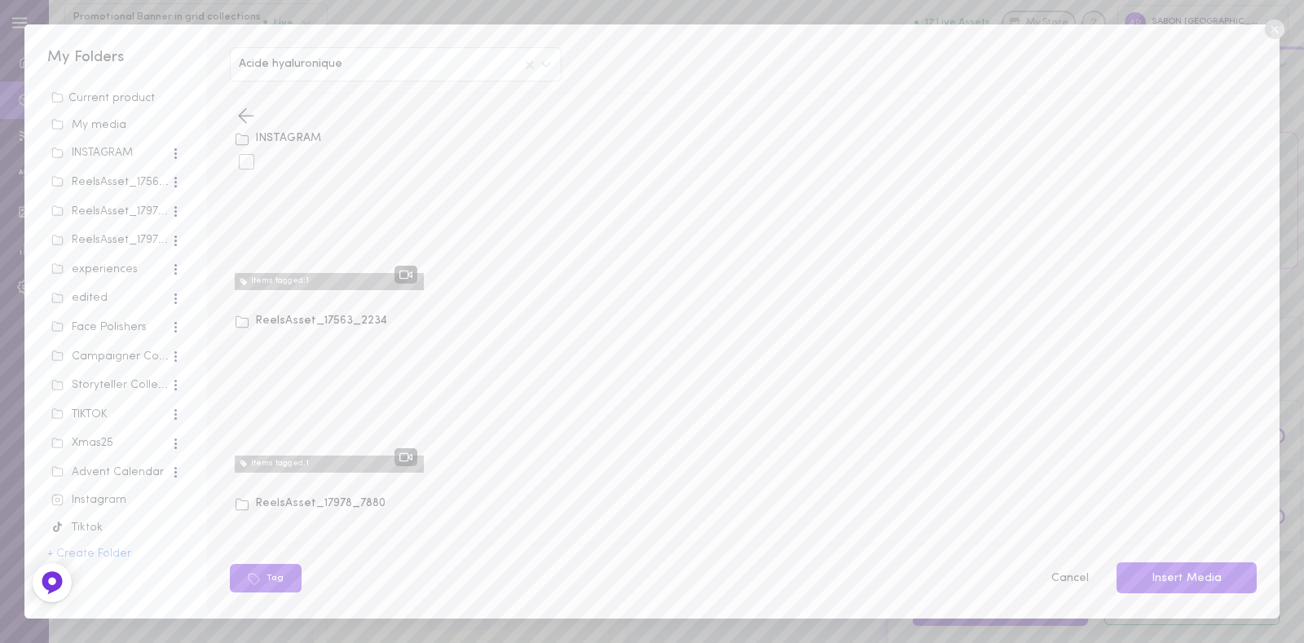
scroll to position [1, 0]
click at [255, 158] on label at bounding box center [252, 161] width 27 height 13
click at [0, 0] on input "checkbox" at bounding box center [0, 0] width 0 height 0
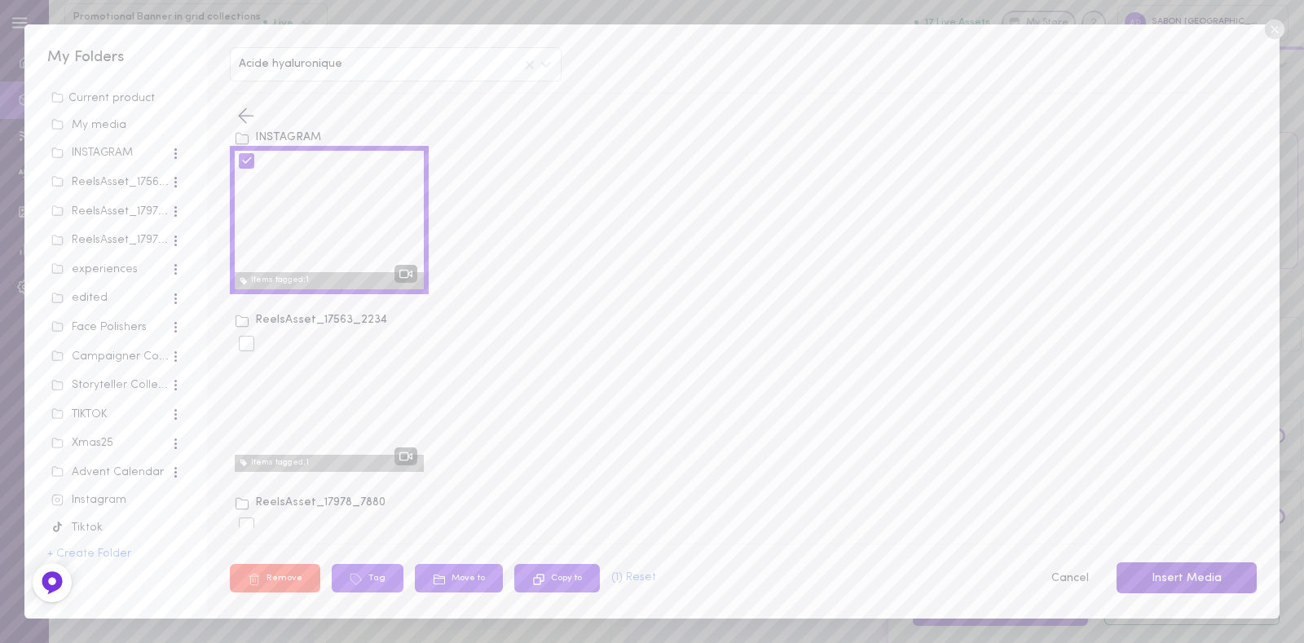
click at [1174, 563] on button "Insert Media" at bounding box center [1186, 578] width 140 height 32
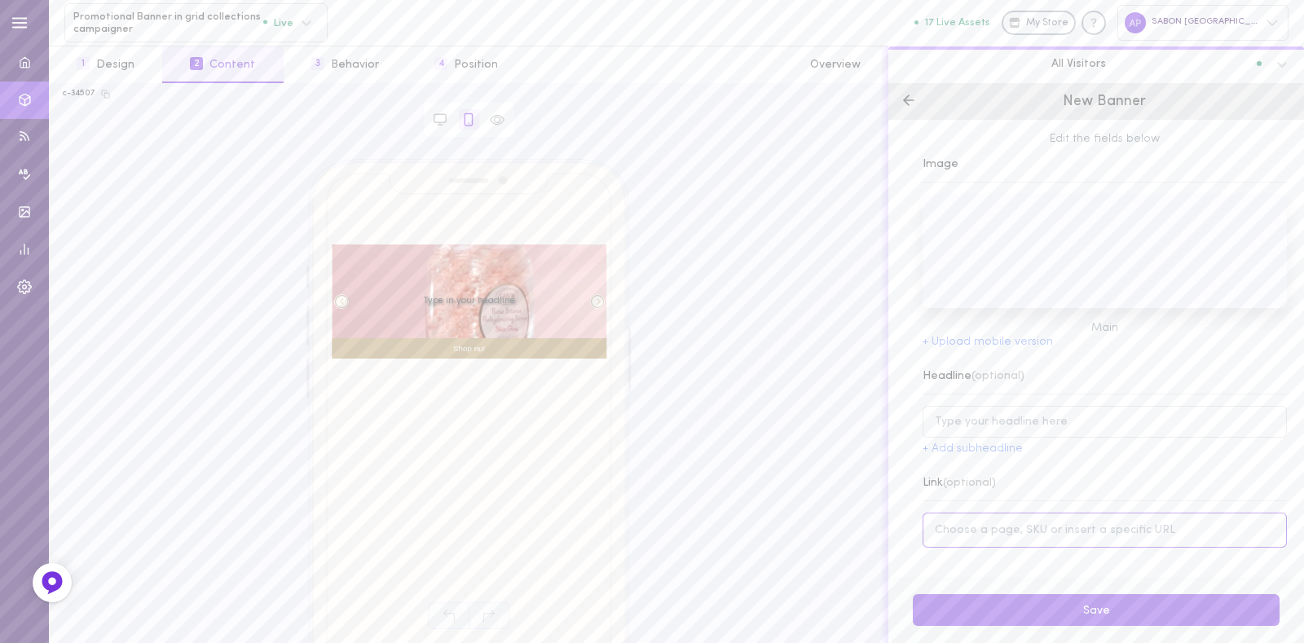
click at [1045, 531] on input at bounding box center [1105, 530] width 364 height 35
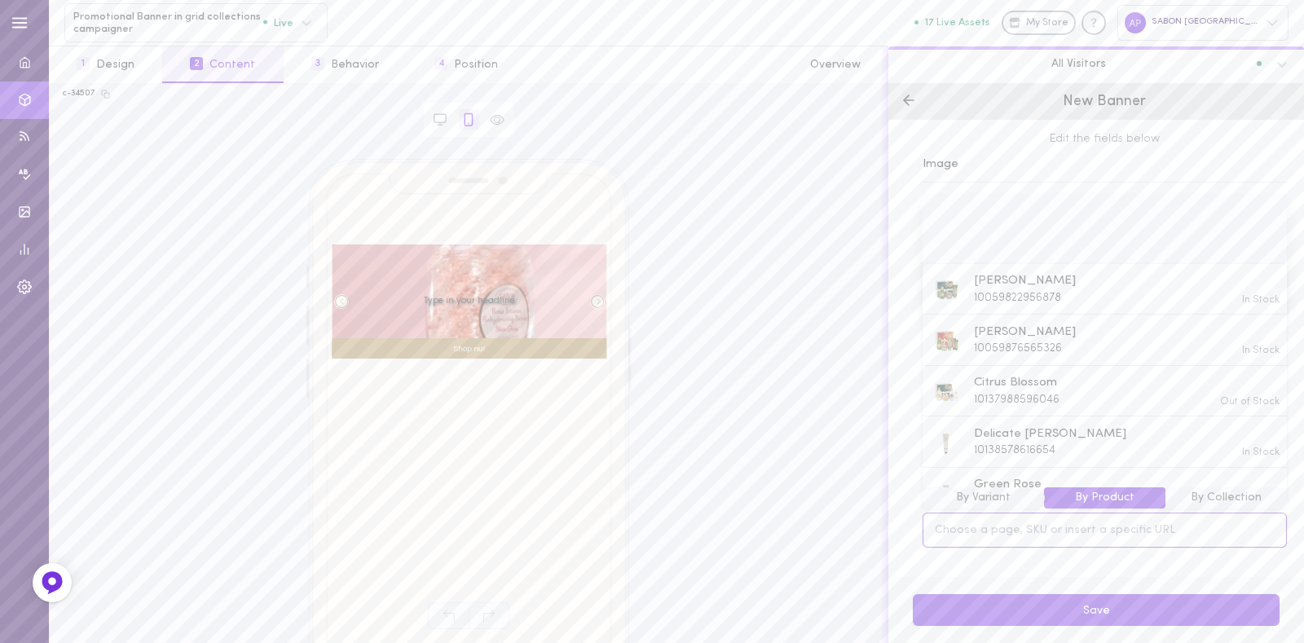
click at [998, 526] on input at bounding box center [1105, 530] width 364 height 35
paste input "64011000001"
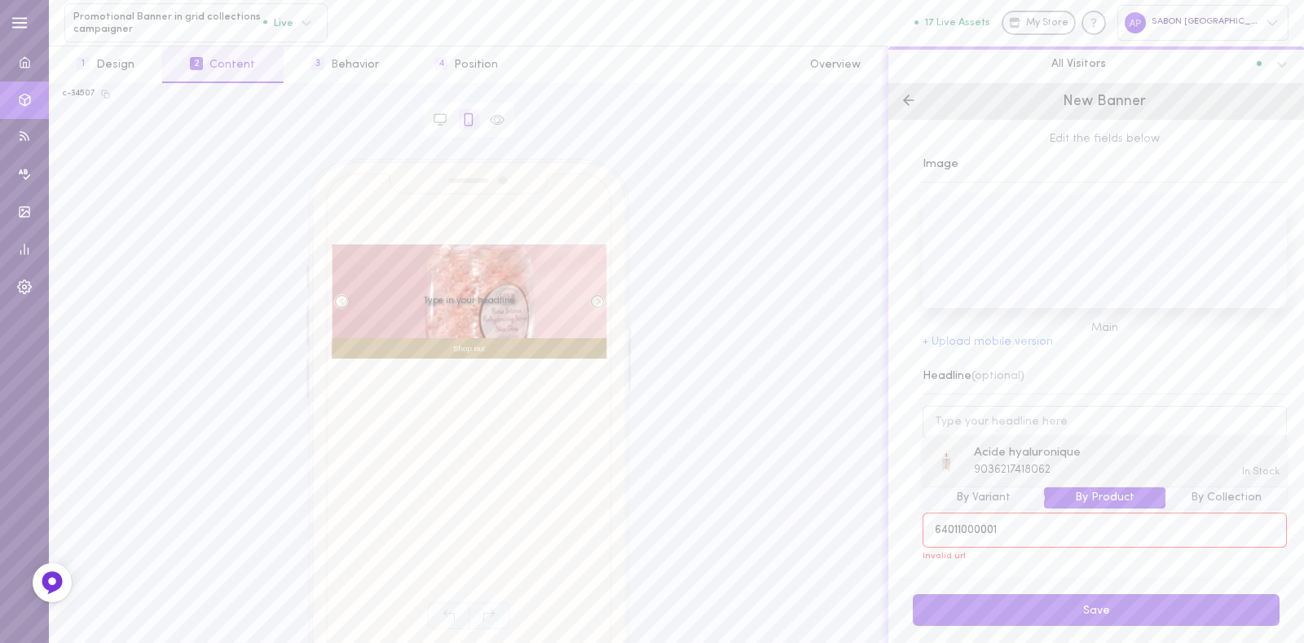
click at [1031, 462] on span "Acide hyaluronique" at bounding box center [1027, 453] width 107 height 18
type input "[URL][DOMAIN_NAME]"
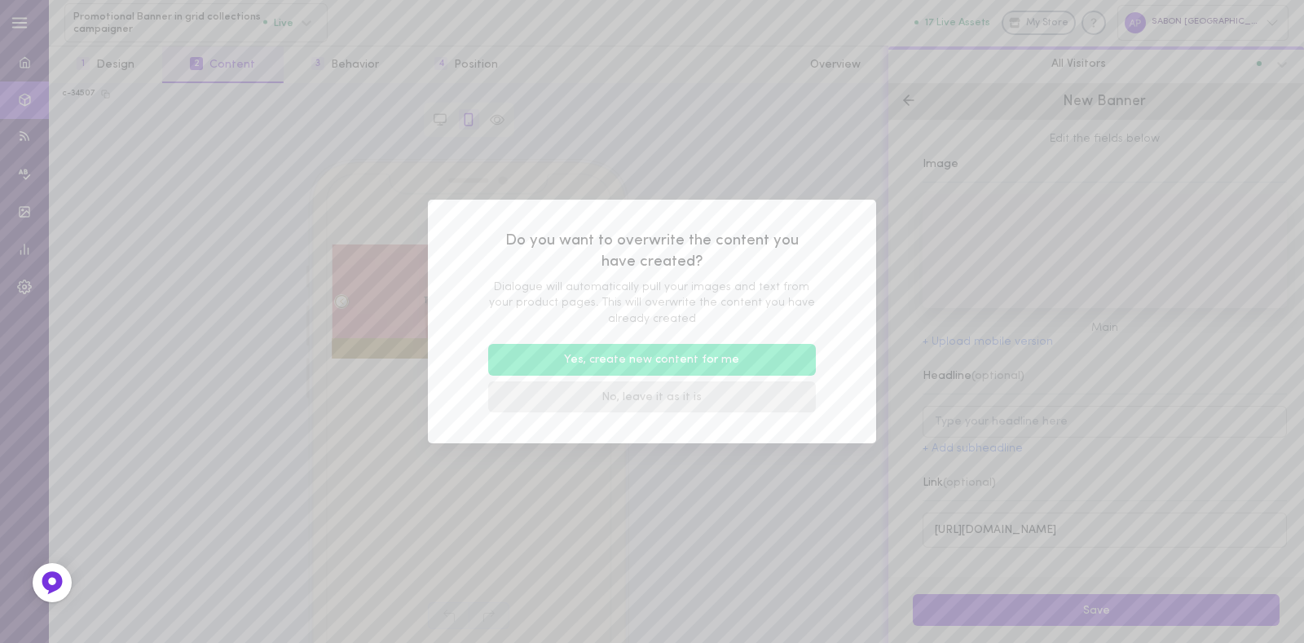
click at [668, 403] on button "No, leave it as it is" at bounding box center [652, 397] width 328 height 32
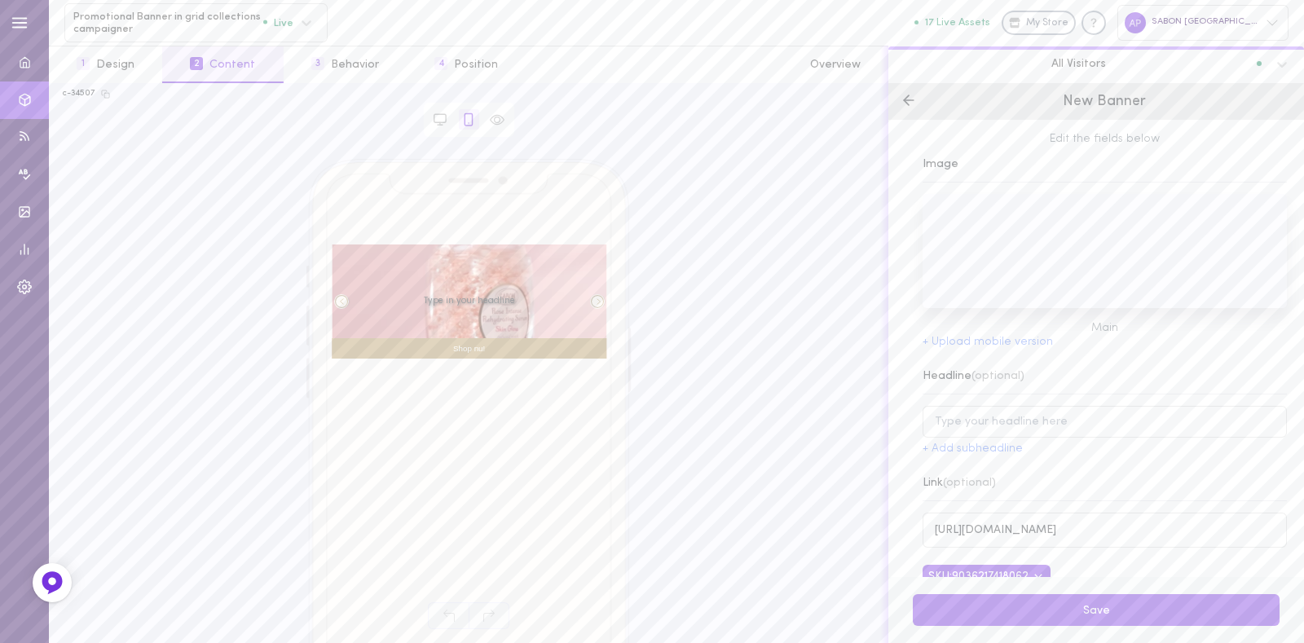
scroll to position [24, 0]
click at [987, 406] on input at bounding box center [1105, 399] width 364 height 32
click at [973, 394] on input at bounding box center [1105, 399] width 364 height 32
click at [987, 401] on input at bounding box center [1105, 399] width 364 height 32
click at [992, 401] on input at bounding box center [1105, 399] width 364 height 32
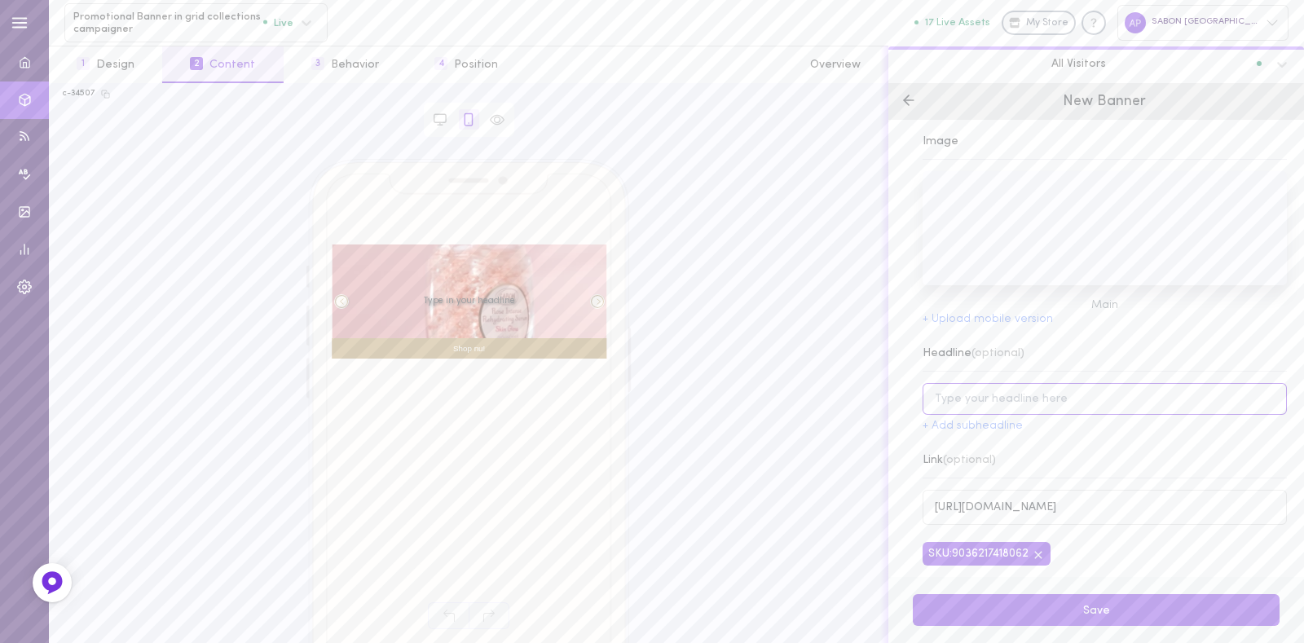
click at [1027, 401] on input at bounding box center [1105, 399] width 364 height 32
click at [1006, 395] on input at bounding box center [1105, 399] width 364 height 32
type input "serum"
click at [1067, 610] on button "Save" at bounding box center [1096, 610] width 367 height 32
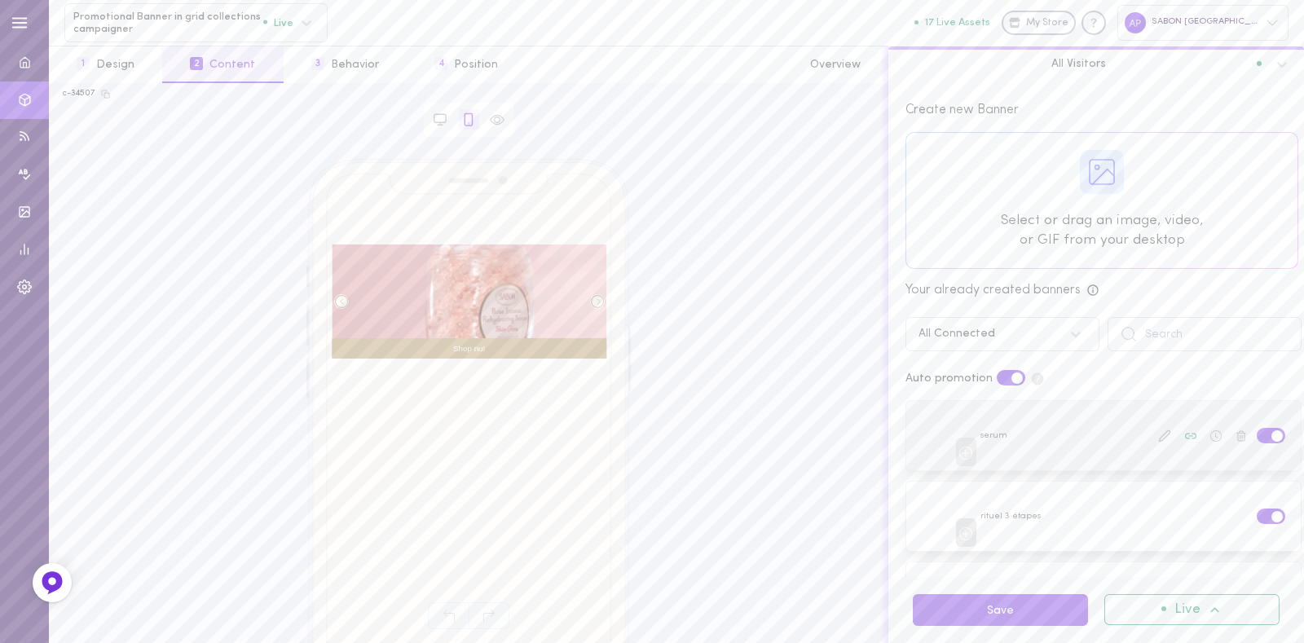
click at [1257, 433] on label at bounding box center [1271, 435] width 29 height 15
click at [0, 0] on input "checkbox" at bounding box center [0, 0] width 0 height 0
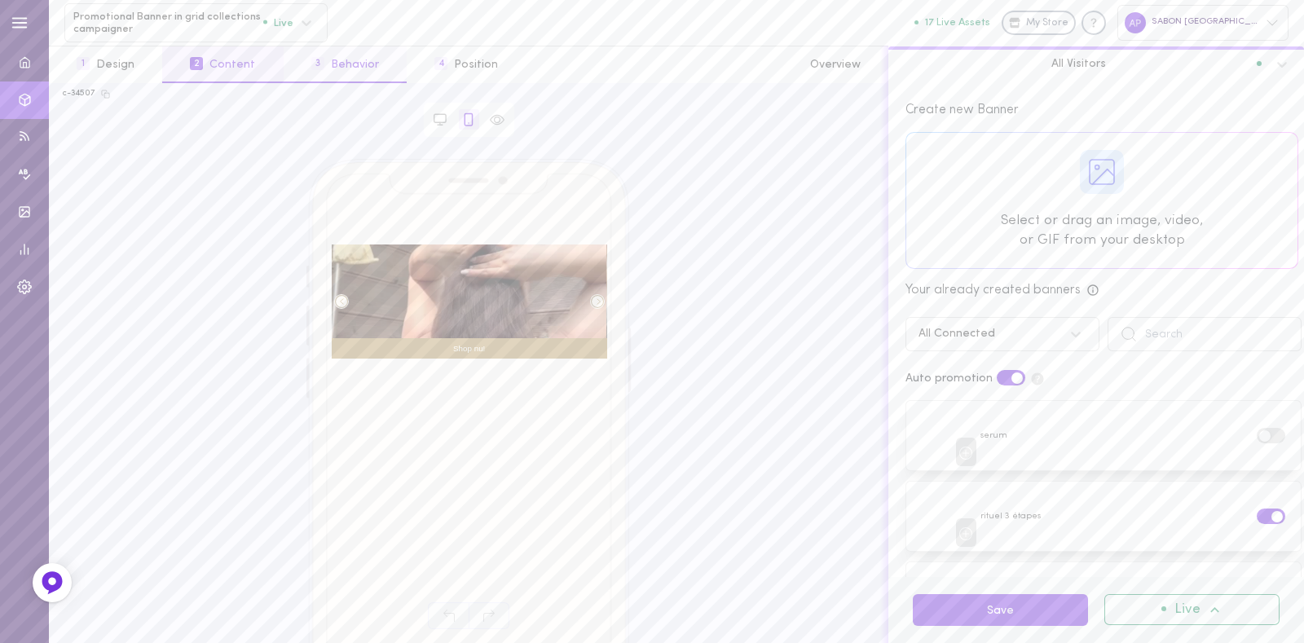
click at [350, 71] on button "3 Behavior" at bounding box center [345, 64] width 123 height 37
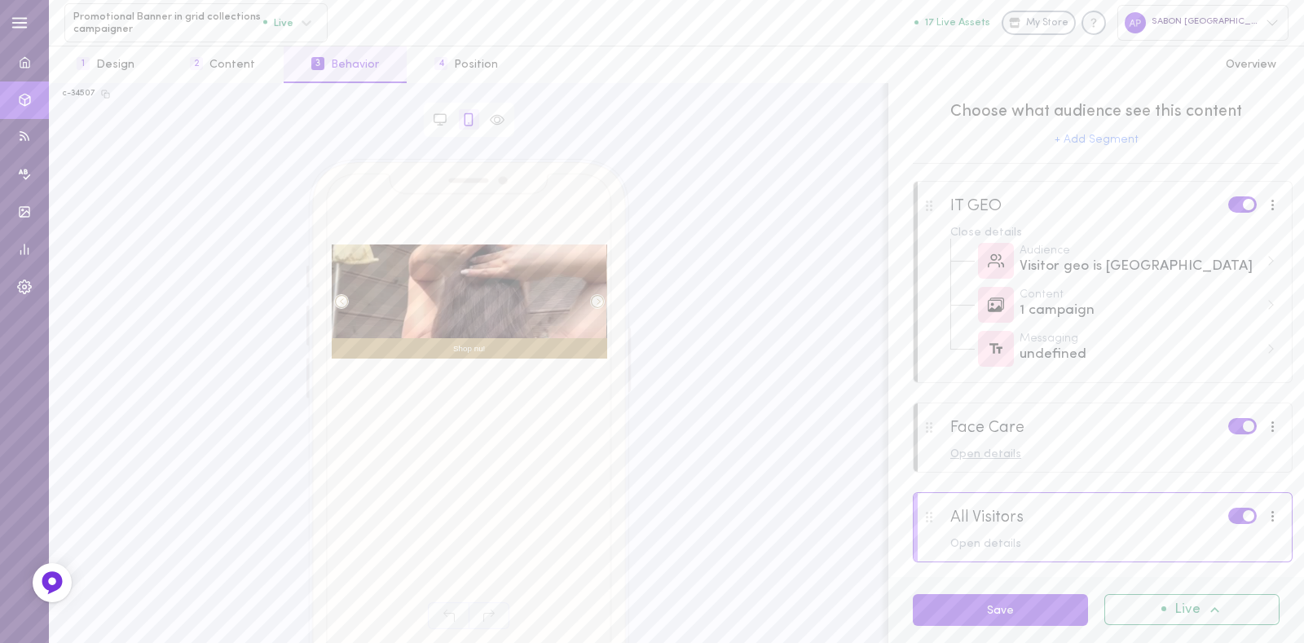
click at [978, 451] on div "Open details" at bounding box center [1115, 454] width 330 height 11
click at [1100, 534] on div "3 campaigns" at bounding box center [1139, 532] width 240 height 20
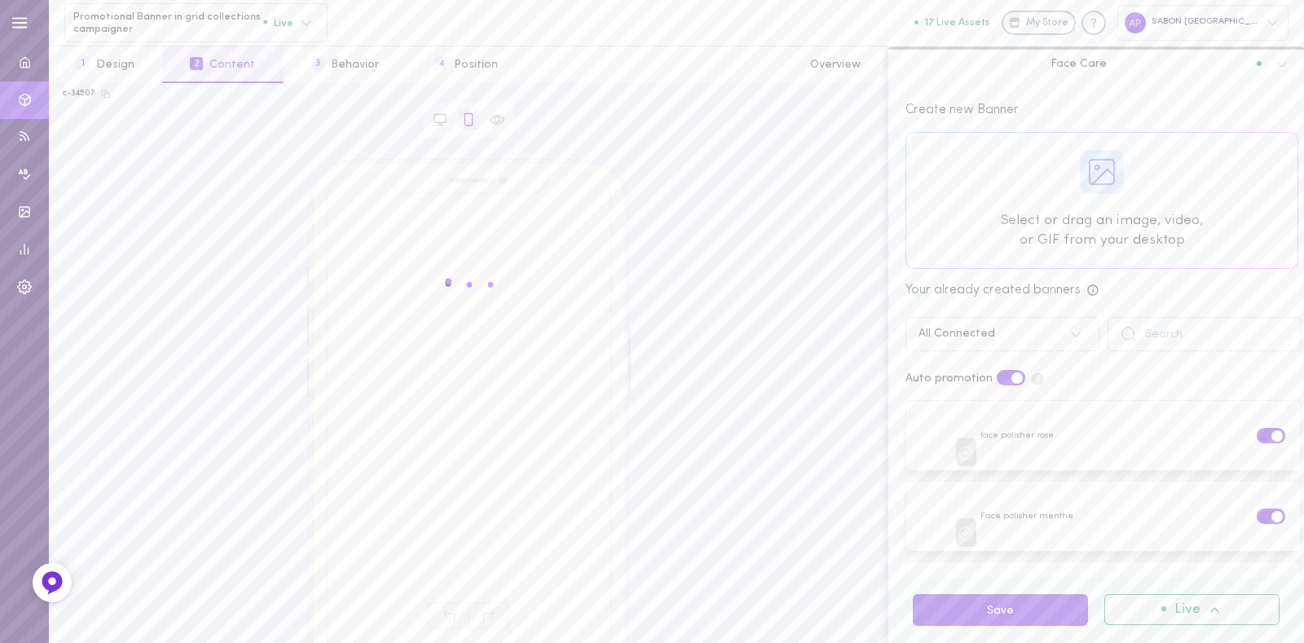
scroll to position [57, 0]
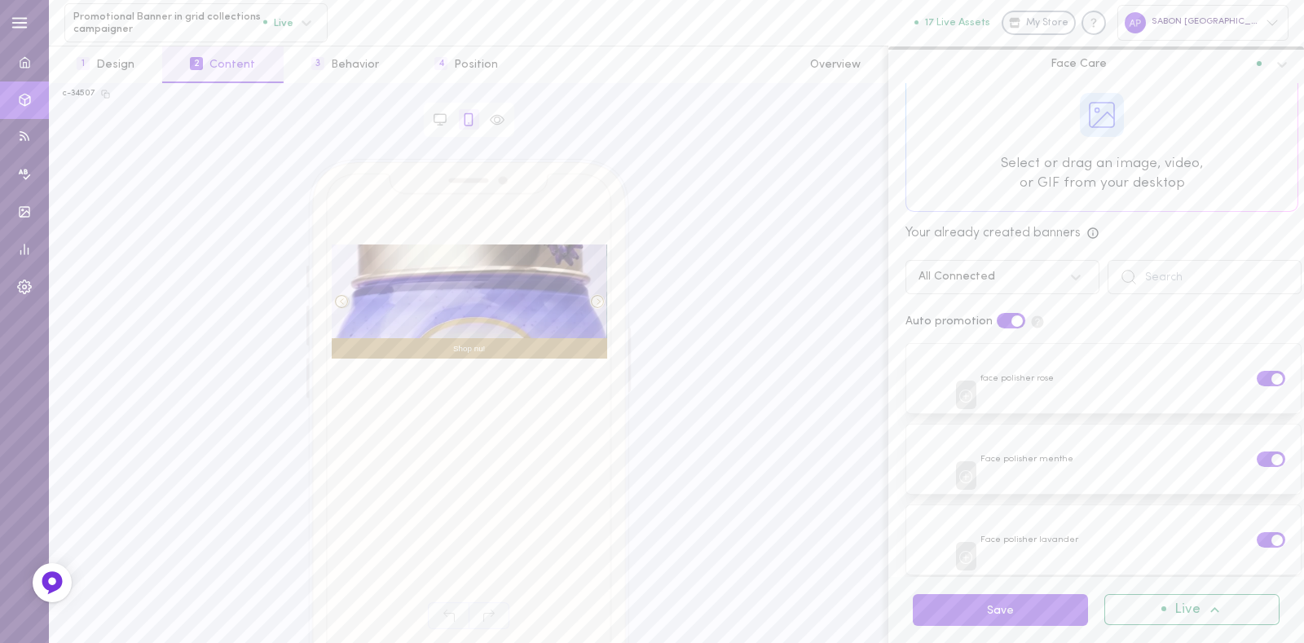
click at [1033, 282] on div "All Connected" at bounding box center [986, 277] width 152 height 15
click at [970, 316] on div "All Campaigns" at bounding box center [1002, 320] width 194 height 32
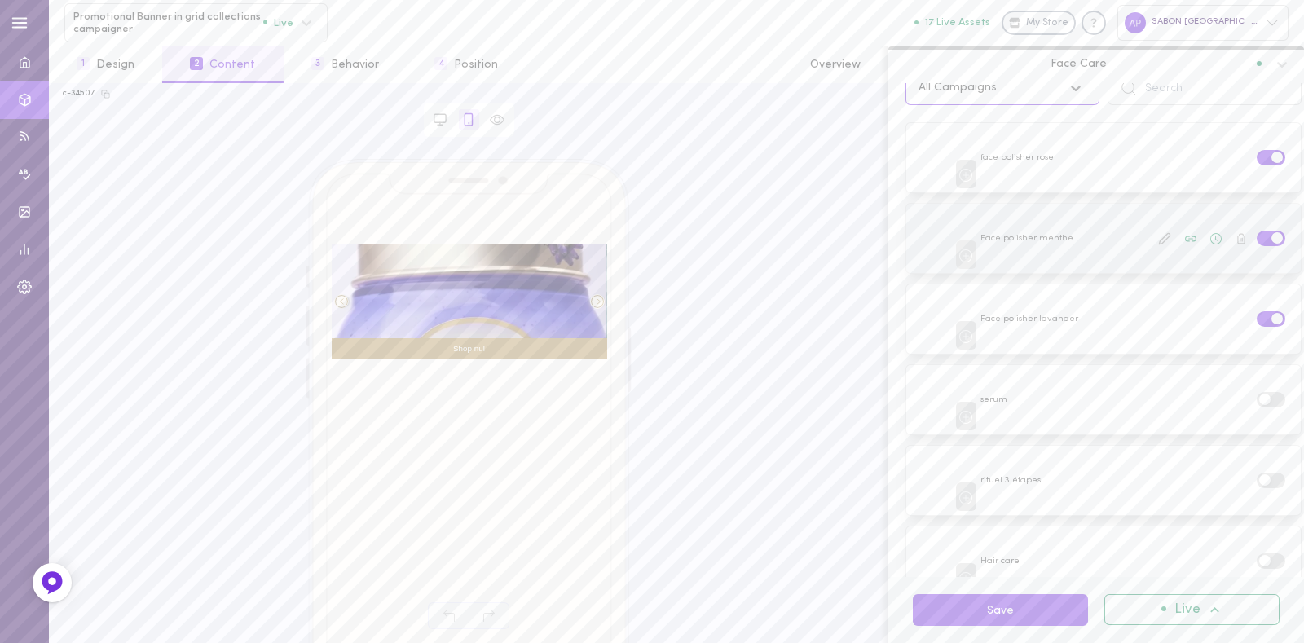
scroll to position [249, 0]
click at [1257, 397] on label at bounding box center [1271, 397] width 29 height 15
click at [0, 0] on input "checkbox" at bounding box center [0, 0] width 0 height 0
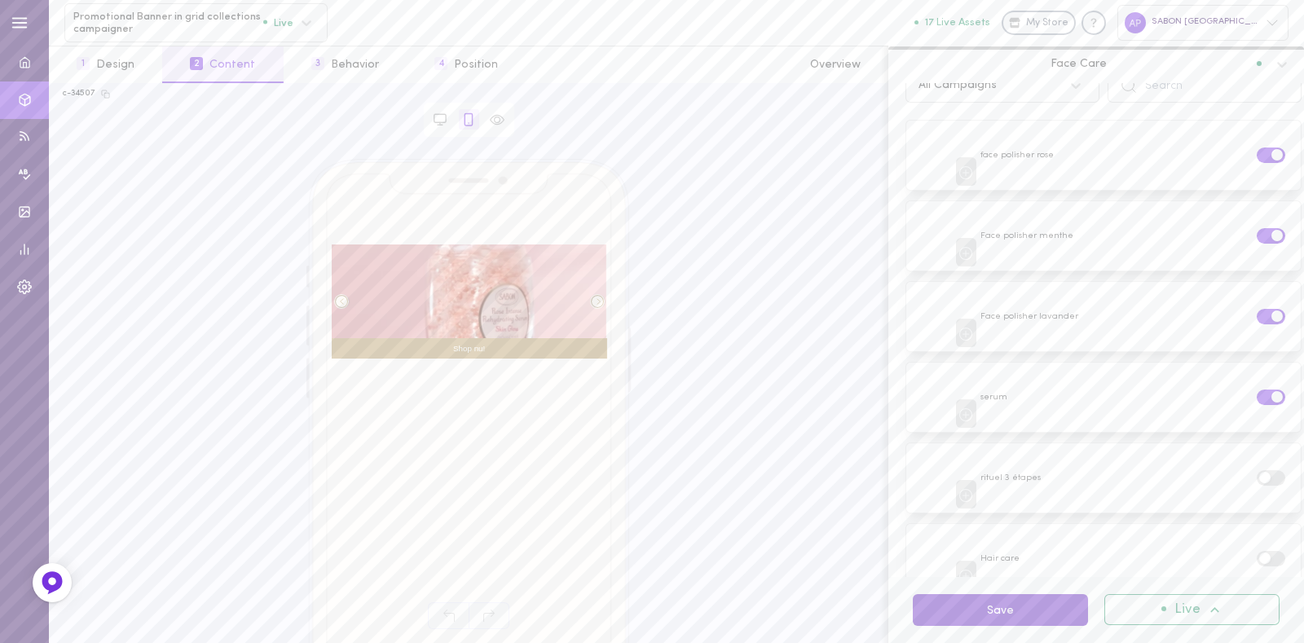
click at [1003, 611] on button "Save" at bounding box center [1000, 610] width 175 height 32
click at [1001, 614] on button "Save" at bounding box center [1000, 610] width 175 height 32
click at [330, 58] on button "3 Behavior" at bounding box center [345, 64] width 123 height 37
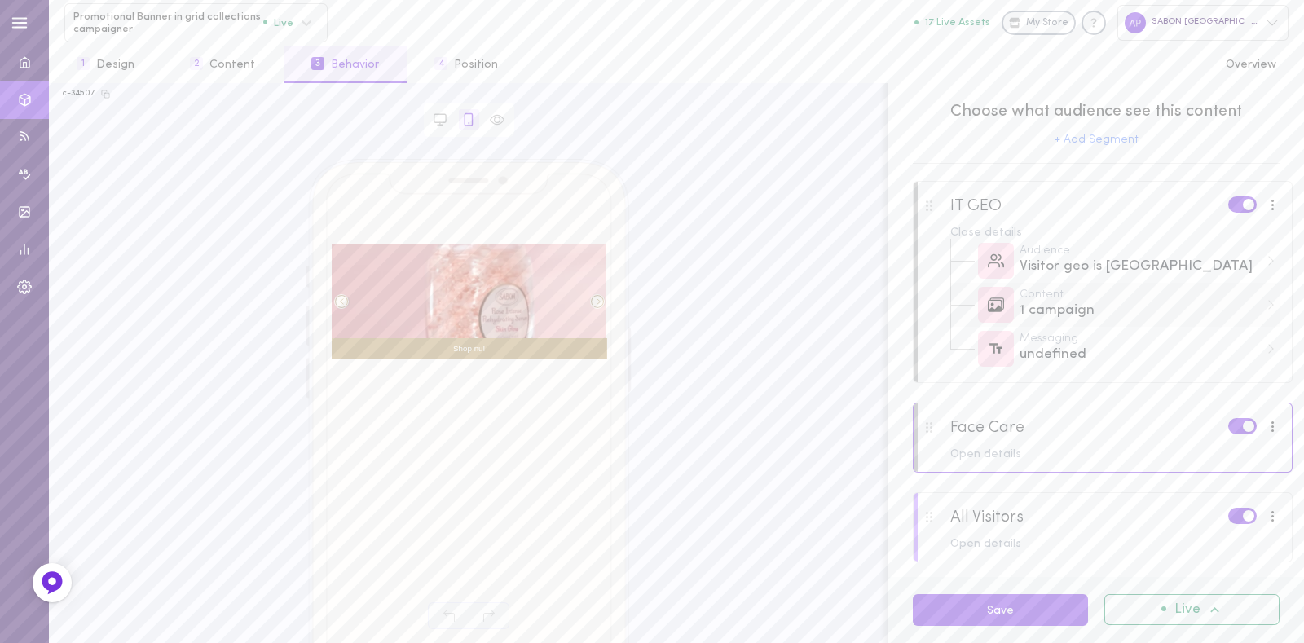
click at [1098, 318] on div "1 campaign" at bounding box center [1139, 311] width 240 height 20
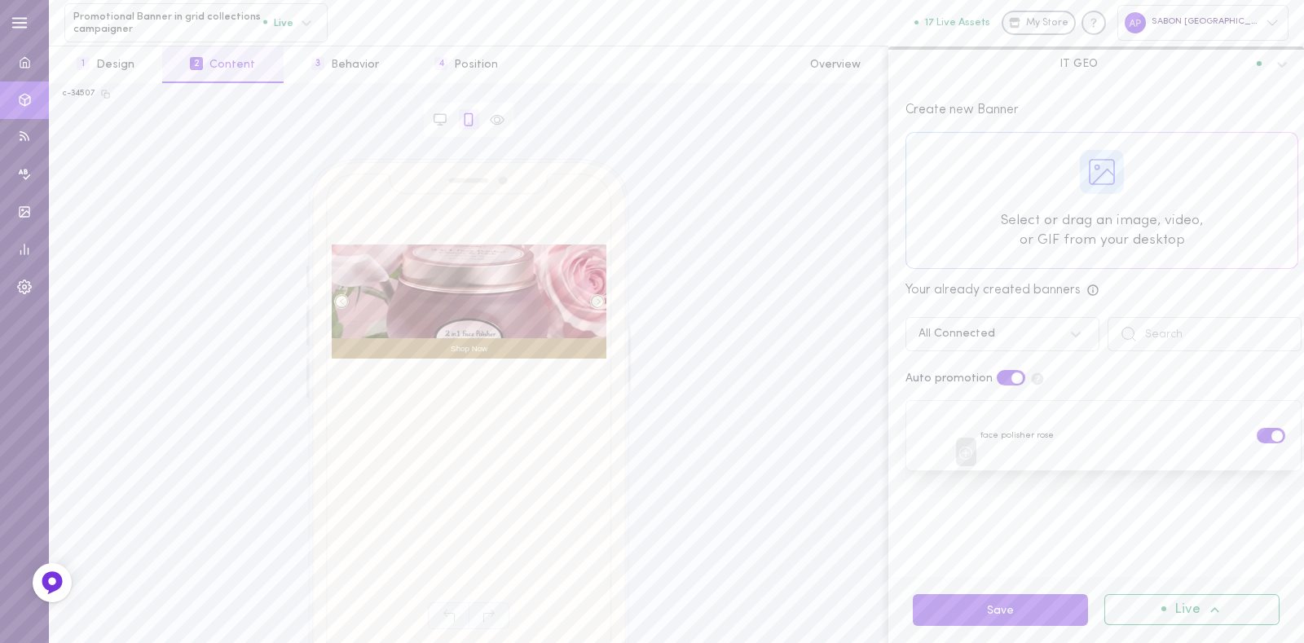
click at [1027, 336] on div "All Connected" at bounding box center [986, 334] width 152 height 15
click at [967, 372] on div "All Campaigns" at bounding box center [1002, 377] width 194 height 32
click at [1259, 480] on span at bounding box center [1264, 483] width 11 height 11
click at [0, 0] on input "checkbox" at bounding box center [0, 0] width 0 height 0
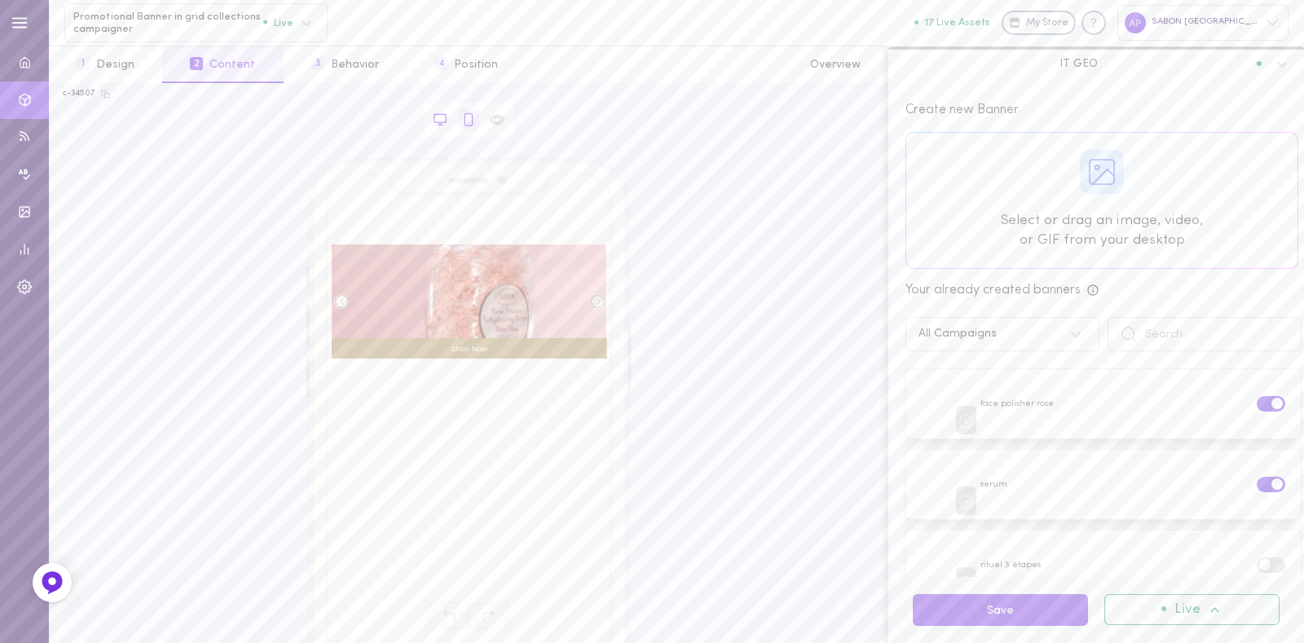
click at [444, 128] on div at bounding box center [440, 119] width 20 height 20
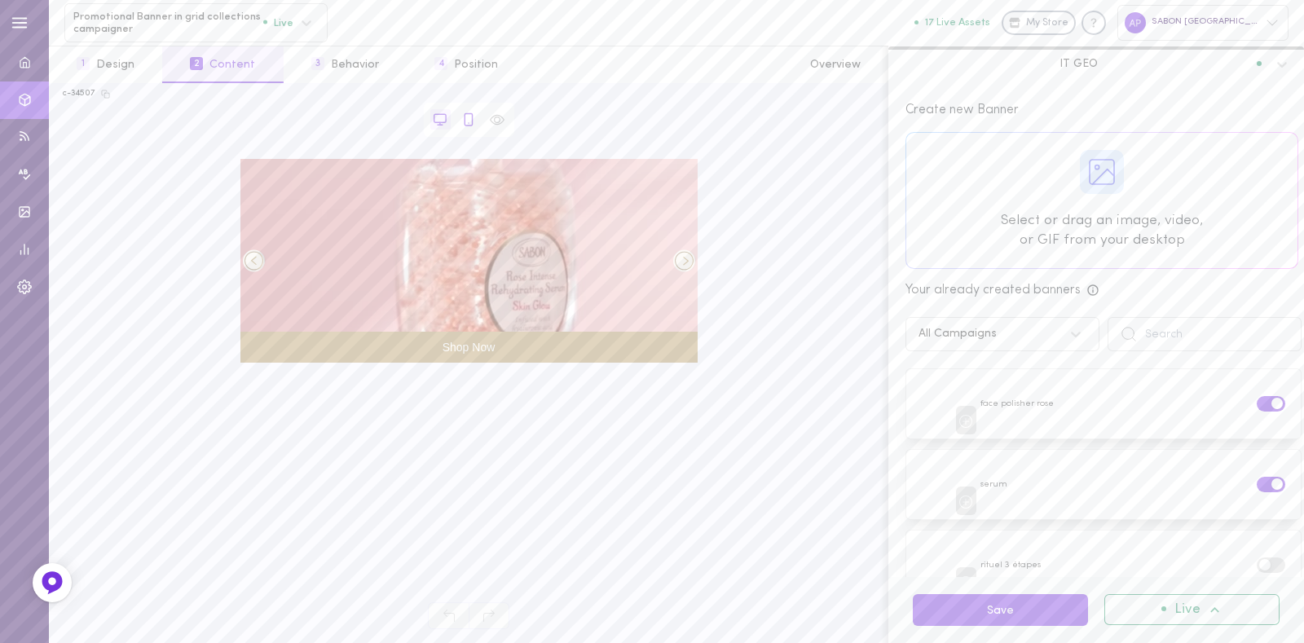
click at [462, 124] on icon at bounding box center [468, 119] width 15 height 15
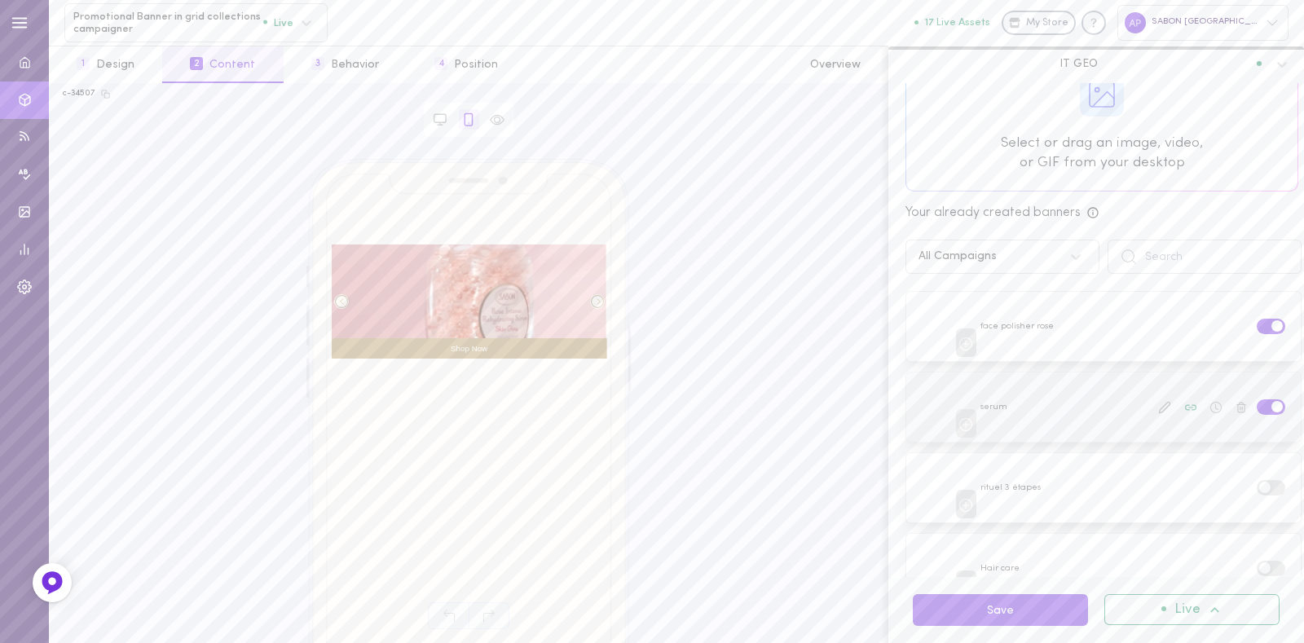
scroll to position [79, 0]
click at [1158, 406] on icon at bounding box center [1164, 405] width 13 height 13
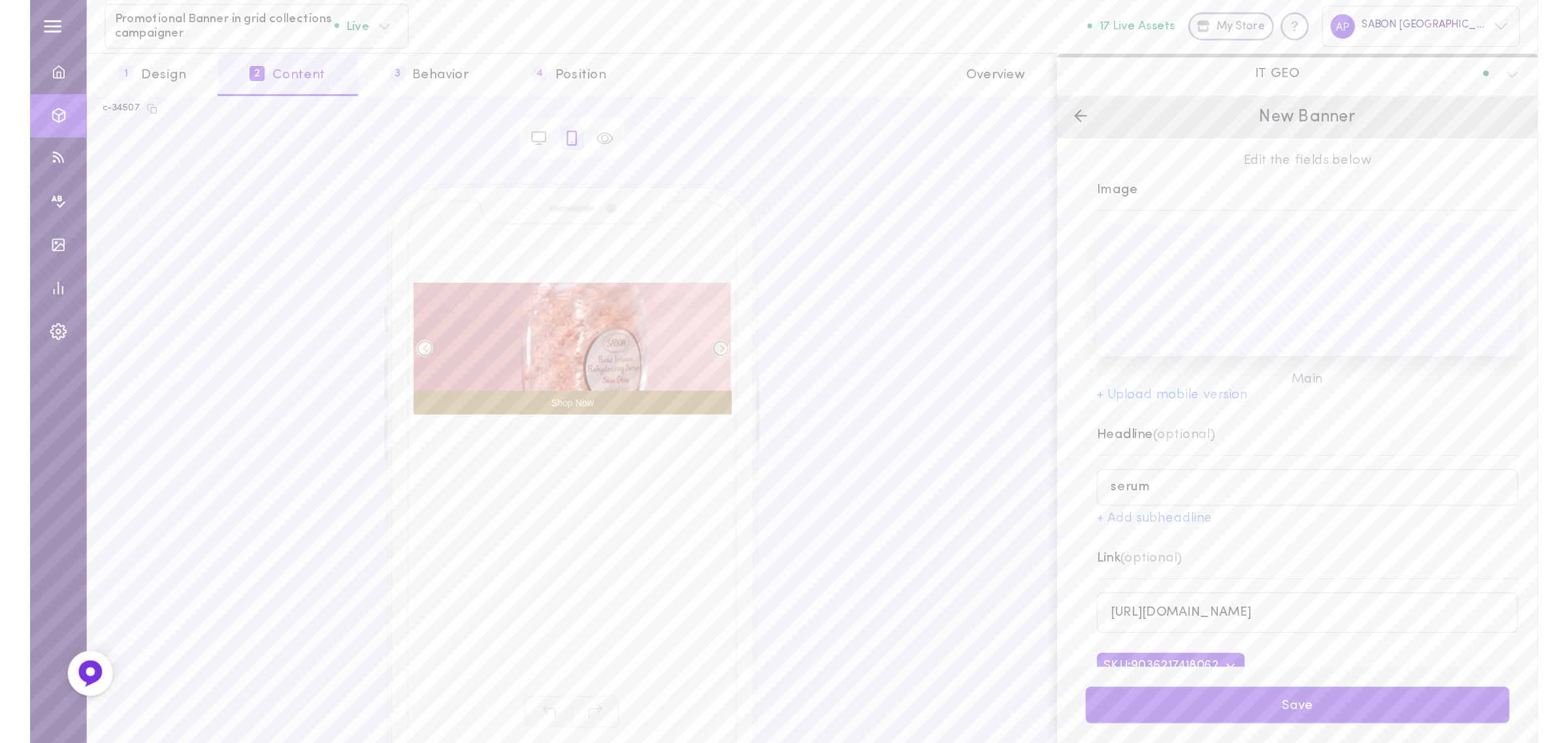
scroll to position [0, 0]
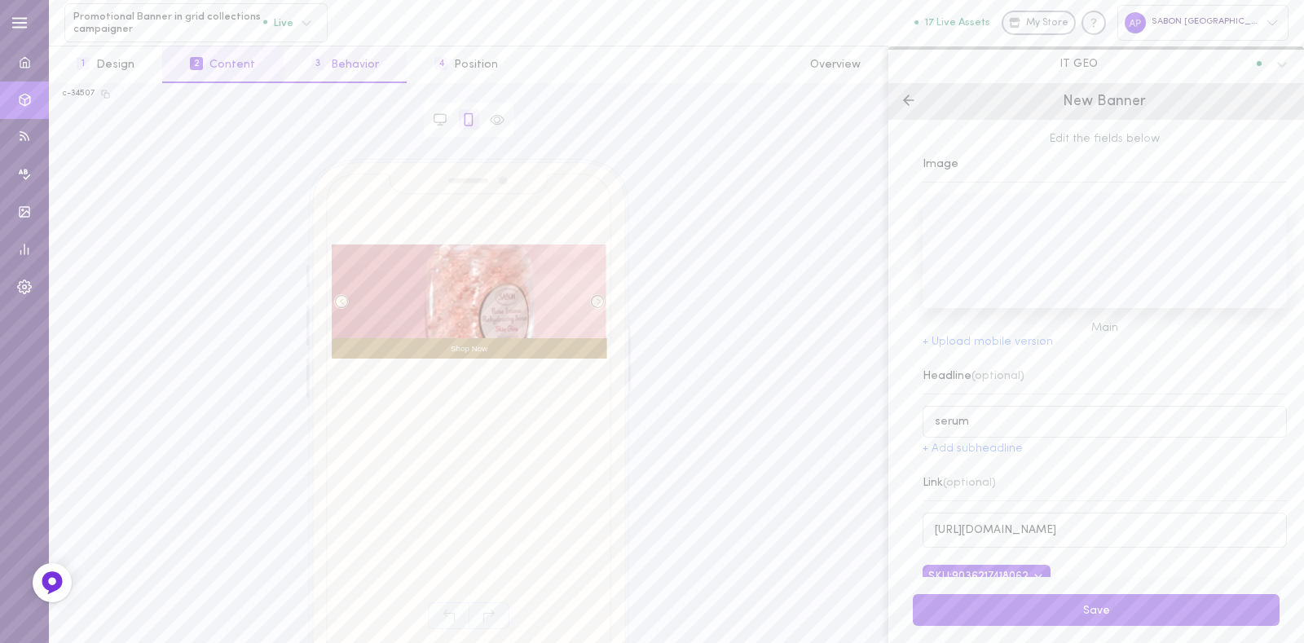
click at [342, 82] on button "3 Behavior" at bounding box center [345, 64] width 123 height 37
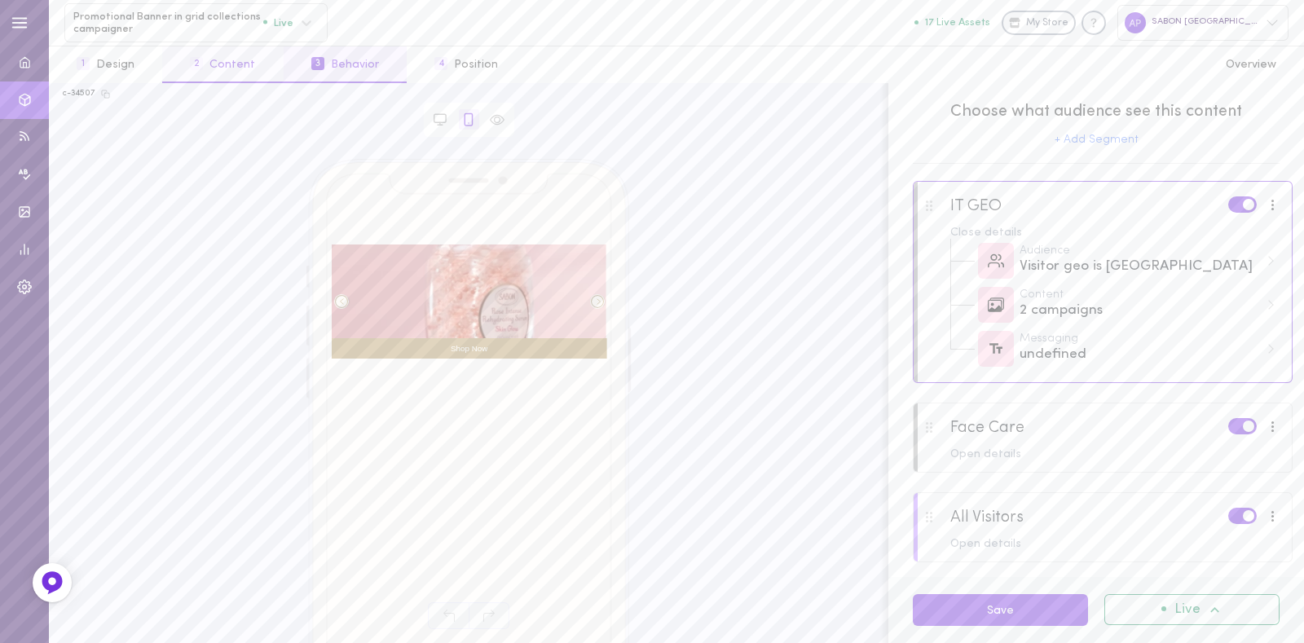
click at [249, 74] on button "2 Content" at bounding box center [222, 64] width 121 height 37
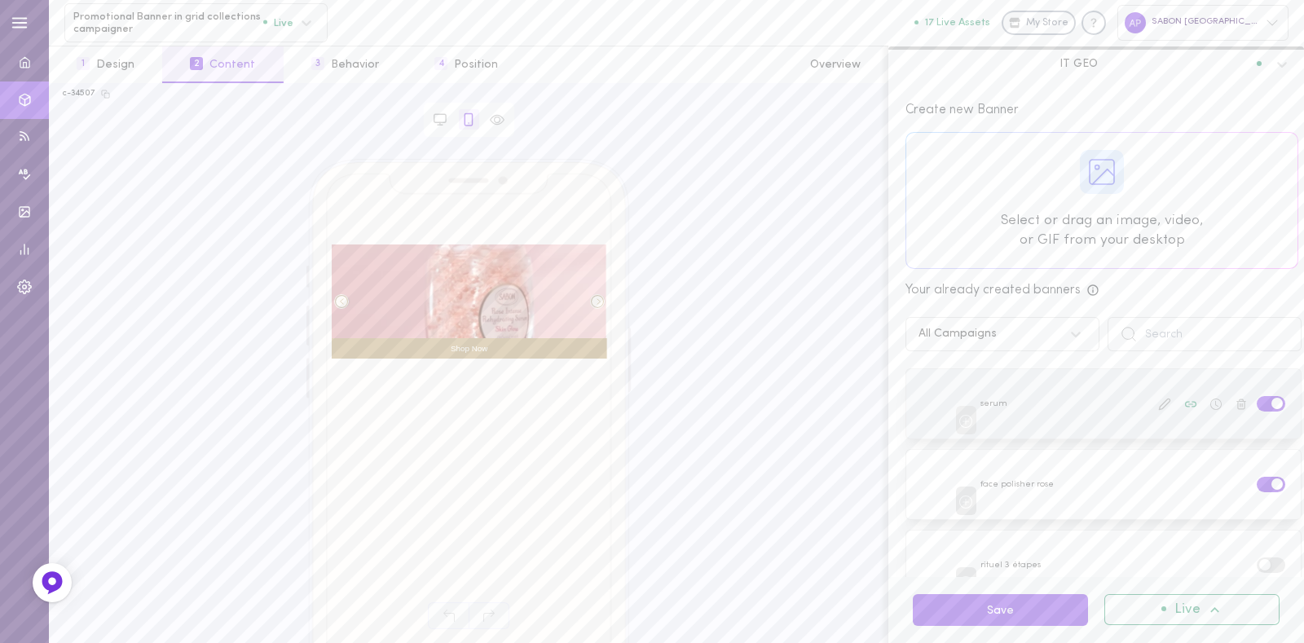
click at [1072, 420] on div at bounding box center [1103, 403] width 394 height 69
click at [1158, 405] on icon at bounding box center [1164, 404] width 13 height 13
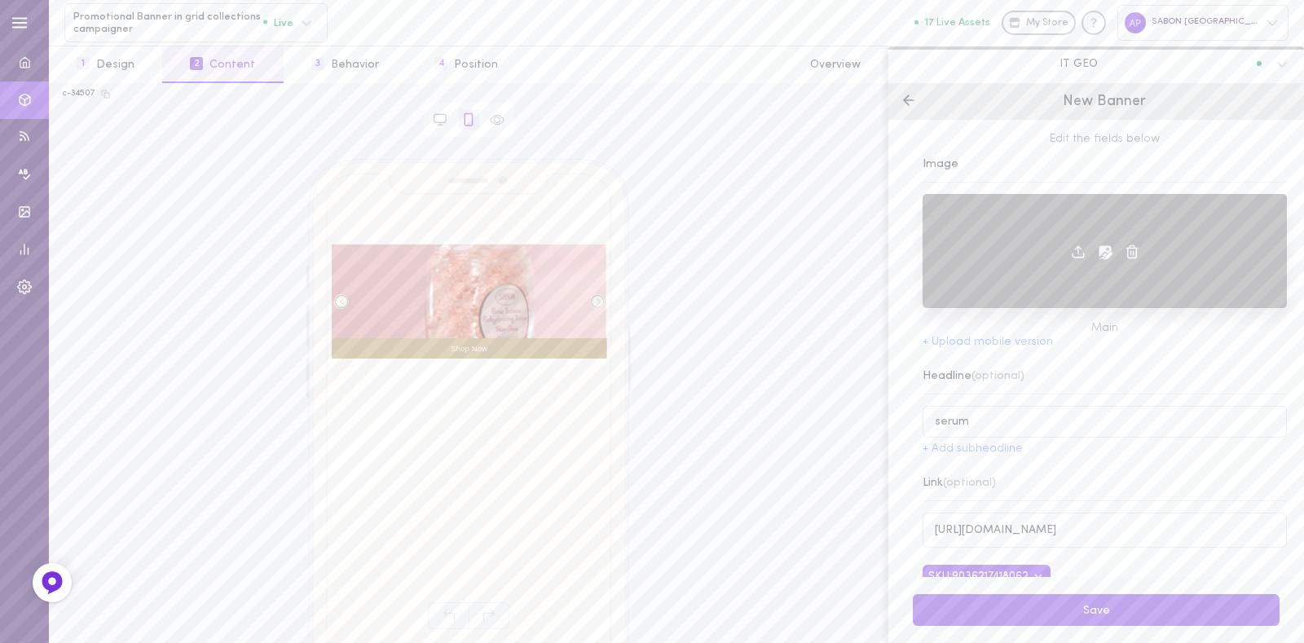
click at [1099, 250] on icon at bounding box center [1106, 252] width 14 height 14
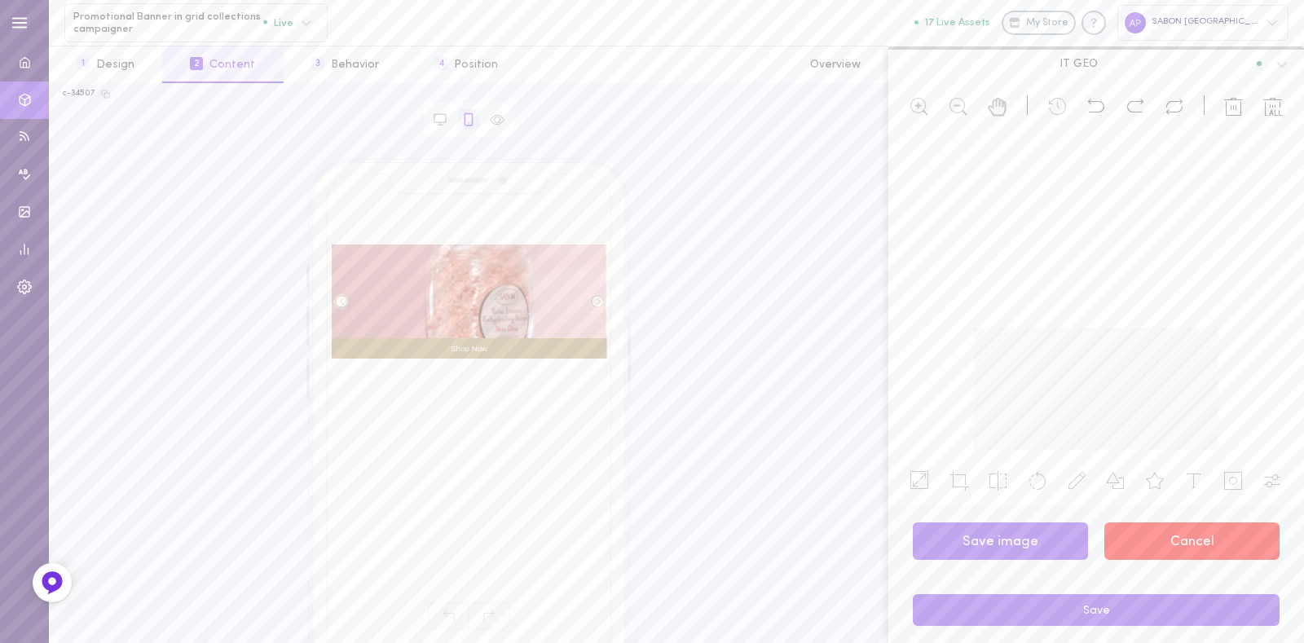
click at [1176, 556] on button "Cancel" at bounding box center [1191, 541] width 175 height 38
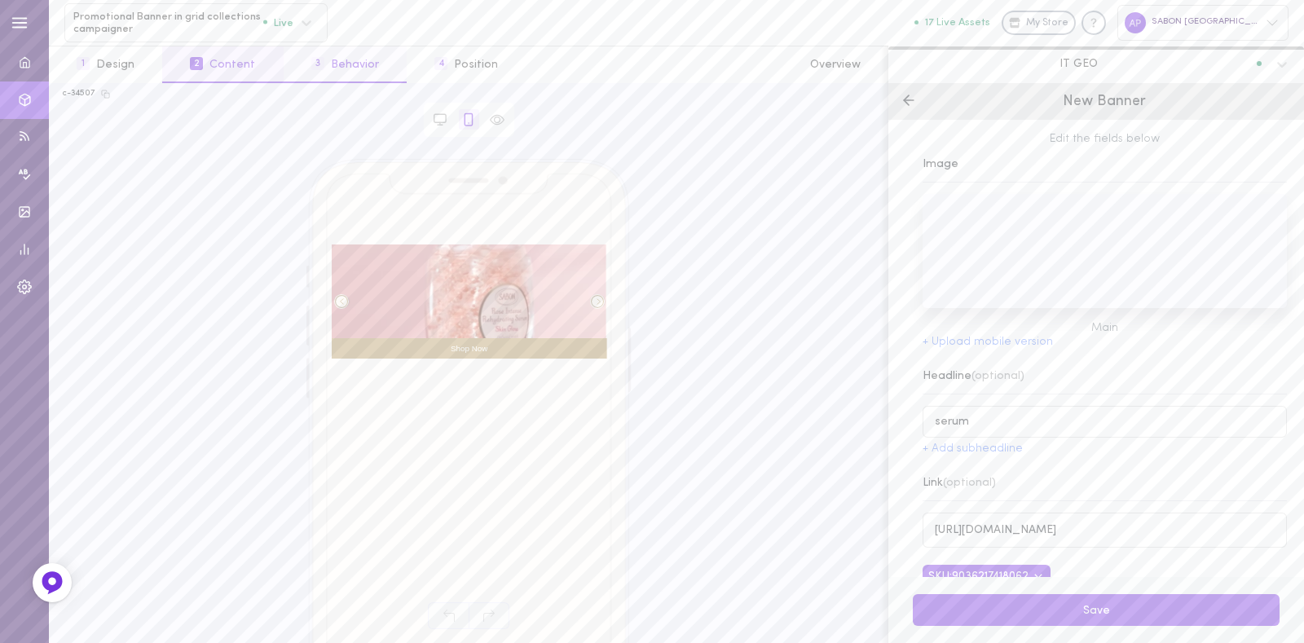
click at [346, 71] on button "3 Behavior" at bounding box center [345, 64] width 123 height 37
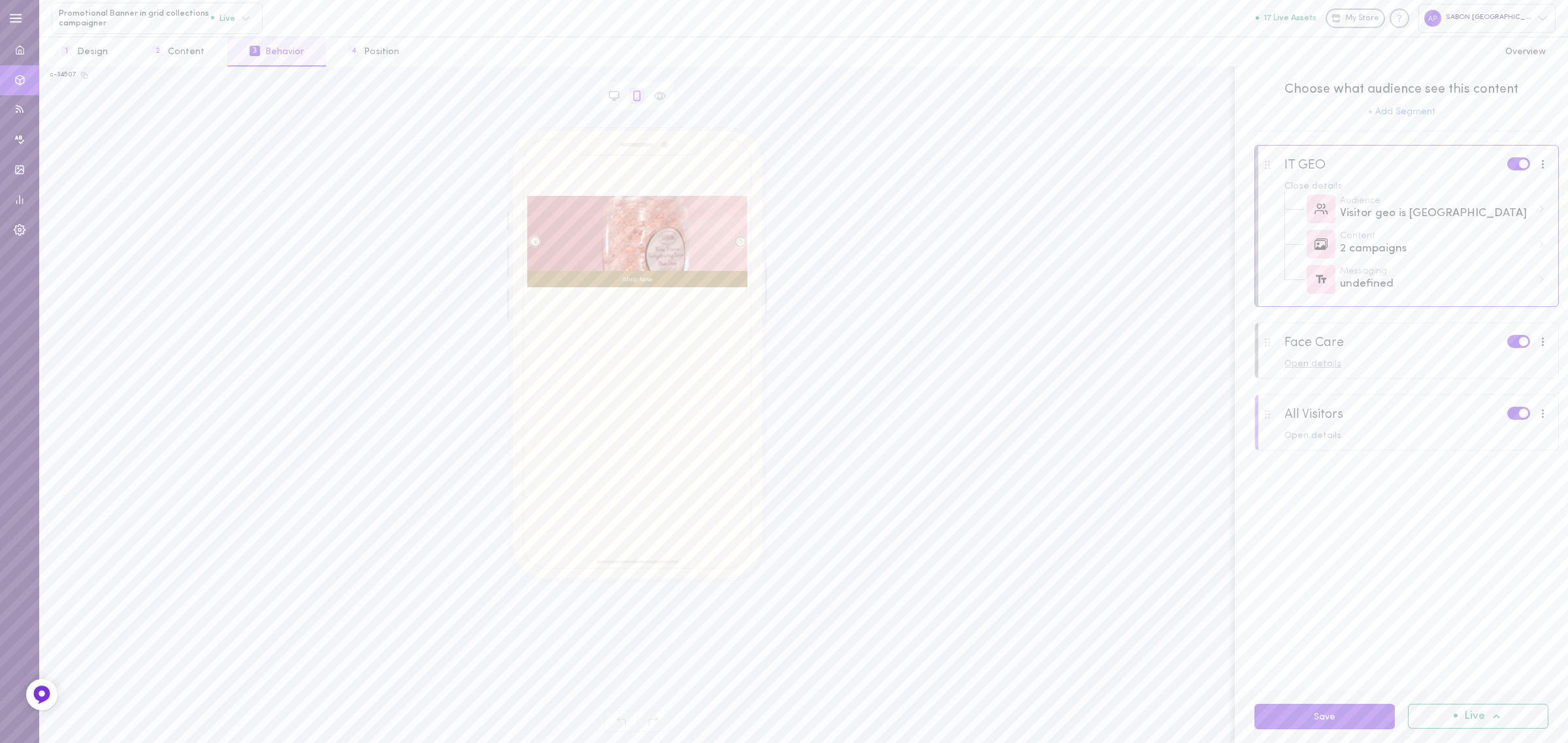
click at [1032, 365] on div "Open details" at bounding box center [1416, 364] width 265 height 9
click at [1032, 435] on div "Content 4 campaigns" at bounding box center [1416, 422] width 265 height 35
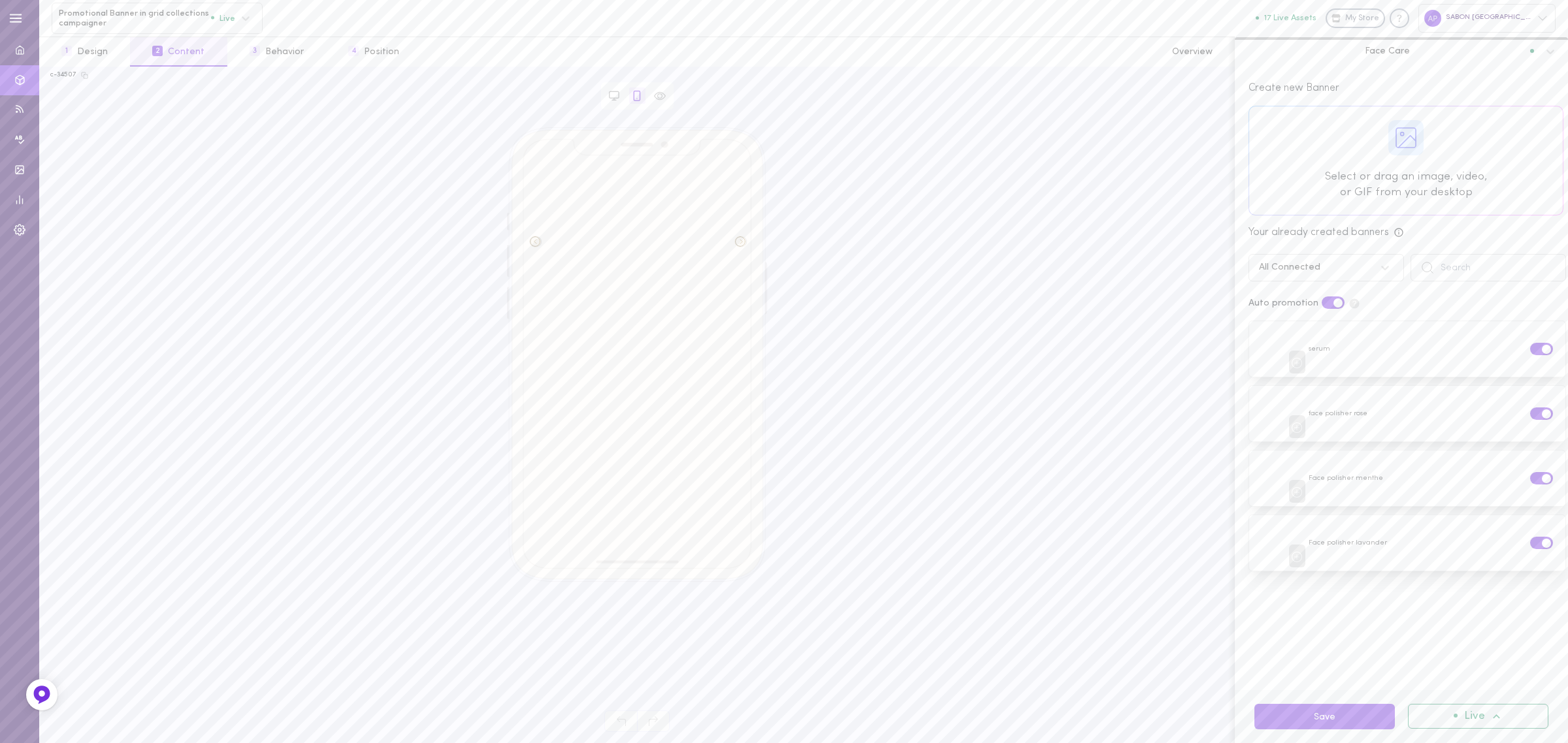
click at [1032, 273] on div "All Connected" at bounding box center [1313, 268] width 122 height 12
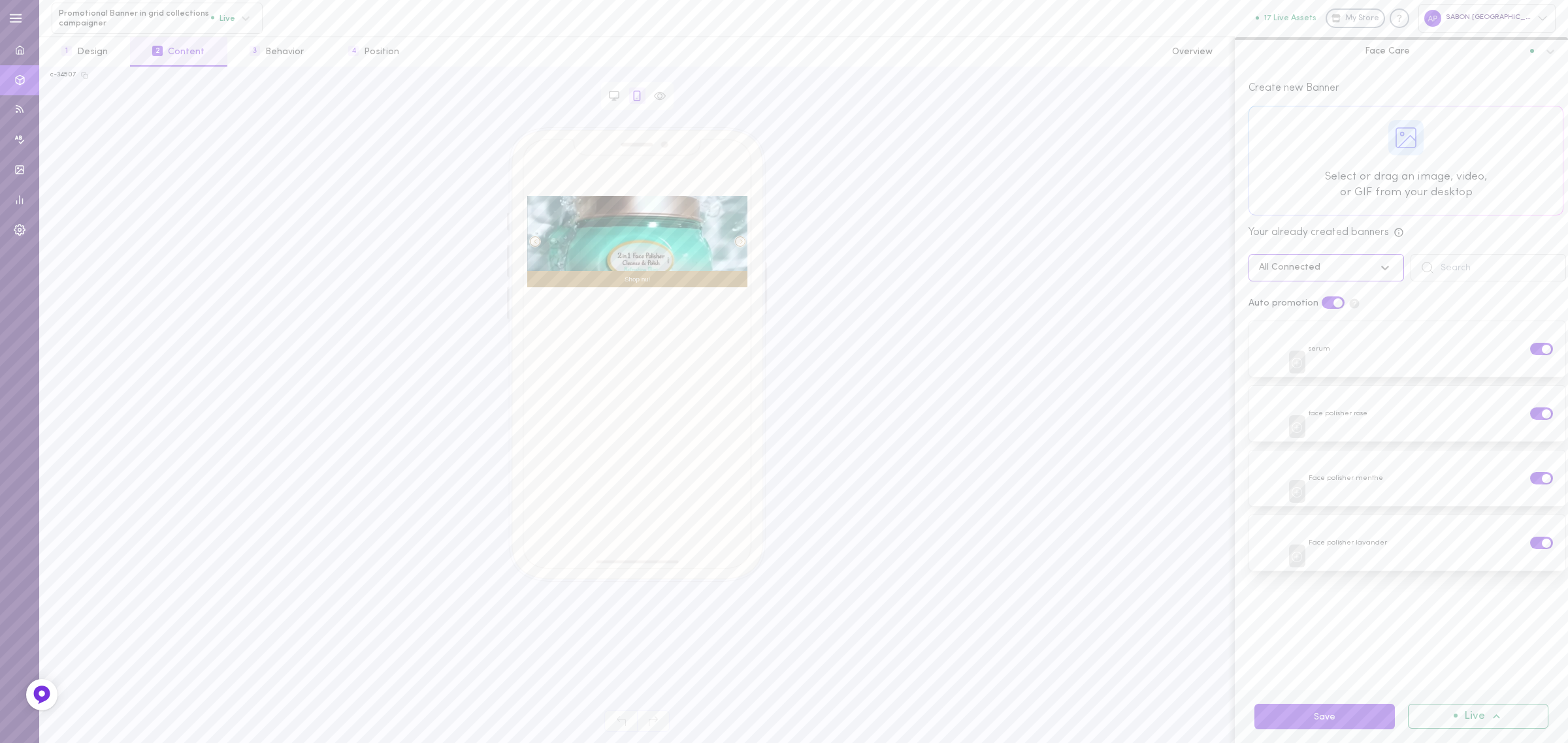
click at [1032, 269] on div "All Connected" at bounding box center [1289, 267] width 62 height 9
click at [1032, 204] on div at bounding box center [1405, 160] width 313 height 108
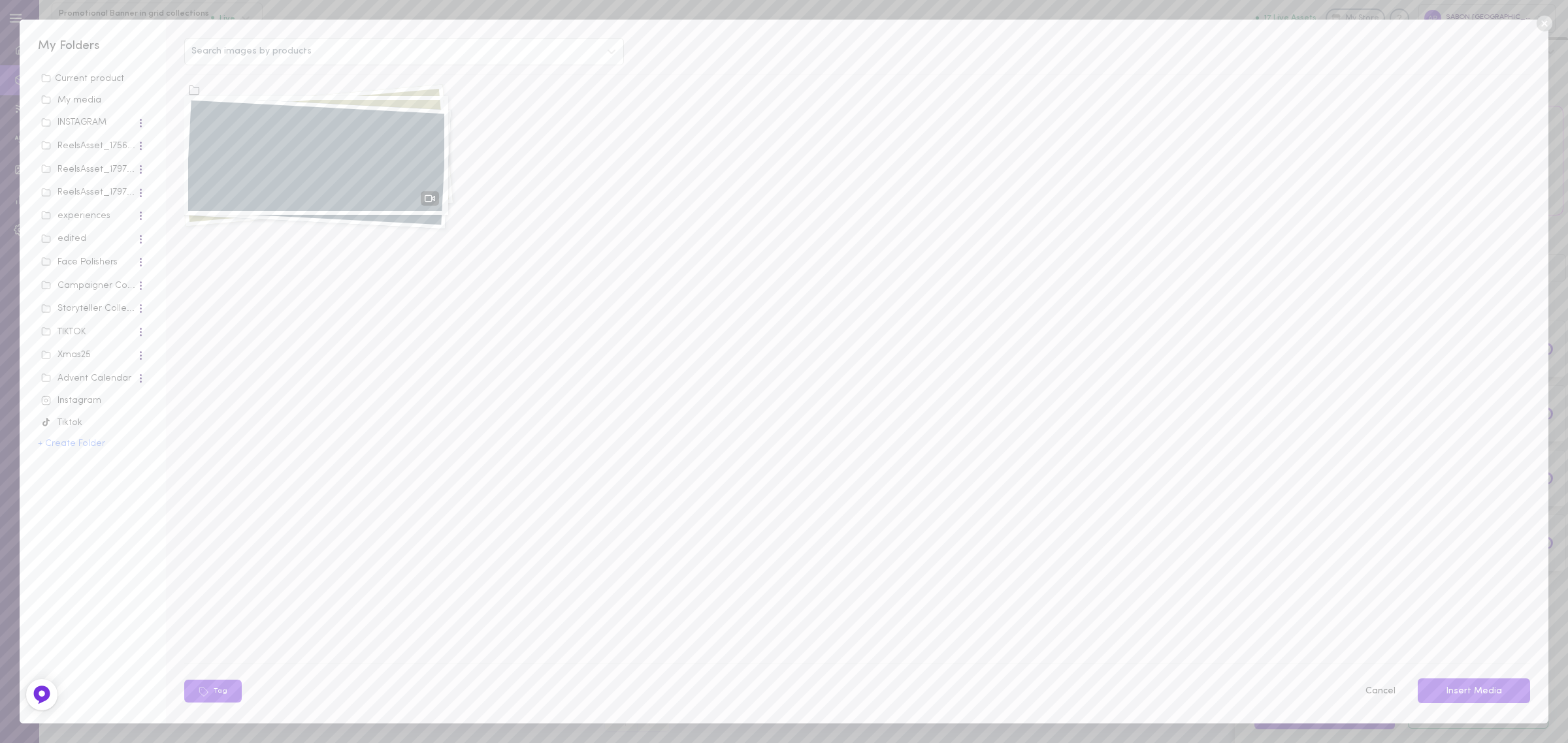
click at [77, 311] on div "Storyteller Collections" at bounding box center [88, 309] width 95 height 13
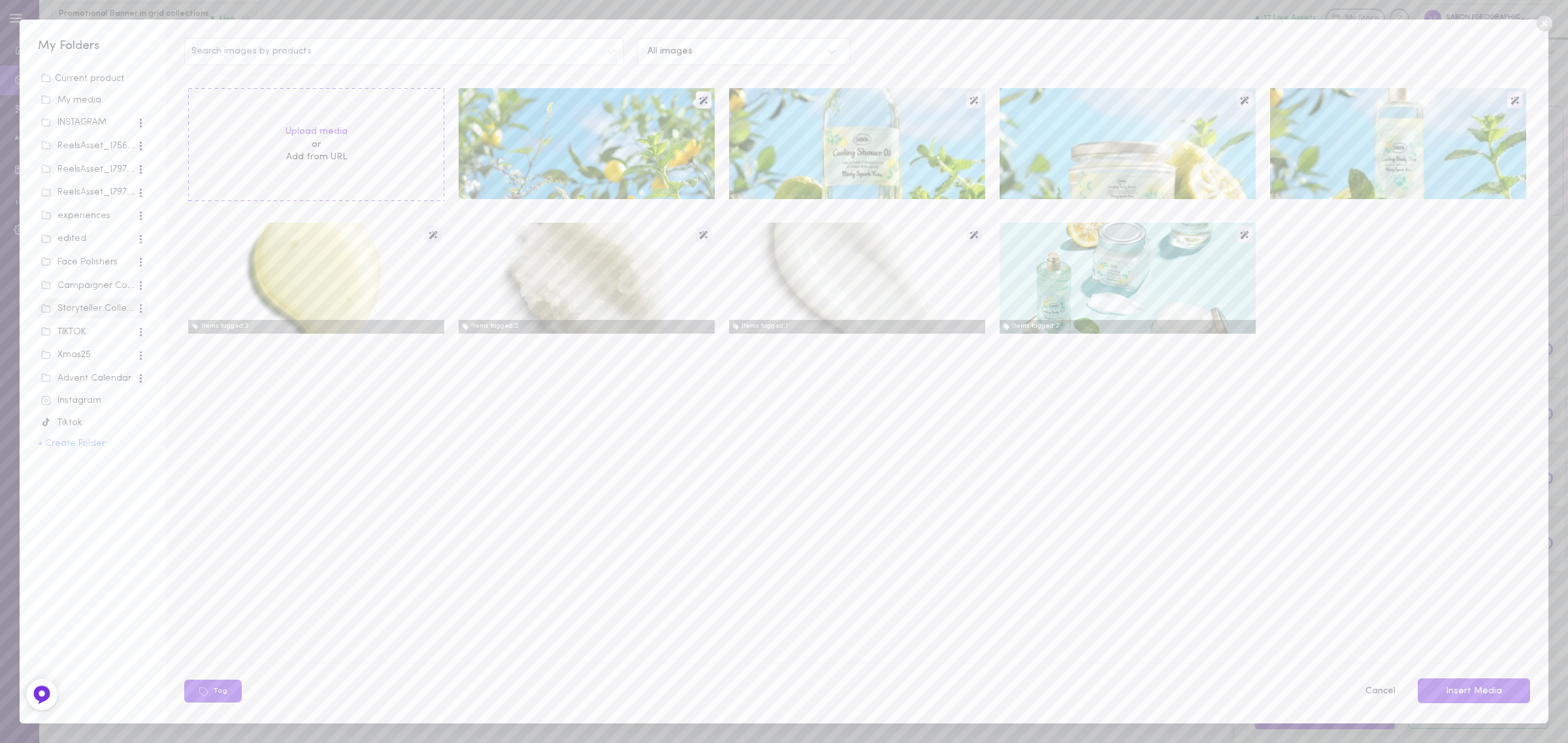
click at [87, 141] on div "ReelsAsset_17563_2234" at bounding box center [88, 146] width 95 height 13
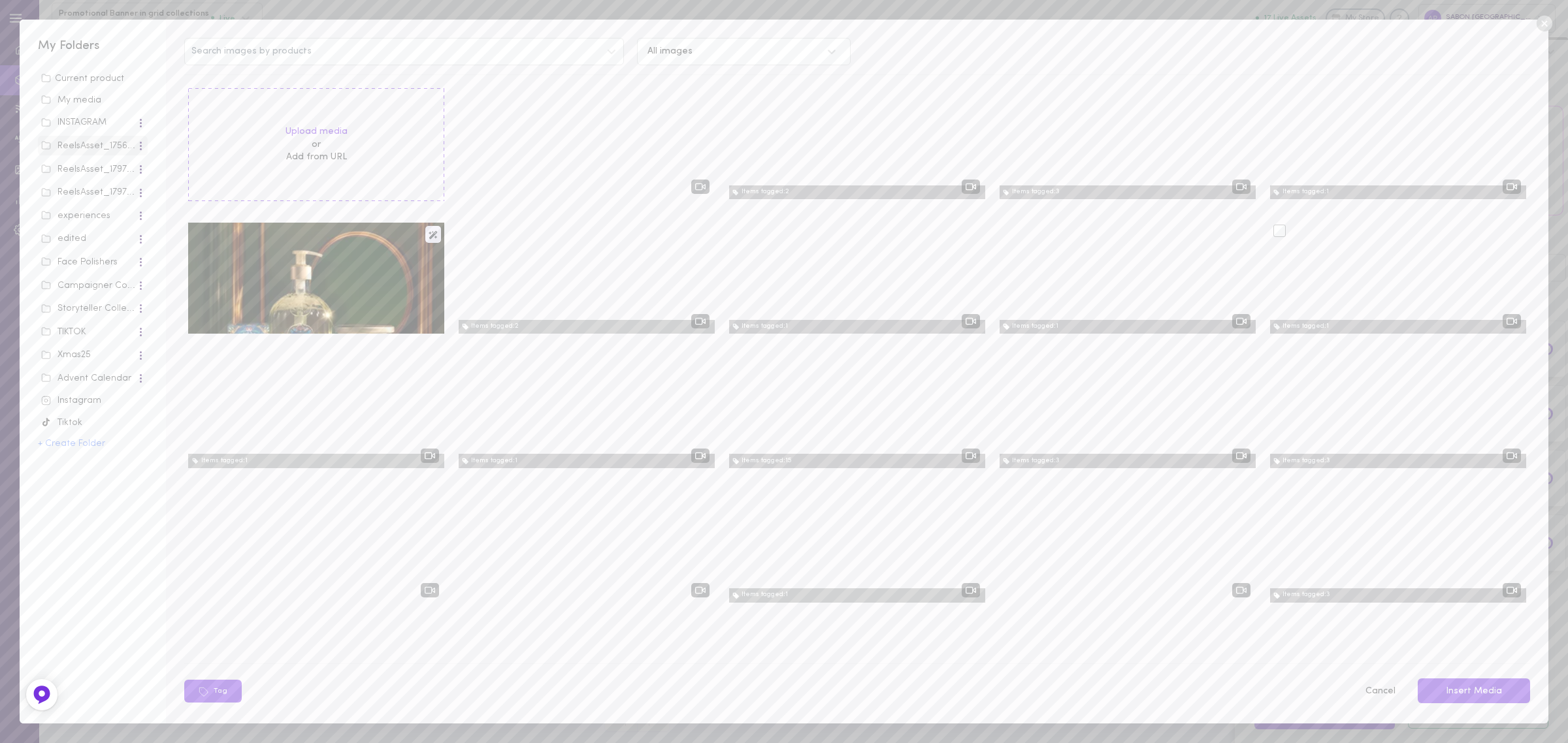
click at [1032, 232] on div at bounding box center [1279, 230] width 12 height 12
click at [0, 0] on input "checkbox" at bounding box center [0, 0] width 0 height 0
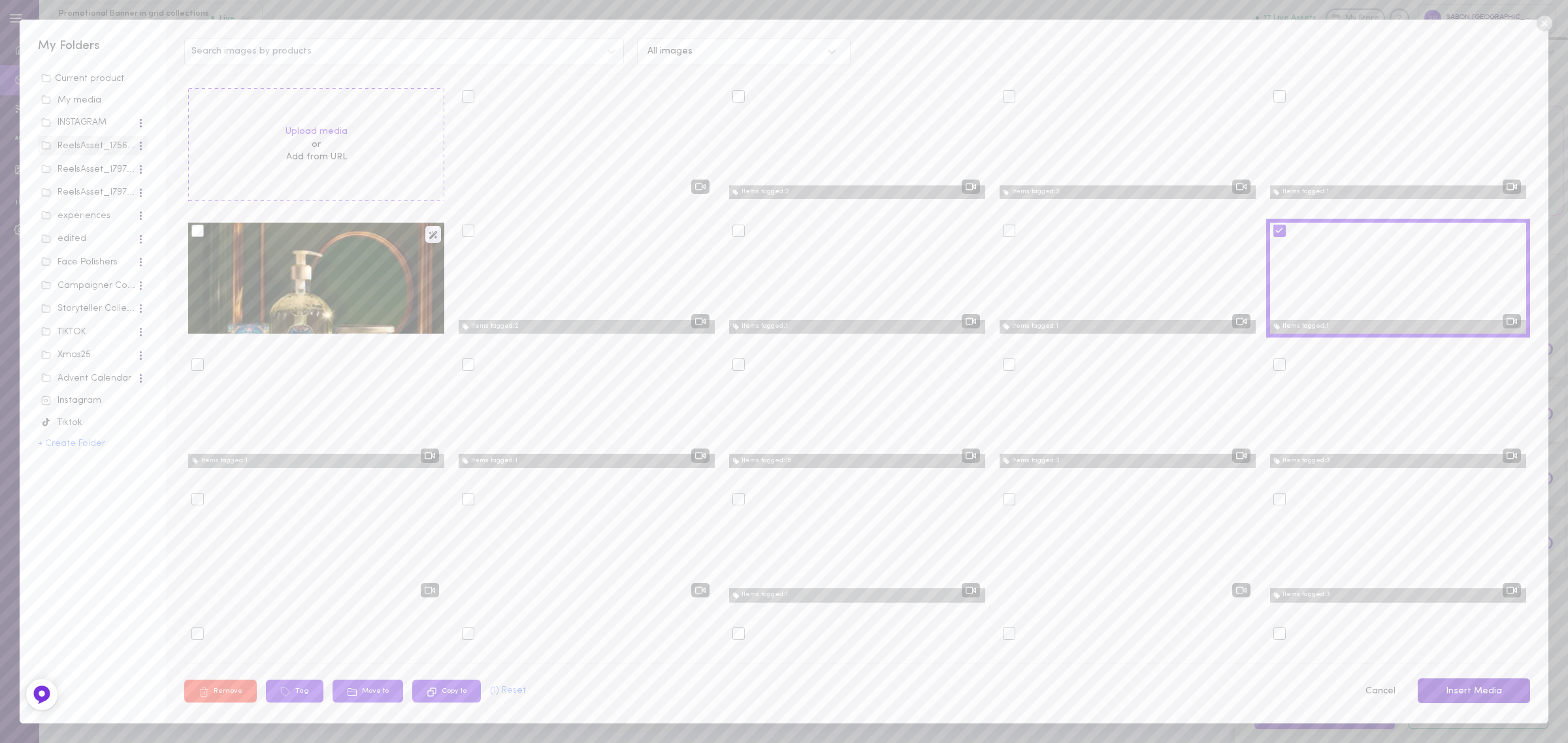
click at [1032, 515] on button "Insert Media" at bounding box center [1473, 692] width 112 height 26
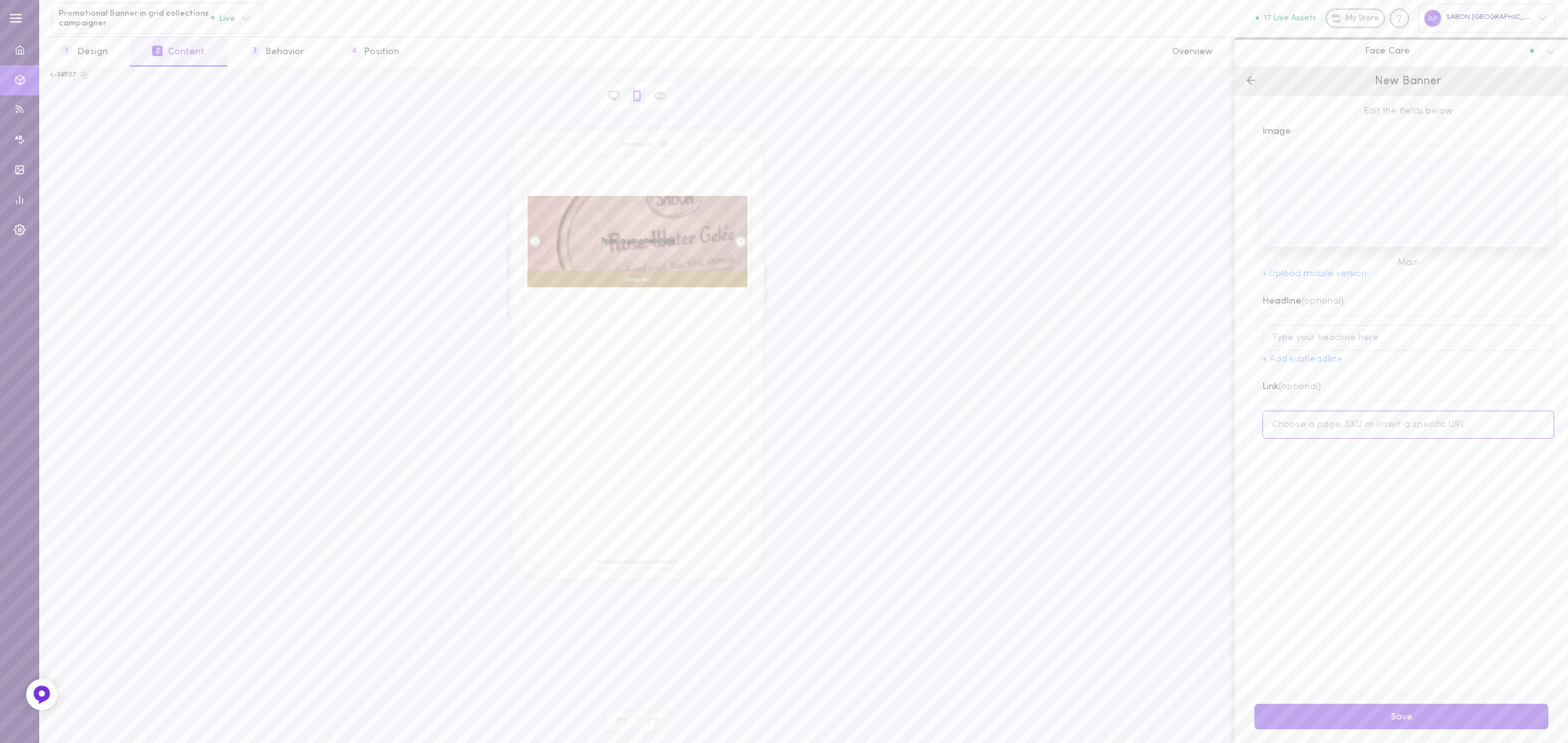
click at [1032, 428] on input at bounding box center [1408, 425] width 292 height 28
paste input "64010000001"
click at [1032, 379] on span "8368680042830" at bounding box center [1338, 377] width 69 height 10
type input "[URL][DOMAIN_NAME][PERSON_NAME]"
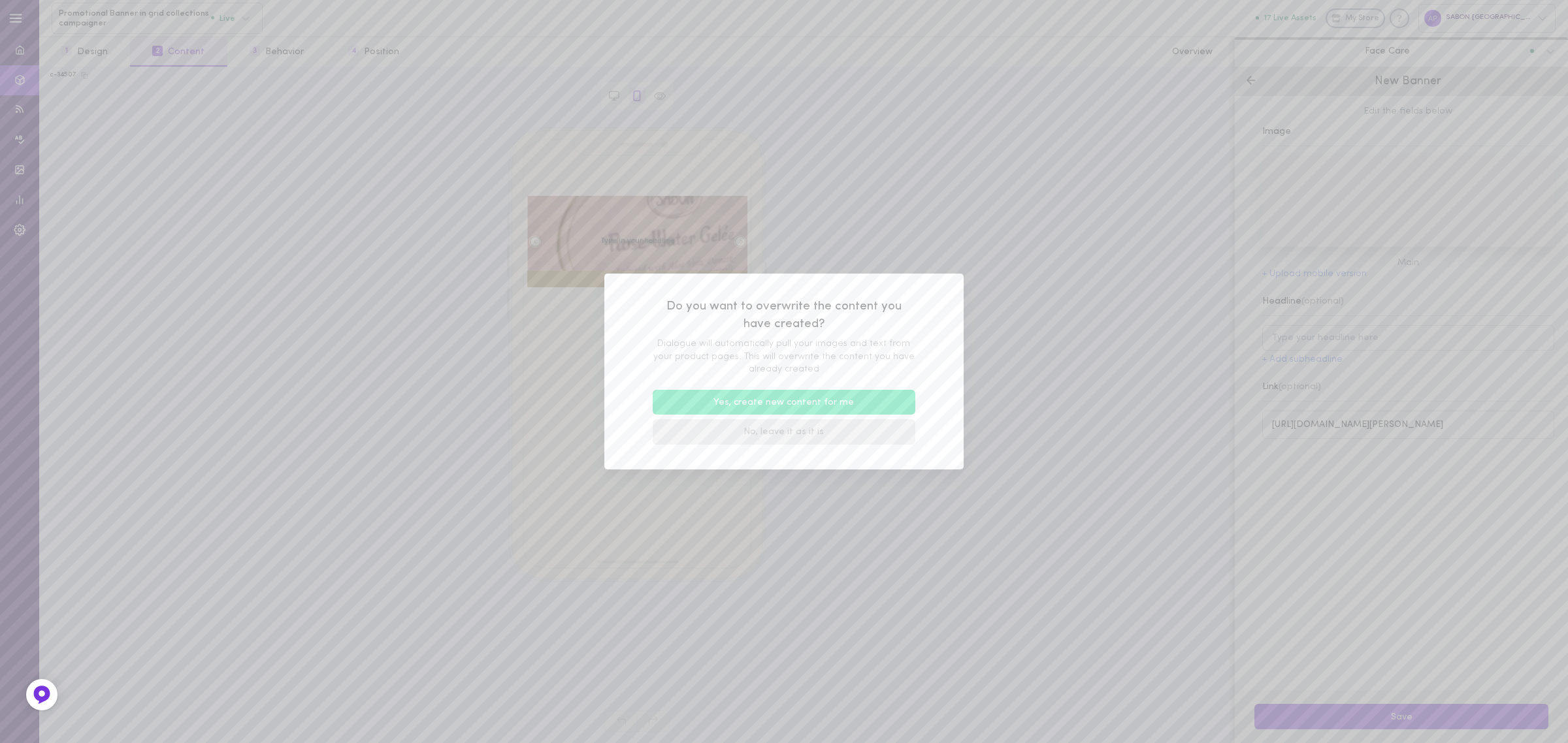
click at [804, 434] on button "No, leave it as it is" at bounding box center [784, 432] width 263 height 26
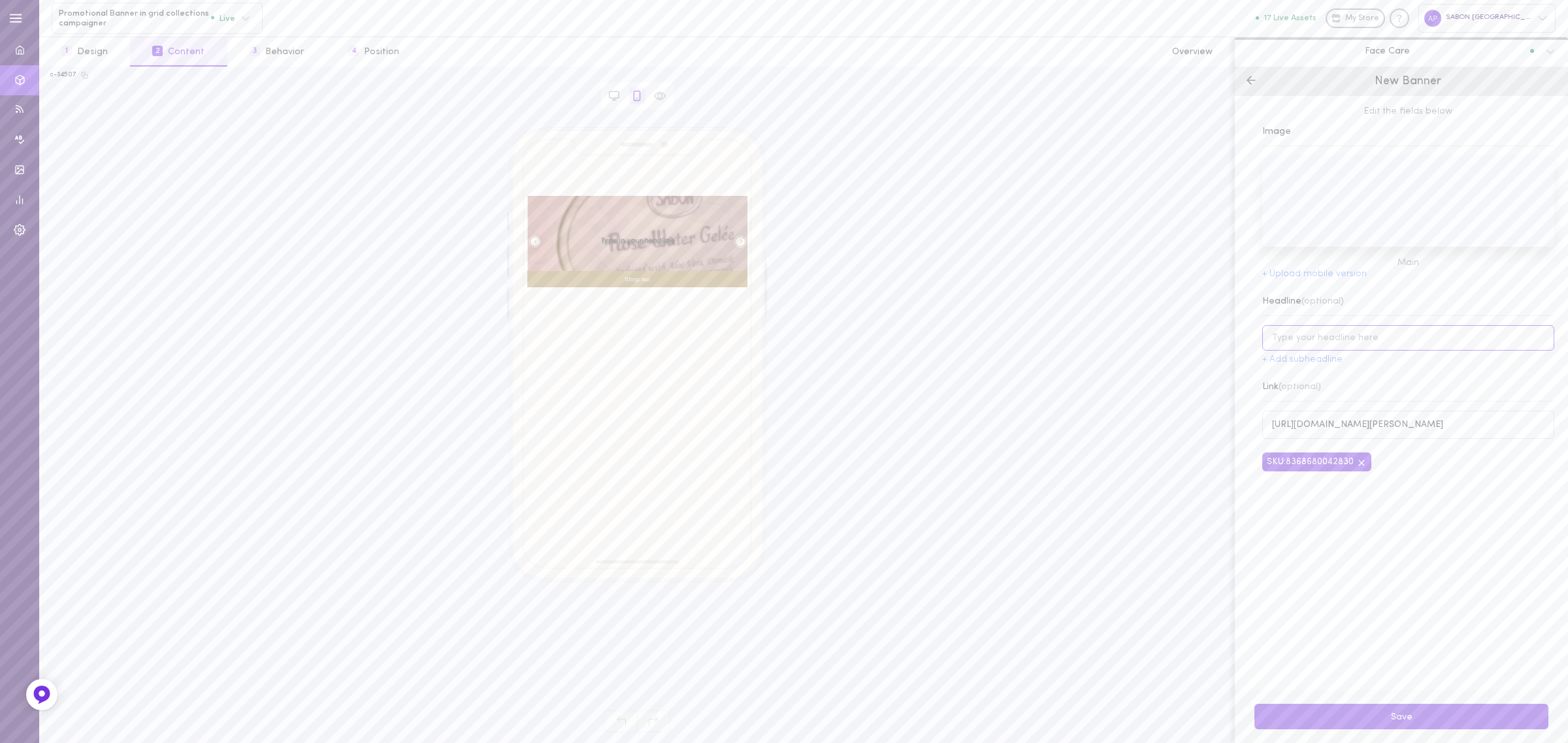
click at [1032, 341] on input at bounding box center [1408, 338] width 292 height 26
type input "rose water gelee"
click at [1032, 515] on button "Save" at bounding box center [1401, 717] width 294 height 26
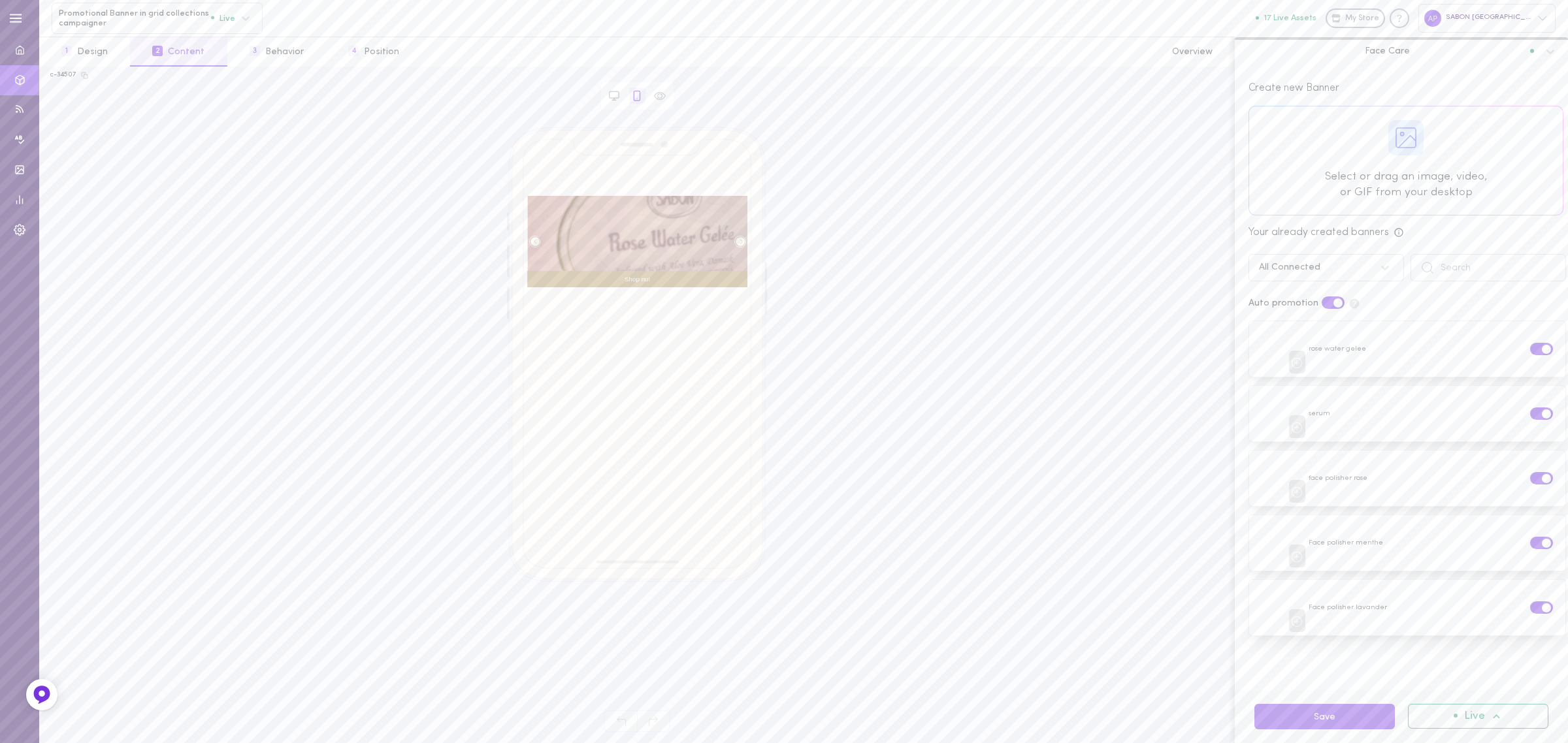
click at [1032, 172] on div at bounding box center [1405, 160] width 313 height 108
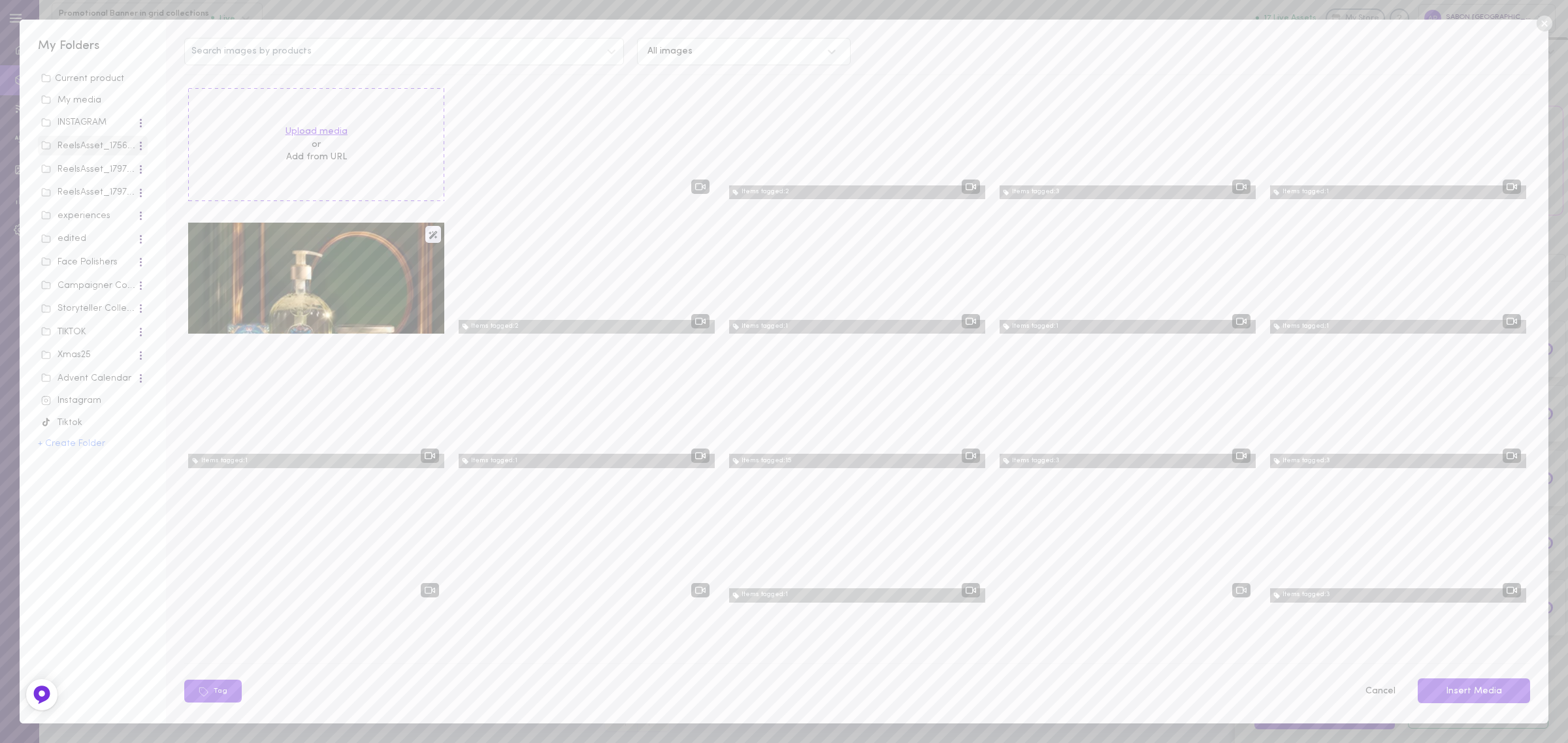
click at [308, 127] on label "Upload media" at bounding box center [316, 131] width 62 height 13
click at [0, 0] on input "Upload media" at bounding box center [0, 0] width 0 height 0
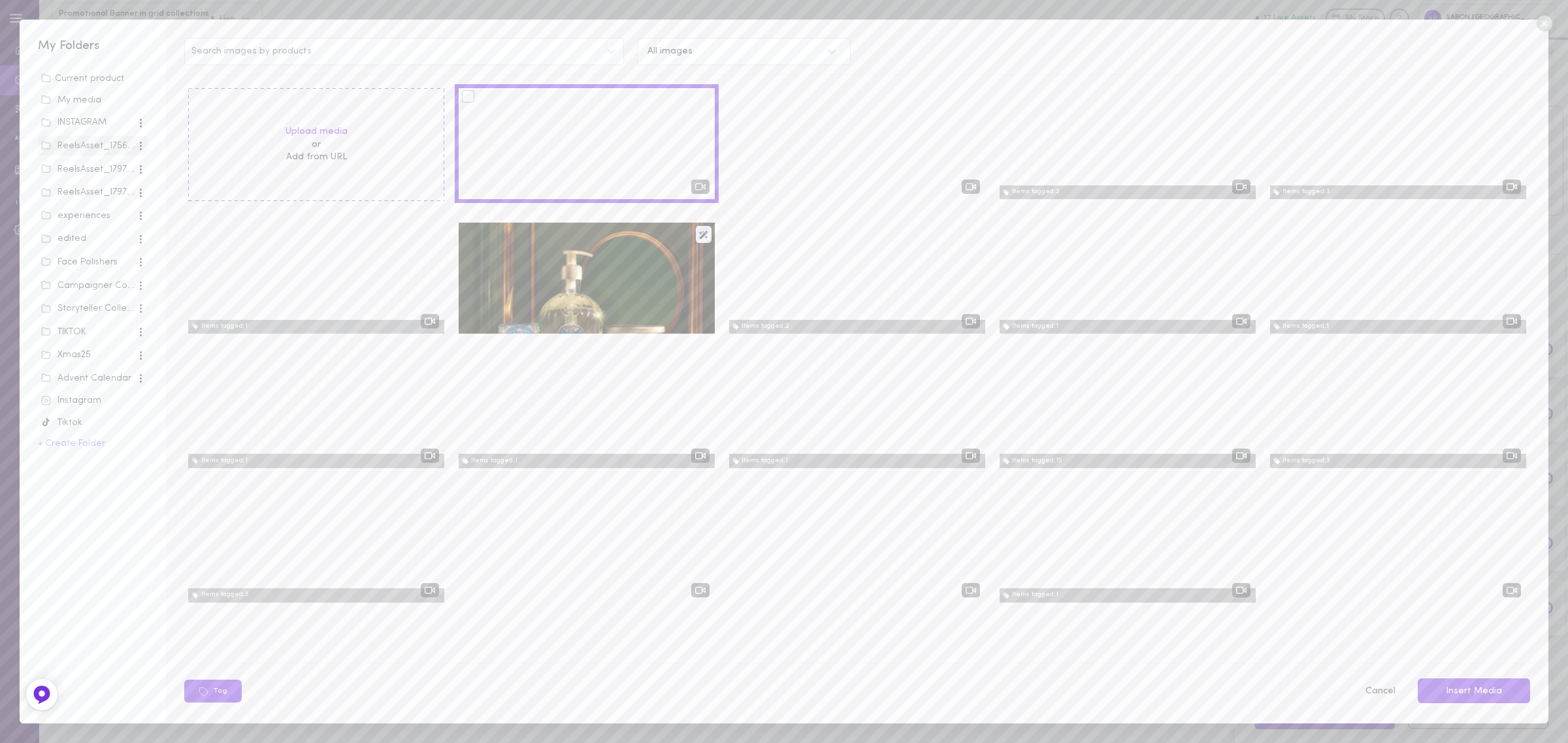
click at [464, 99] on div at bounding box center [467, 95] width 12 height 12
click at [0, 0] on input "checkbox" at bounding box center [0, 0] width 0 height 0
click at [301, 515] on button "Tag" at bounding box center [295, 691] width 58 height 23
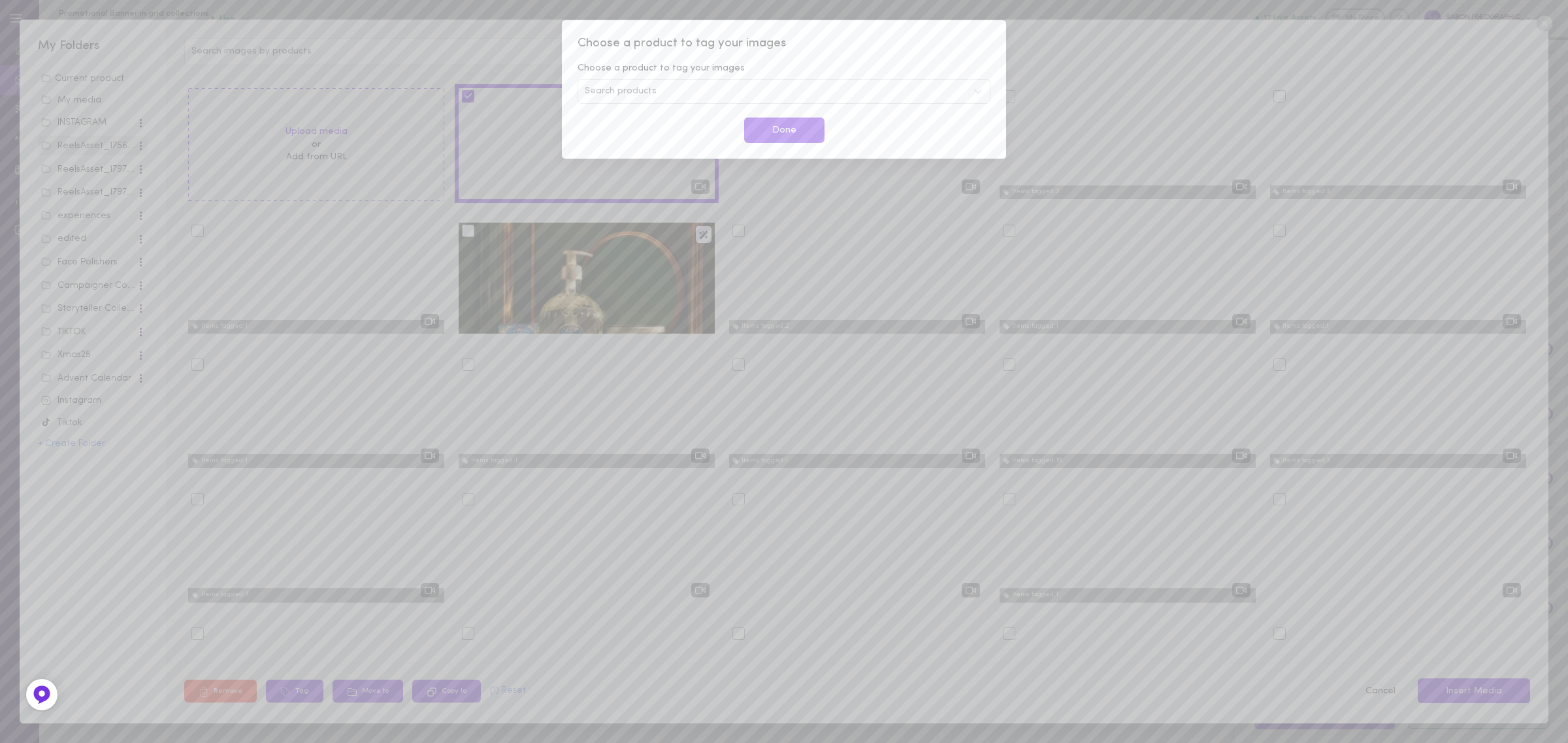
click at [778, 87] on div "Search products" at bounding box center [783, 91] width 413 height 25
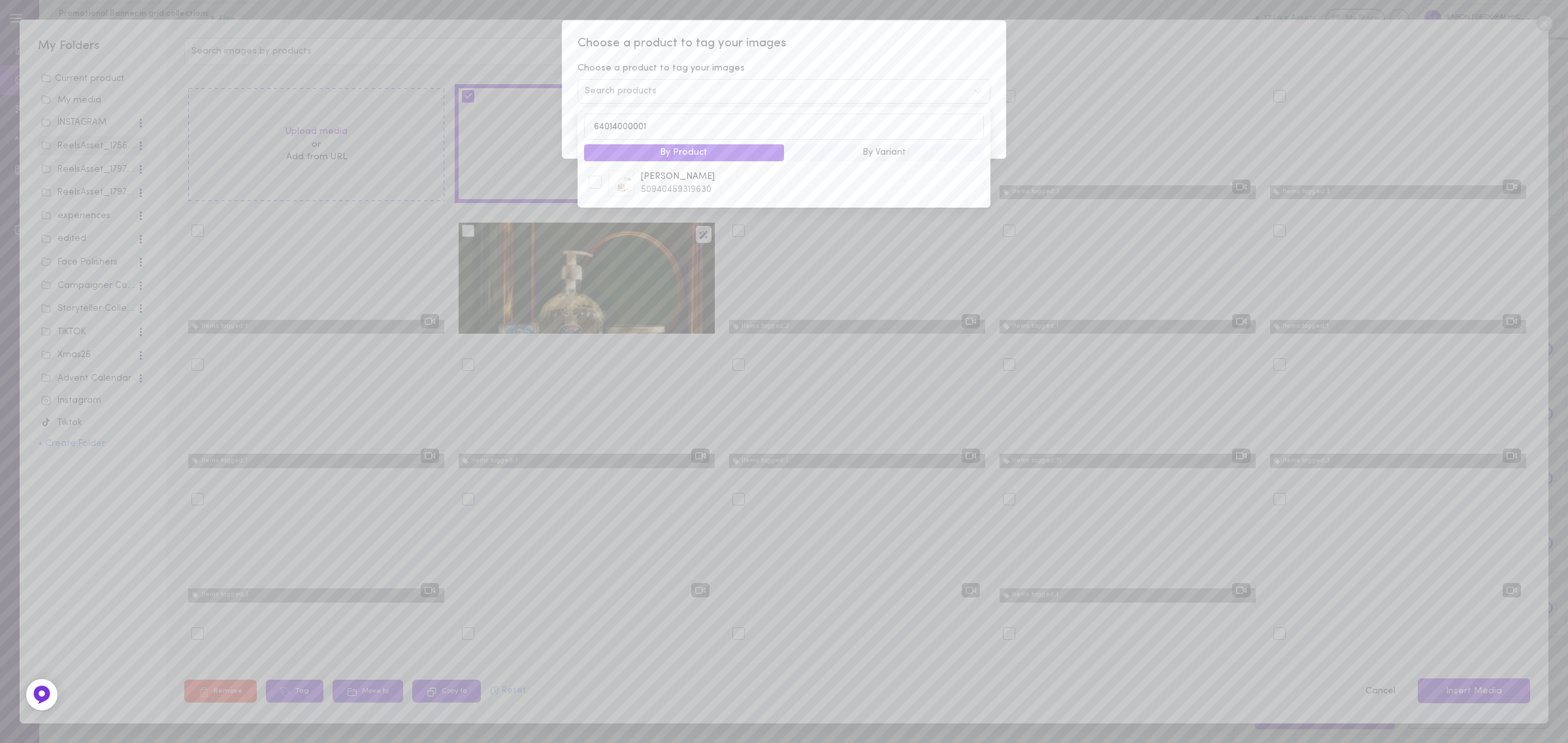
type input "64014000001"
click at [708, 190] on span "50940459319630" at bounding box center [814, 190] width 348 height 13
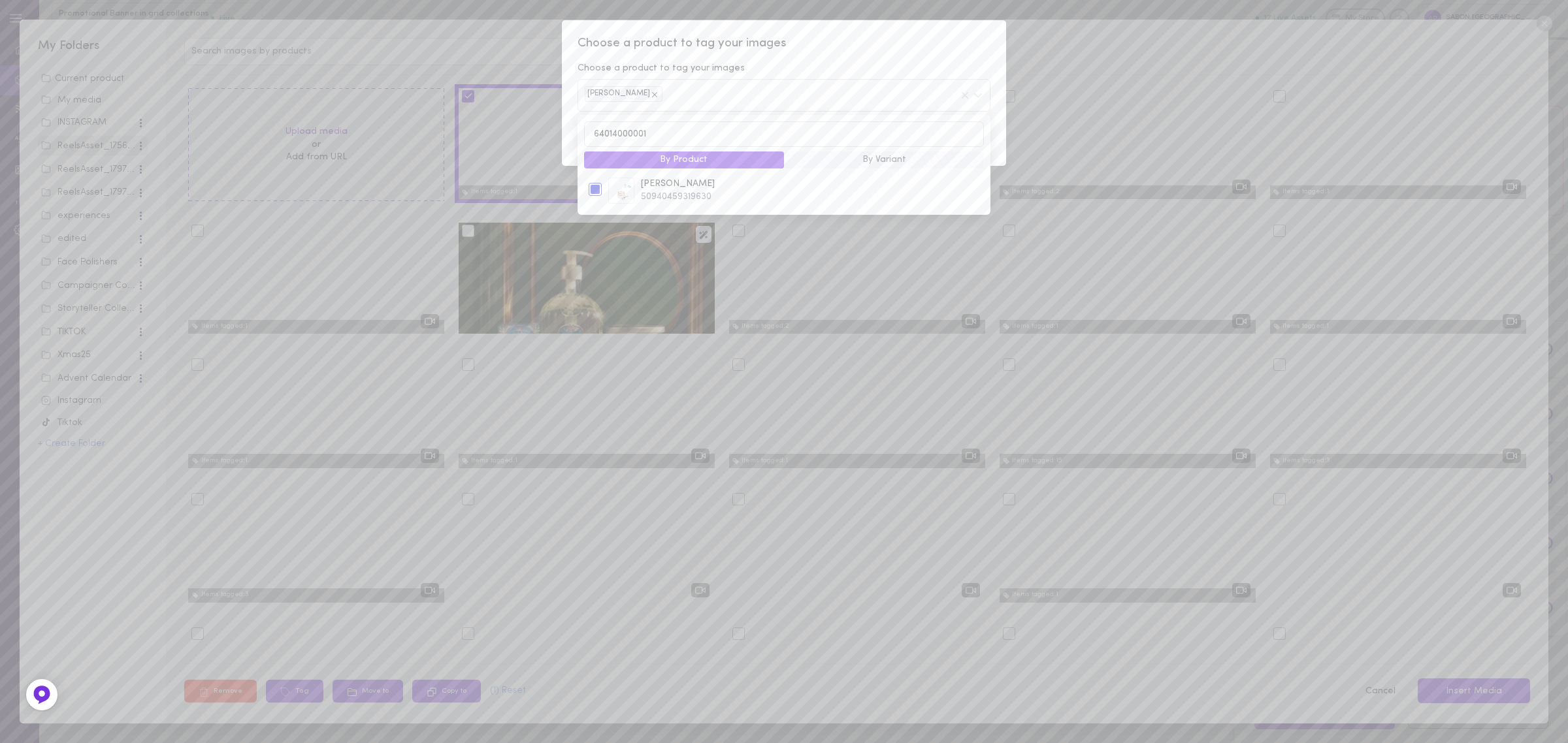
click at [895, 38] on span "Choose a product to tag your images" at bounding box center [783, 43] width 413 height 17
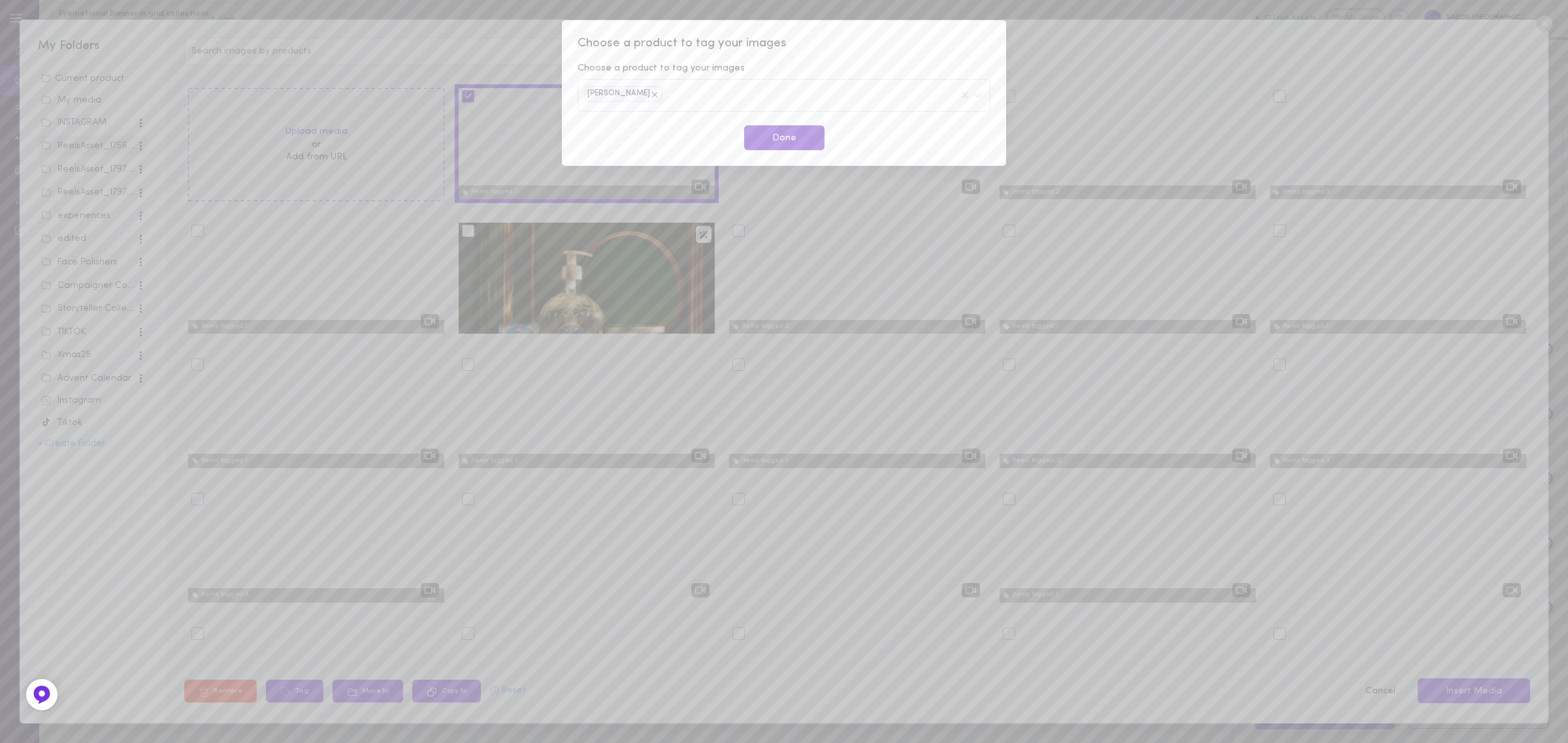
click at [793, 144] on button "Done" at bounding box center [784, 138] width 80 height 26
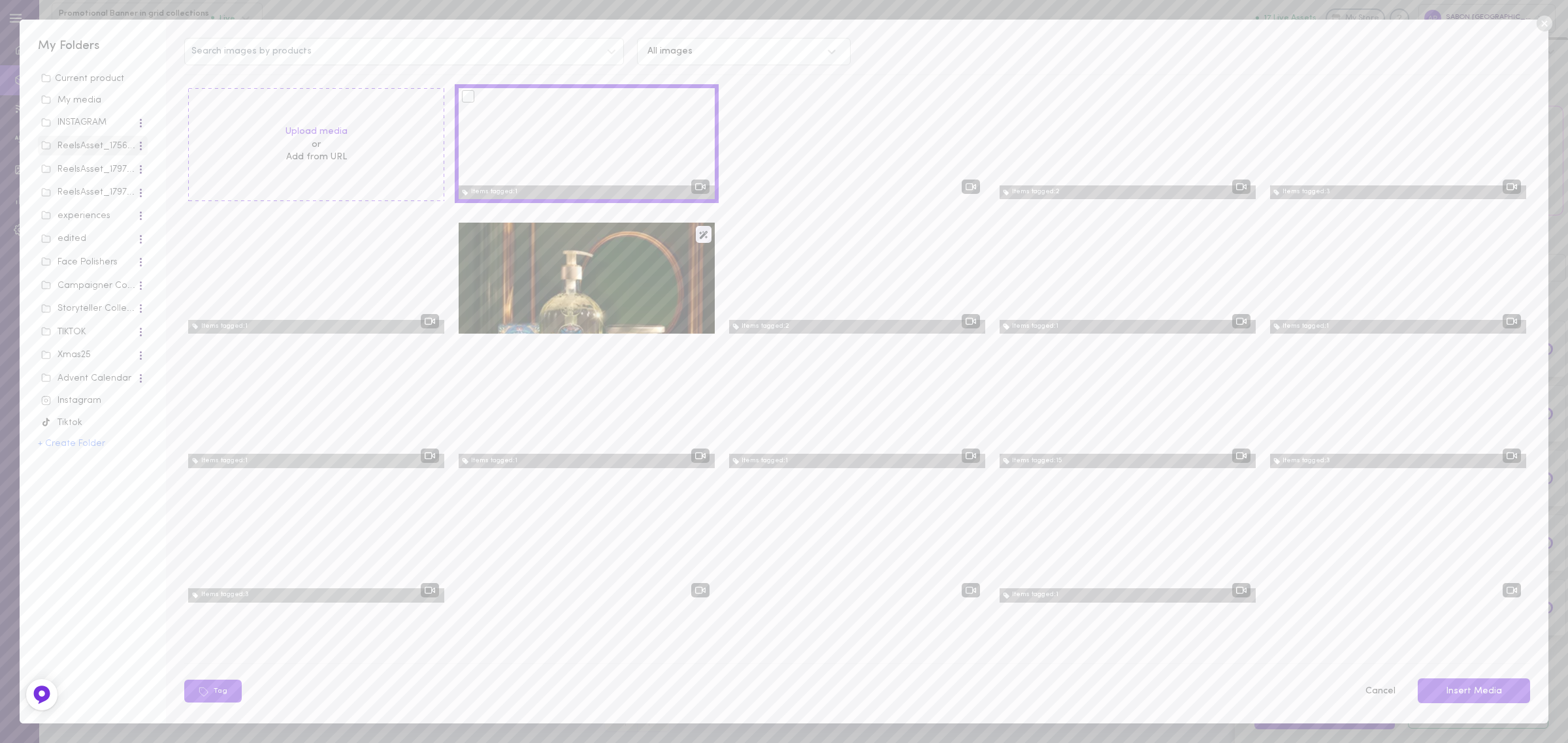
click at [462, 99] on div at bounding box center [467, 95] width 12 height 12
click at [0, 0] on input "checkbox" at bounding box center [0, 0] width 0 height 0
click at [1032, 515] on button "Insert Media" at bounding box center [1473, 692] width 112 height 26
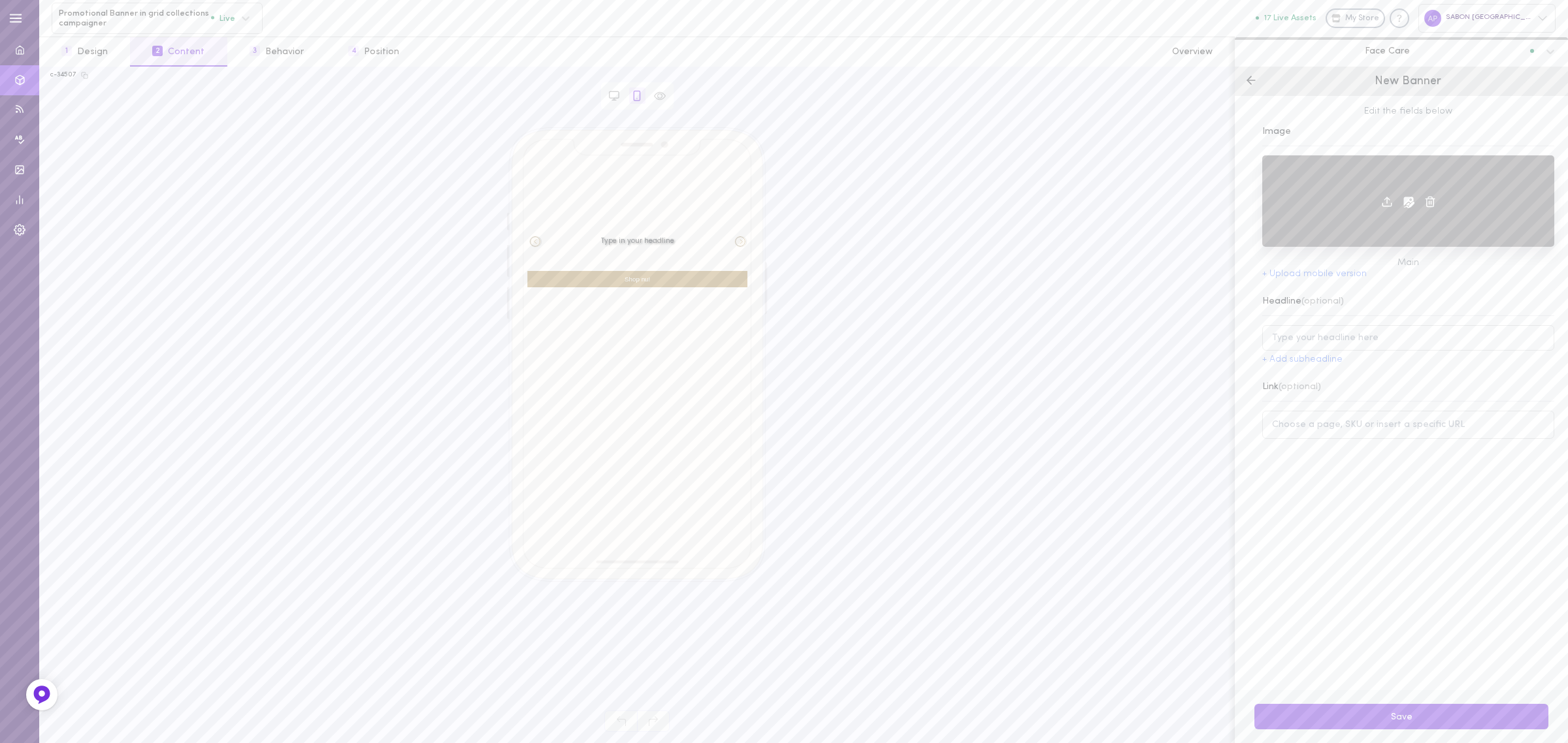
click at [1032, 200] on icon at bounding box center [1430, 201] width 12 height 12
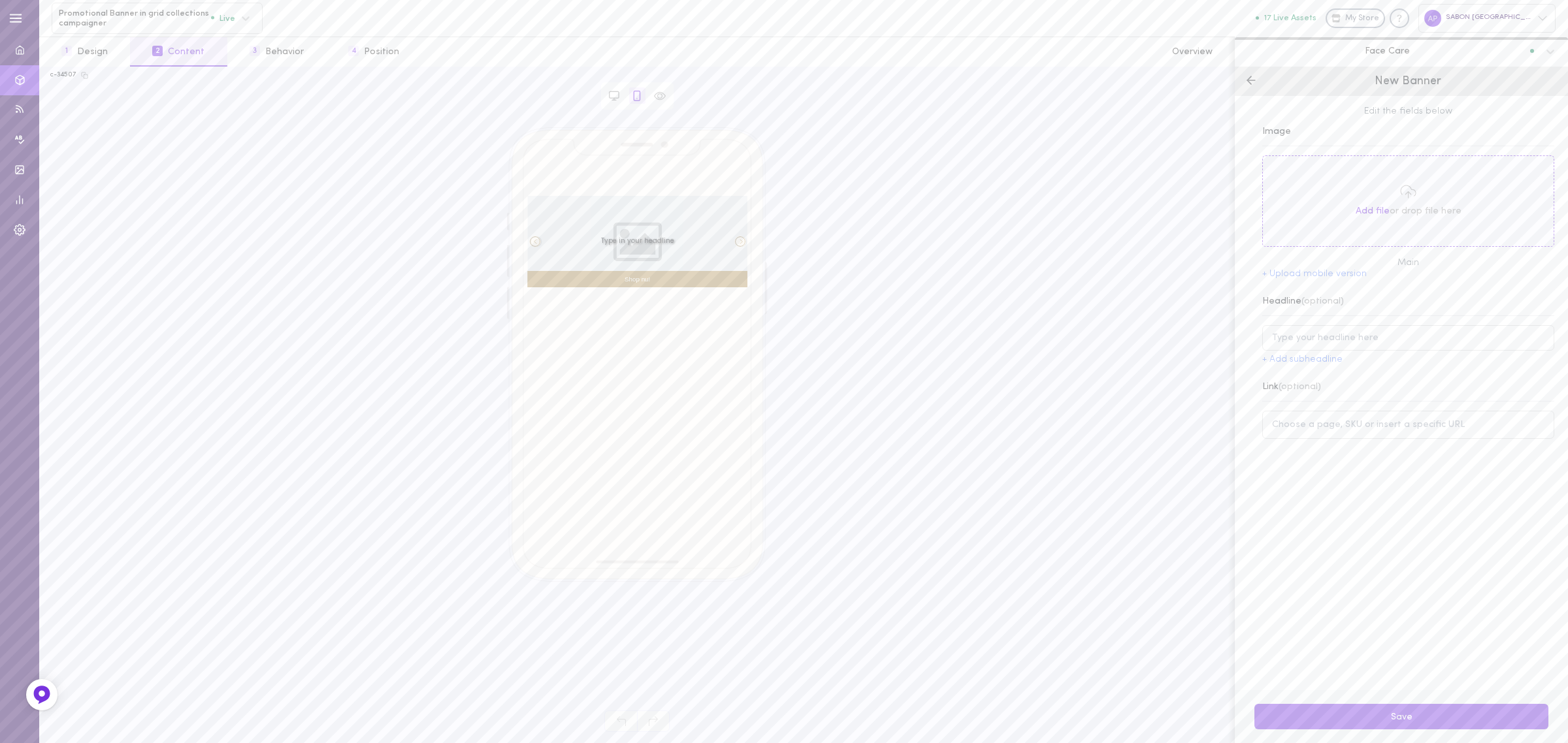
click at [1032, 232] on div "Add file or drop file here" at bounding box center [1408, 201] width 292 height 91
click at [1032, 188] on icon at bounding box center [1408, 192] width 16 height 16
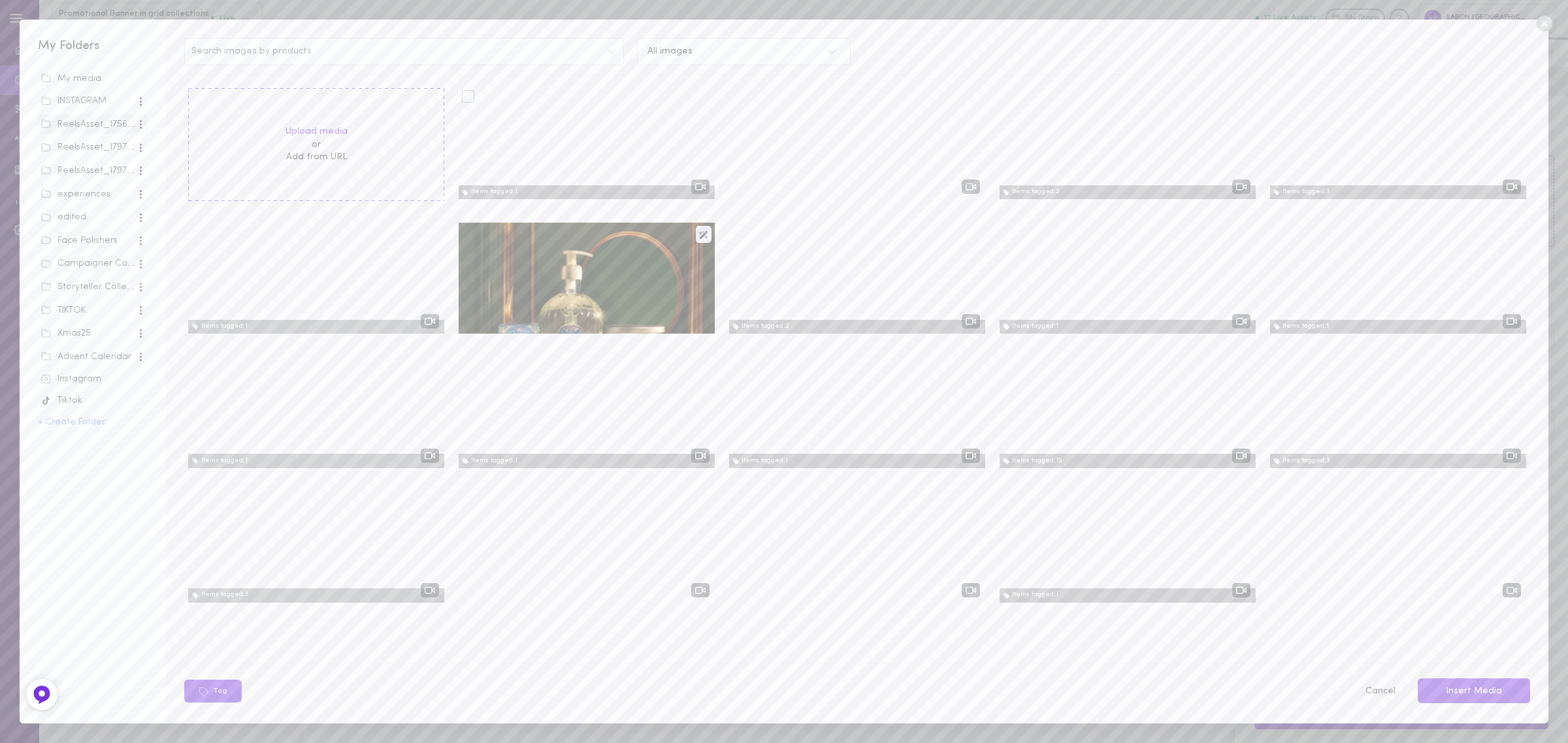
click at [465, 99] on div at bounding box center [467, 95] width 12 height 12
click at [0, 0] on input "checkbox" at bounding box center [0, 0] width 0 height 0
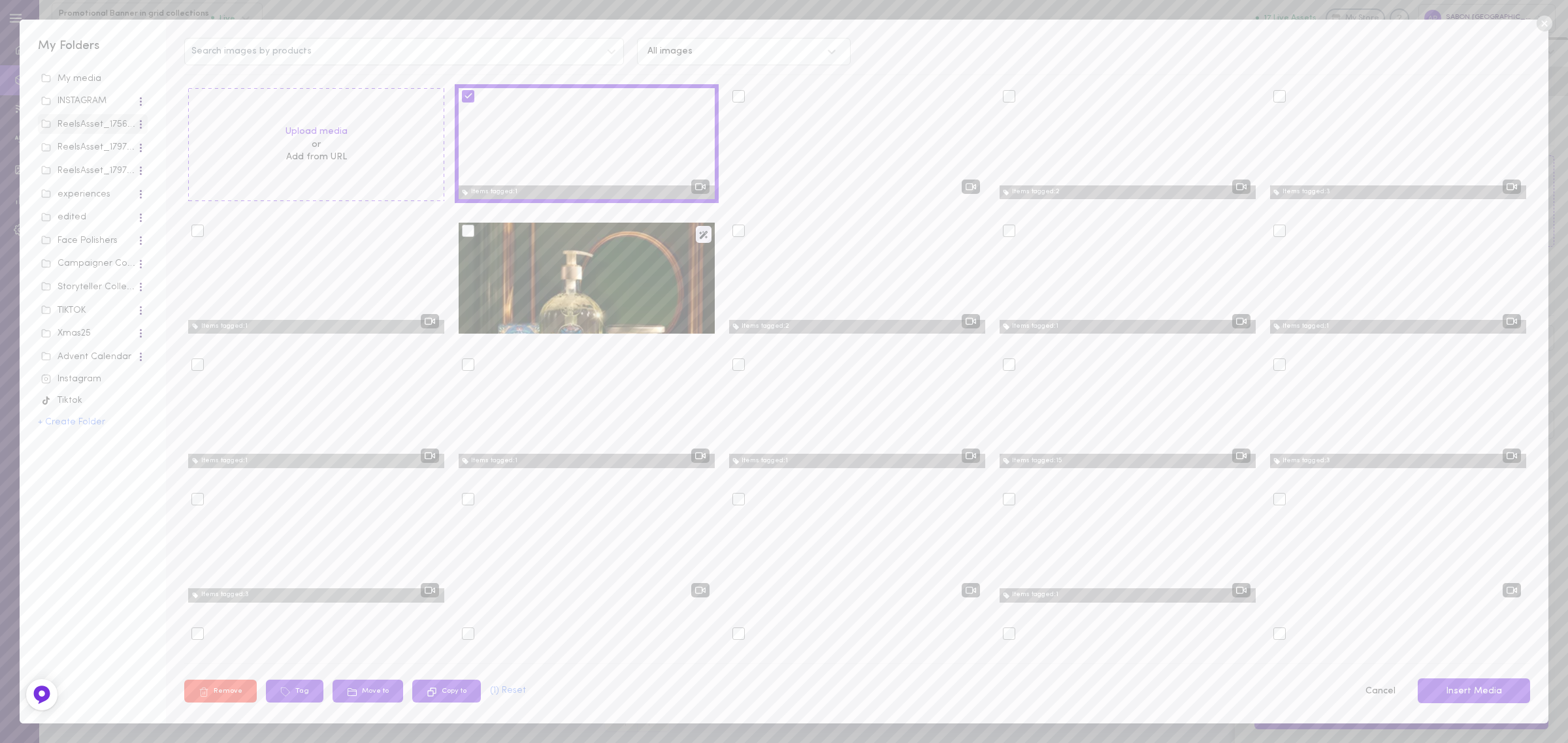
click at [216, 515] on button "Remove" at bounding box center [220, 691] width 72 height 23
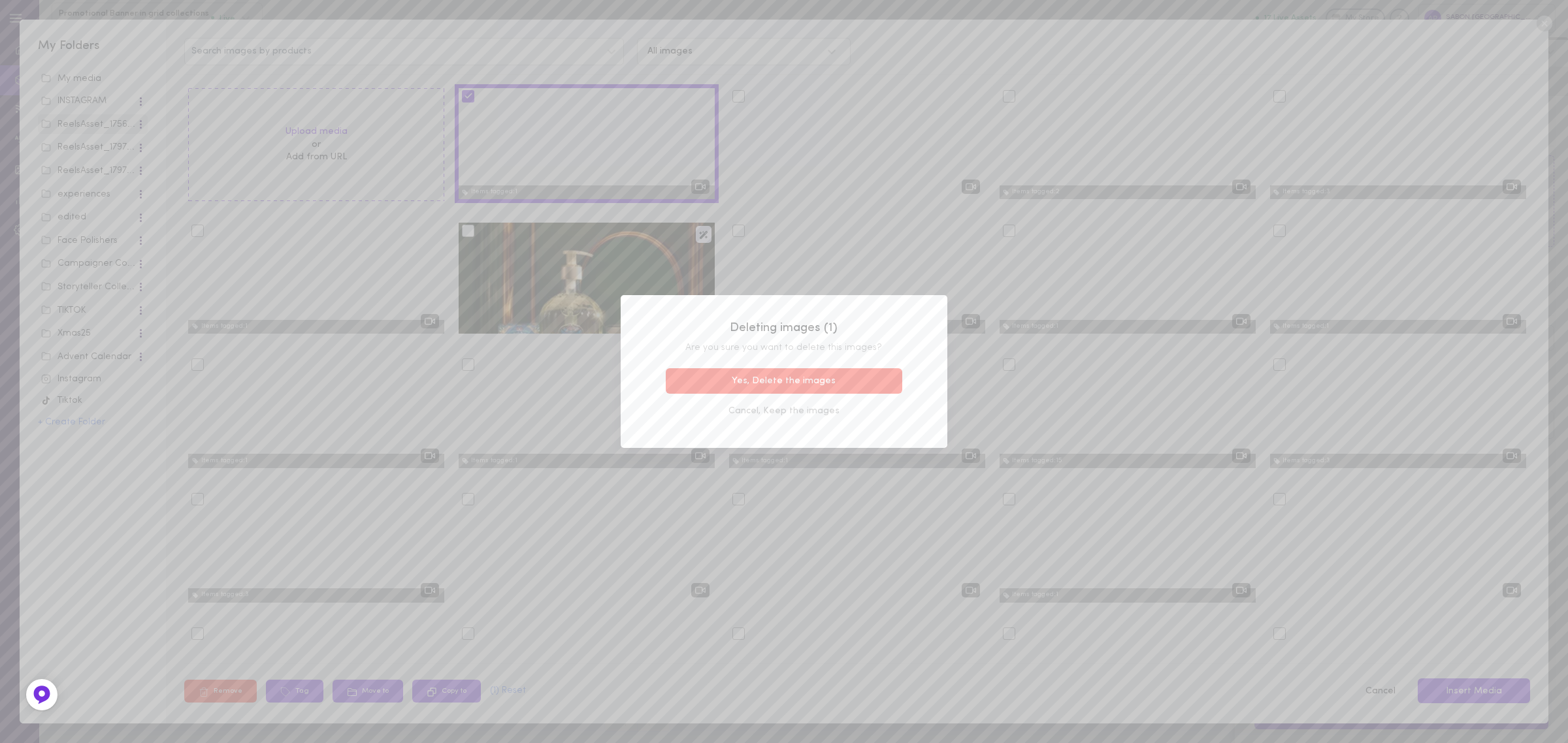
click at [880, 389] on button "Yes, Delete the images" at bounding box center [783, 382] width 236 height 26
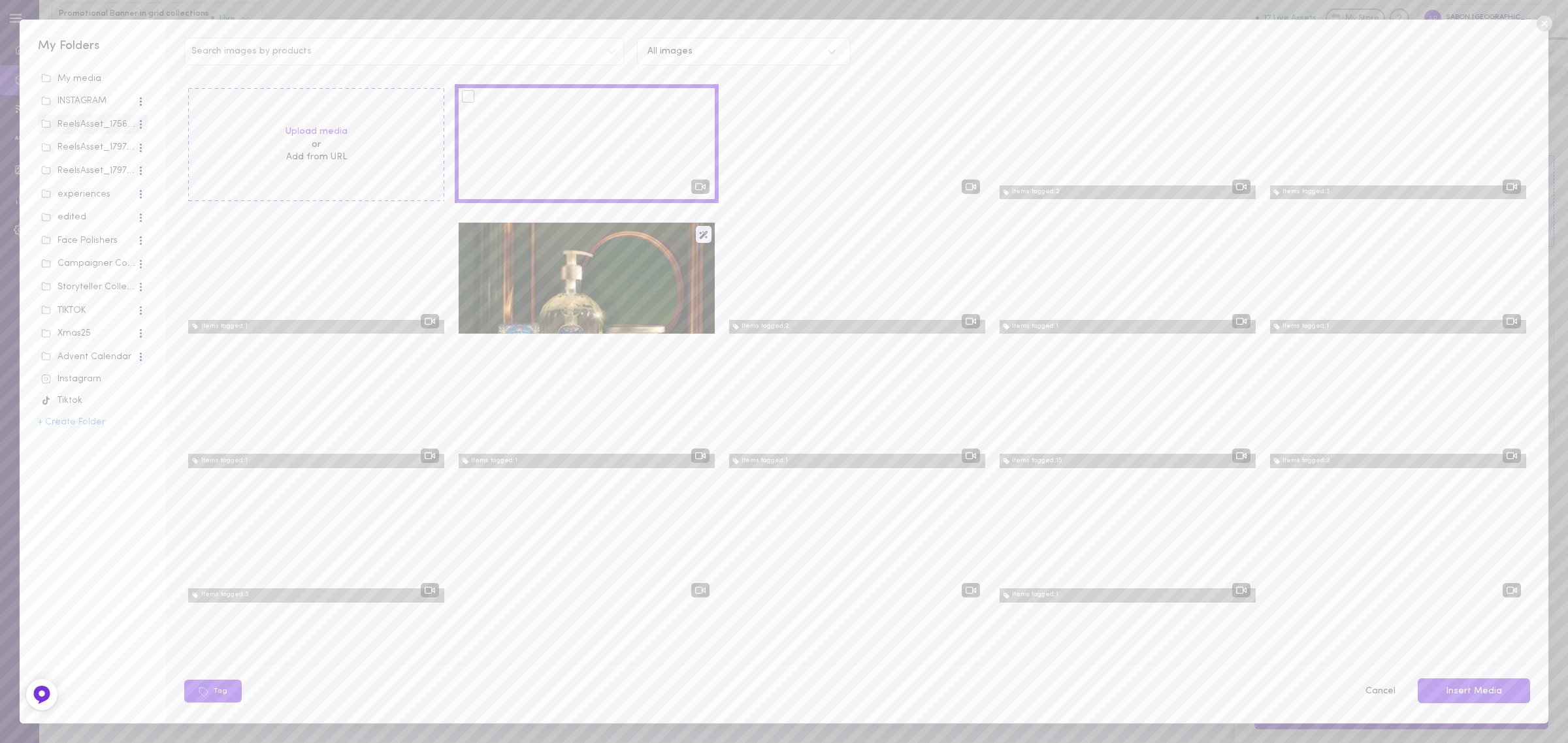
click at [466, 98] on div at bounding box center [467, 95] width 12 height 12
click at [0, 0] on input "checkbox" at bounding box center [0, 0] width 0 height 0
click at [301, 515] on button "Tag" at bounding box center [295, 691] width 58 height 23
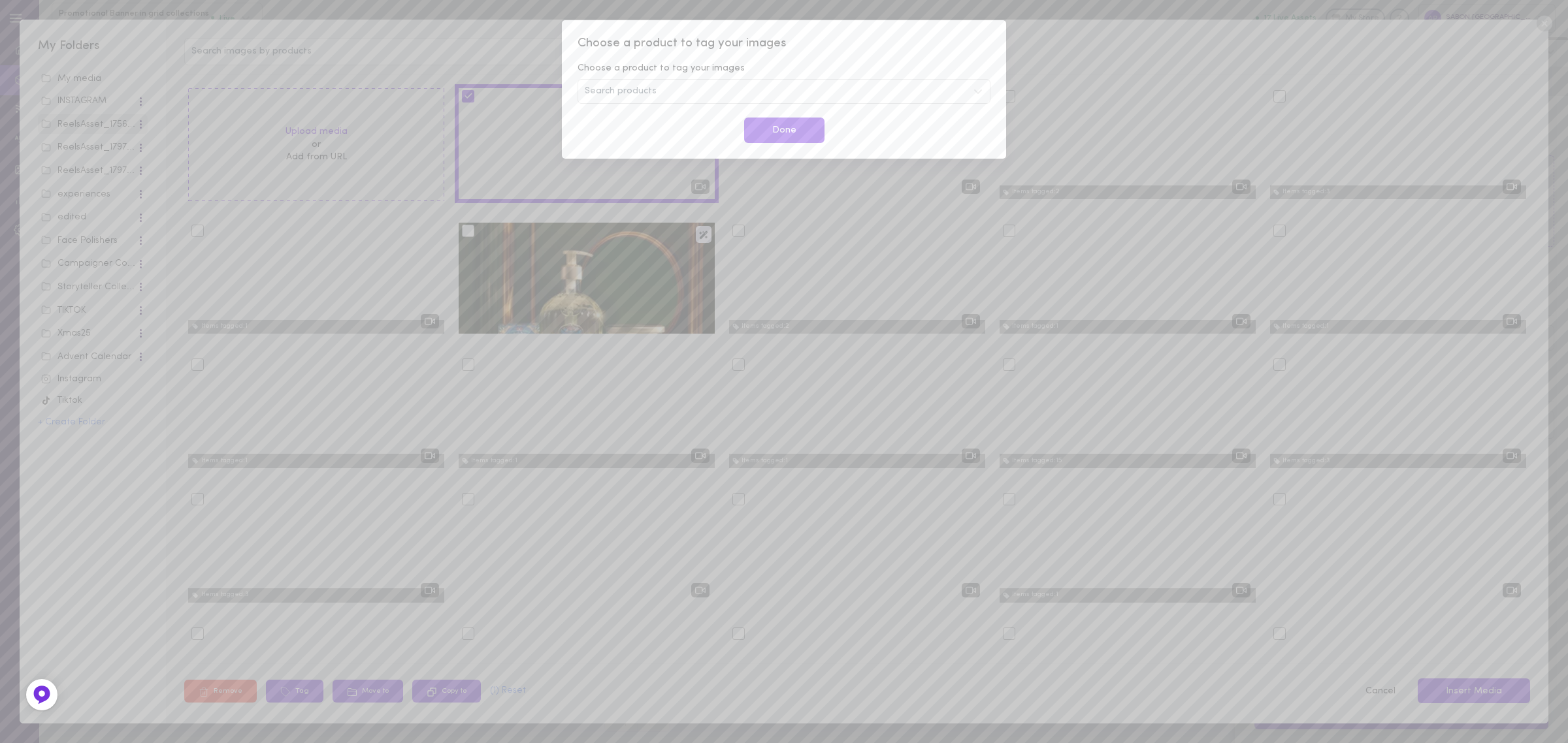
click at [697, 95] on div "Search products" at bounding box center [783, 91] width 413 height 25
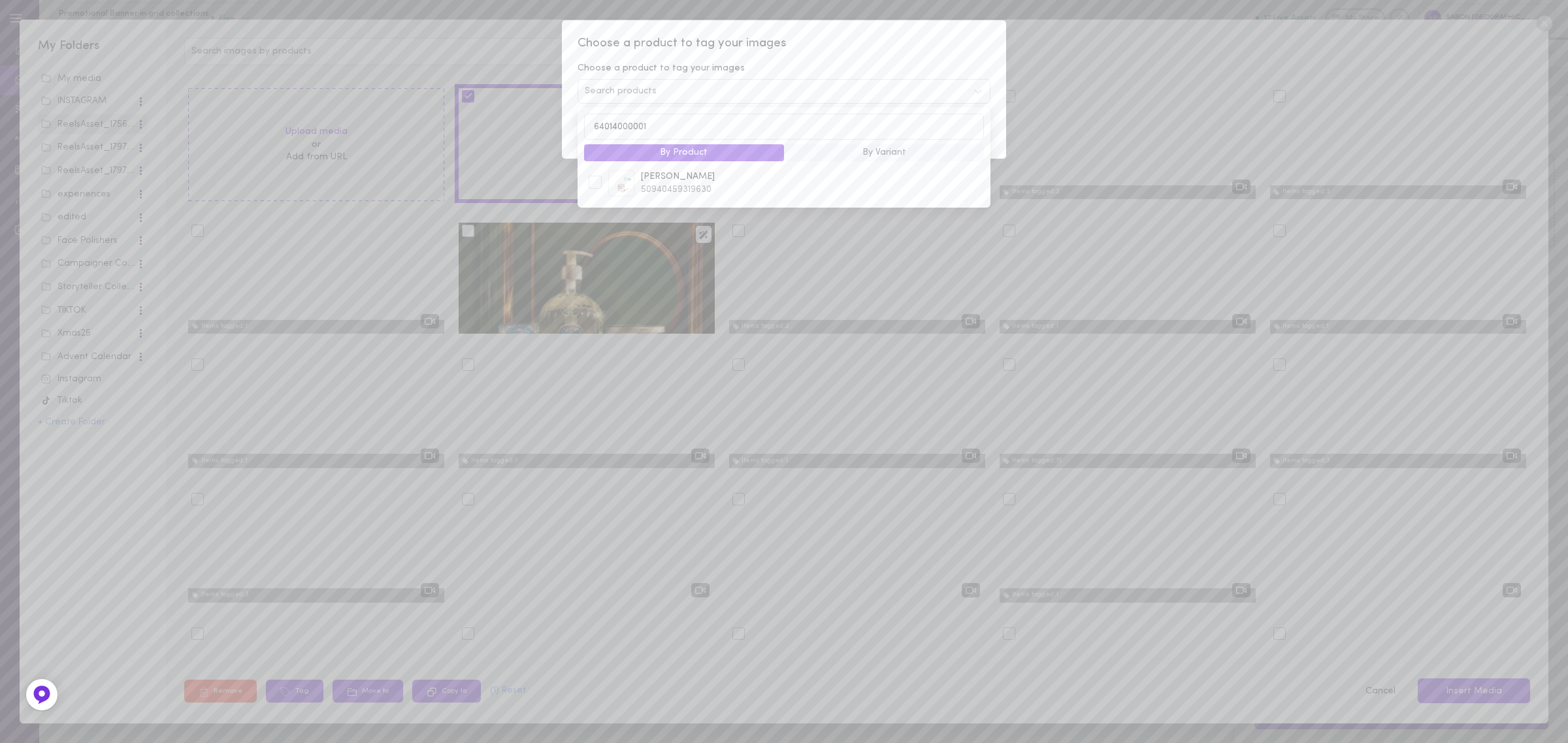
type input "64014000001"
click at [716, 184] on span "[PERSON_NAME]" at bounding box center [814, 177] width 348 height 13
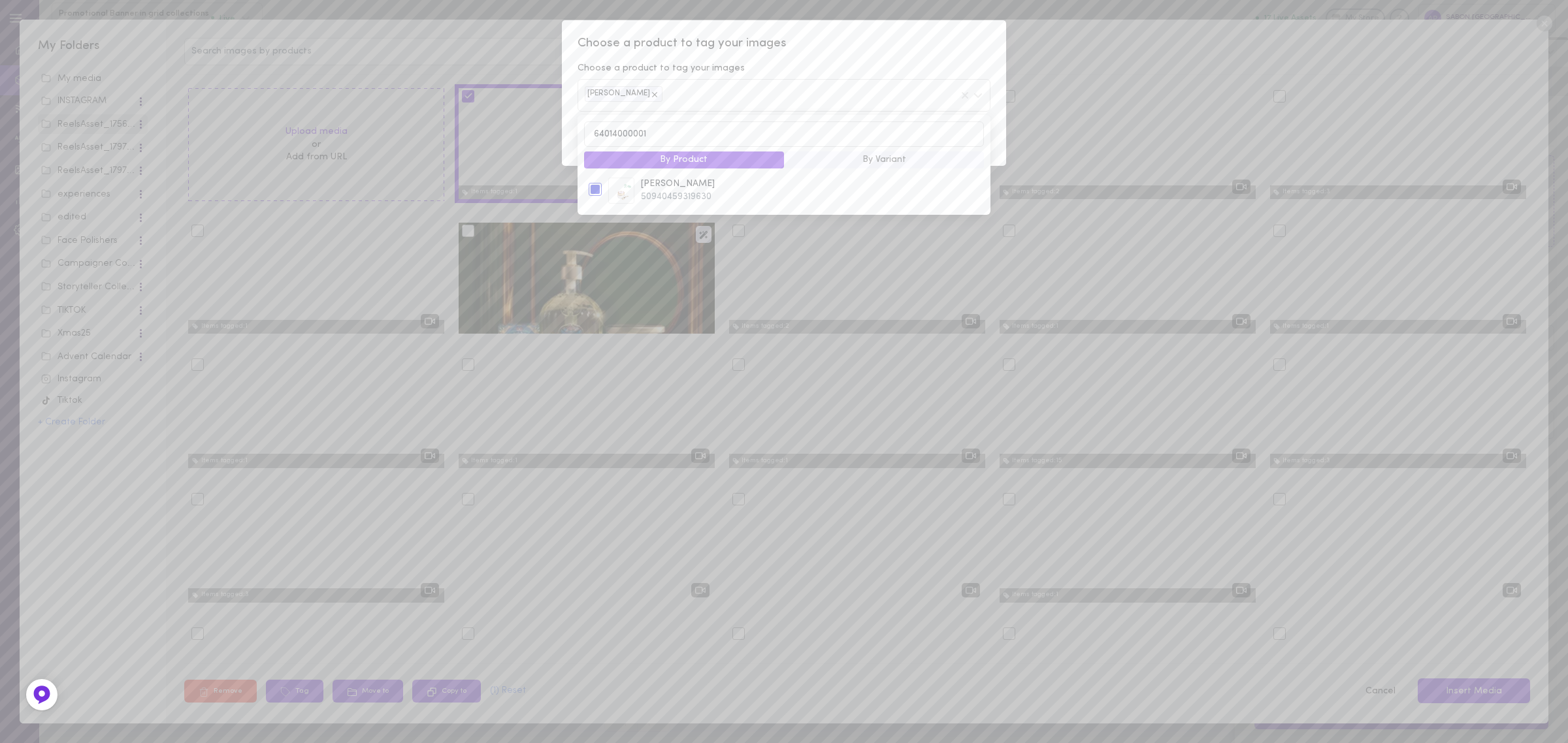
click at [984, 50] on span "Choose a product to tag your images" at bounding box center [783, 43] width 413 height 17
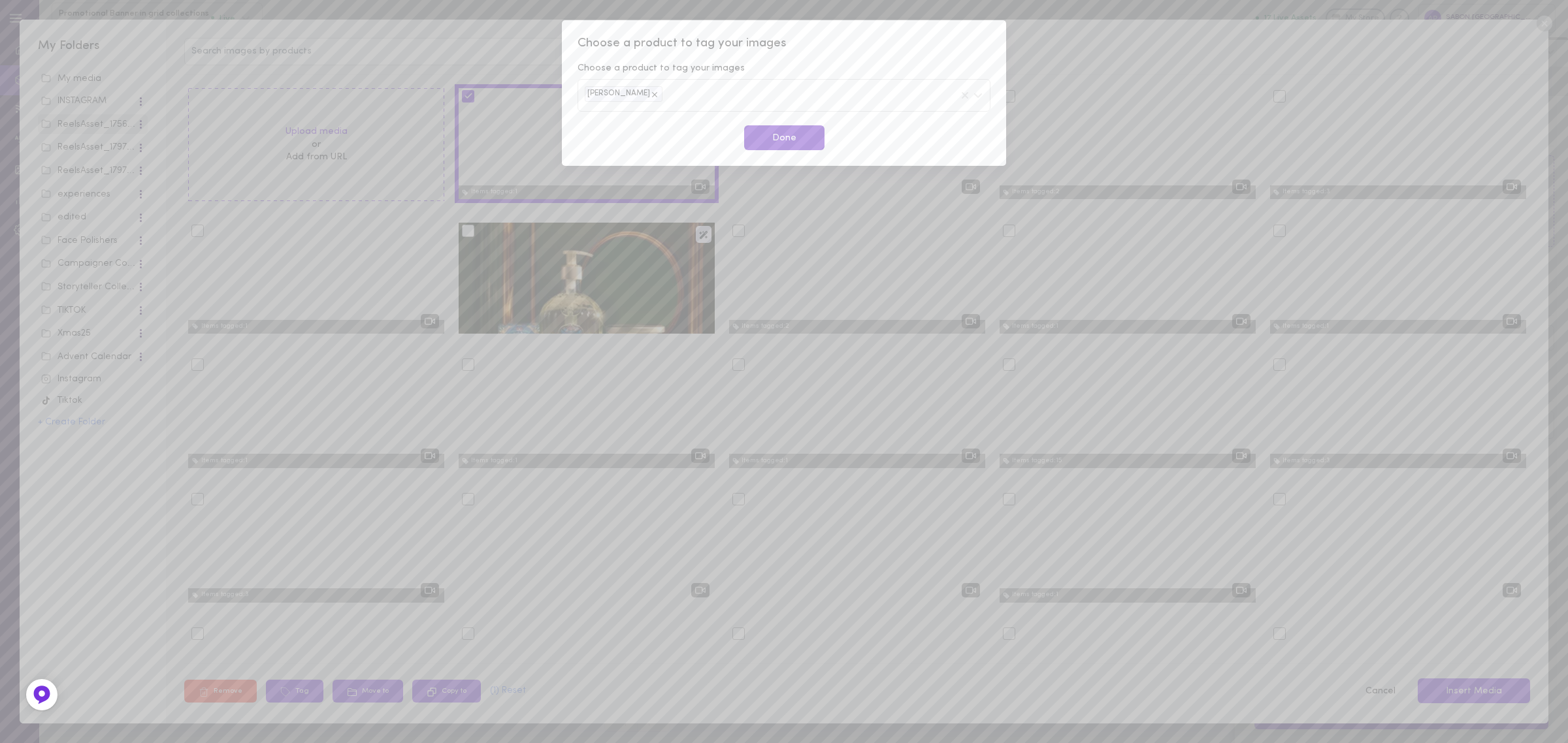
click at [786, 136] on button "Done" at bounding box center [784, 138] width 80 height 26
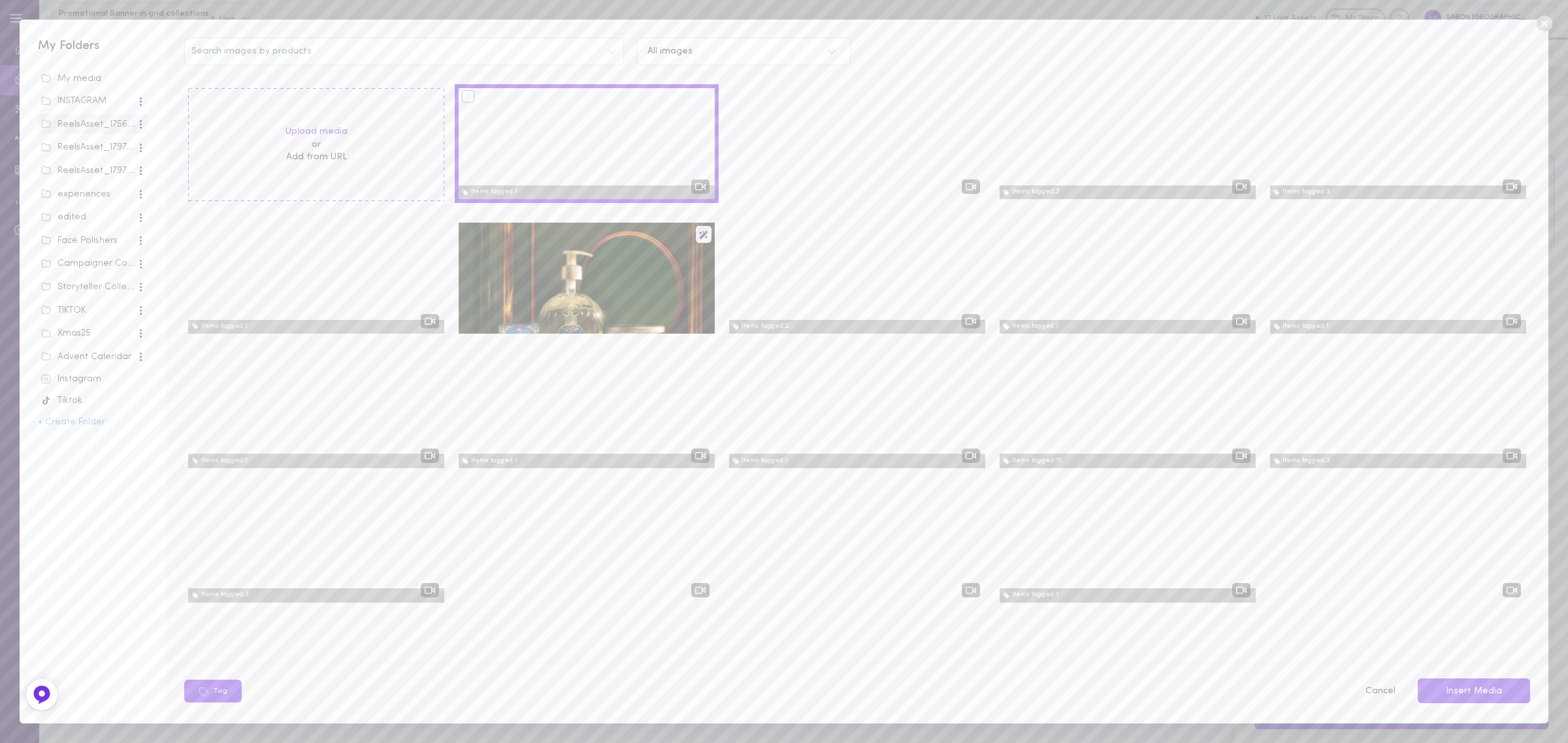
click at [464, 100] on div at bounding box center [467, 95] width 12 height 12
click at [0, 0] on input "checkbox" at bounding box center [0, 0] width 0 height 0
click at [1032, 515] on button "Insert Media" at bounding box center [1473, 692] width 112 height 26
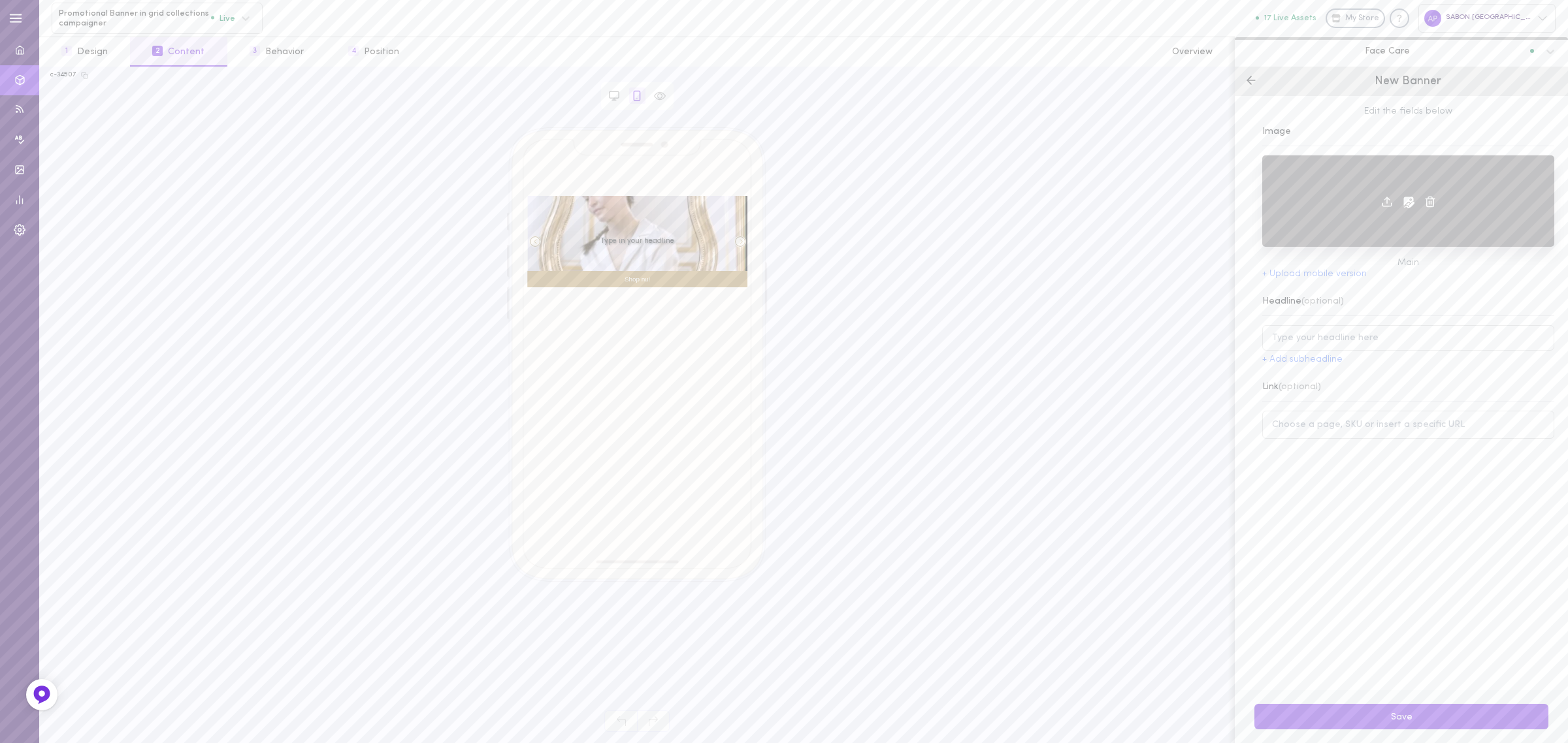
click at [1032, 196] on icon at bounding box center [1408, 202] width 13 height 13
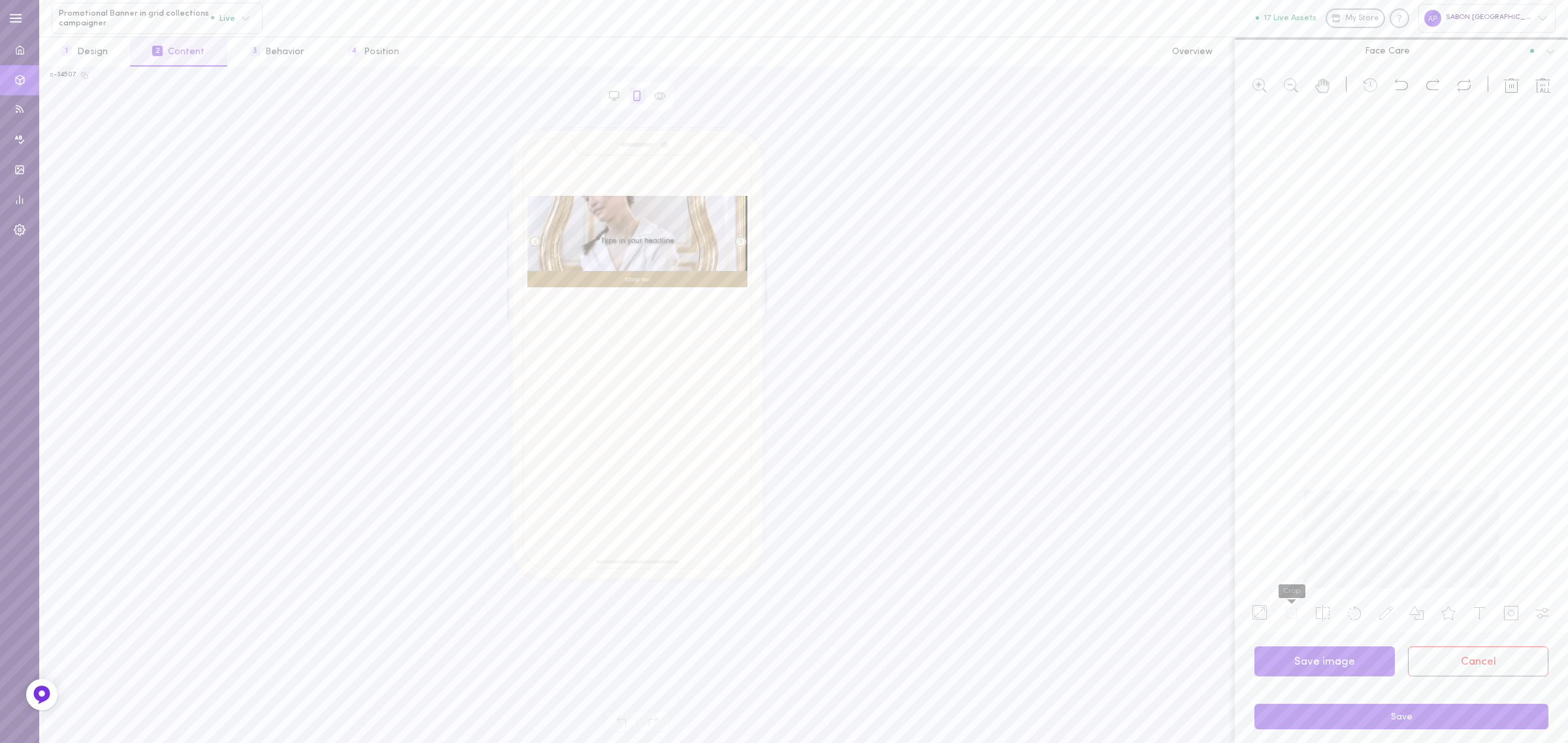
click at [1032, 515] on icon at bounding box center [1291, 613] width 16 height 16
click at [1032, 515] on button "Cancel" at bounding box center [1477, 662] width 140 height 30
click at [1032, 85] on icon at bounding box center [1251, 80] width 13 height 13
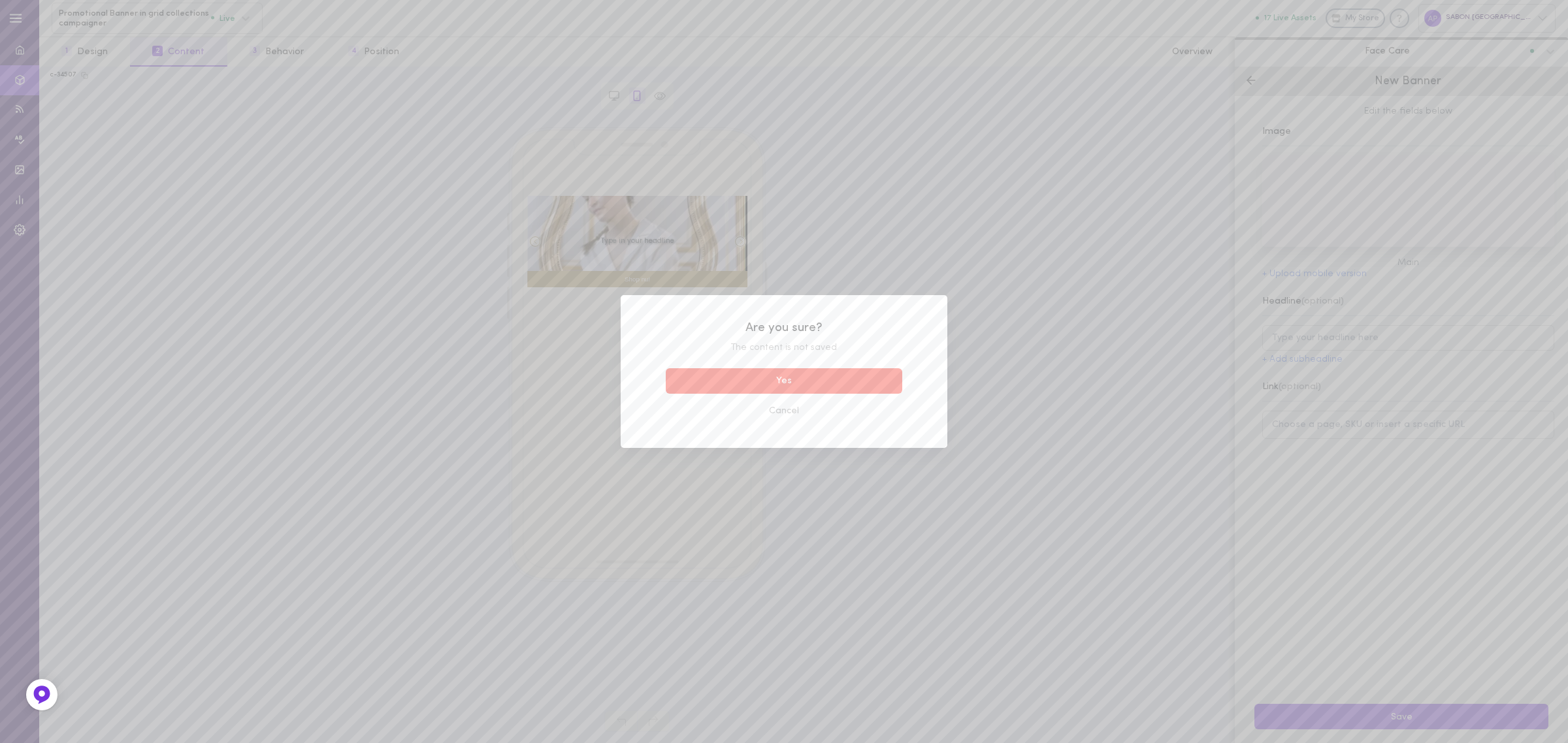
click at [787, 382] on button "Yes" at bounding box center [783, 382] width 236 height 26
